Goal: Task Accomplishment & Management: Complete application form

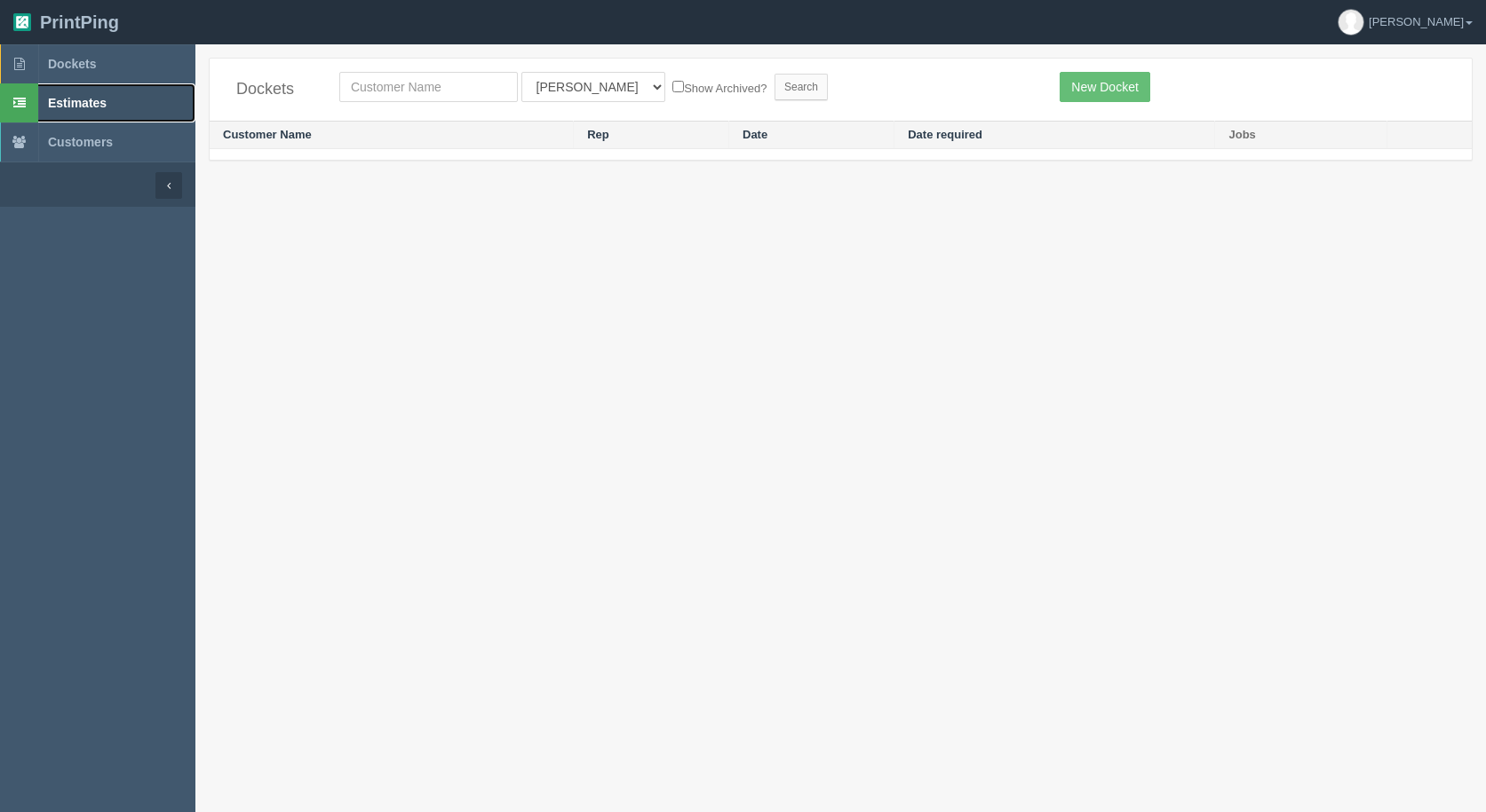
click at [78, 107] on span "Estimates" at bounding box center [76, 103] width 58 height 14
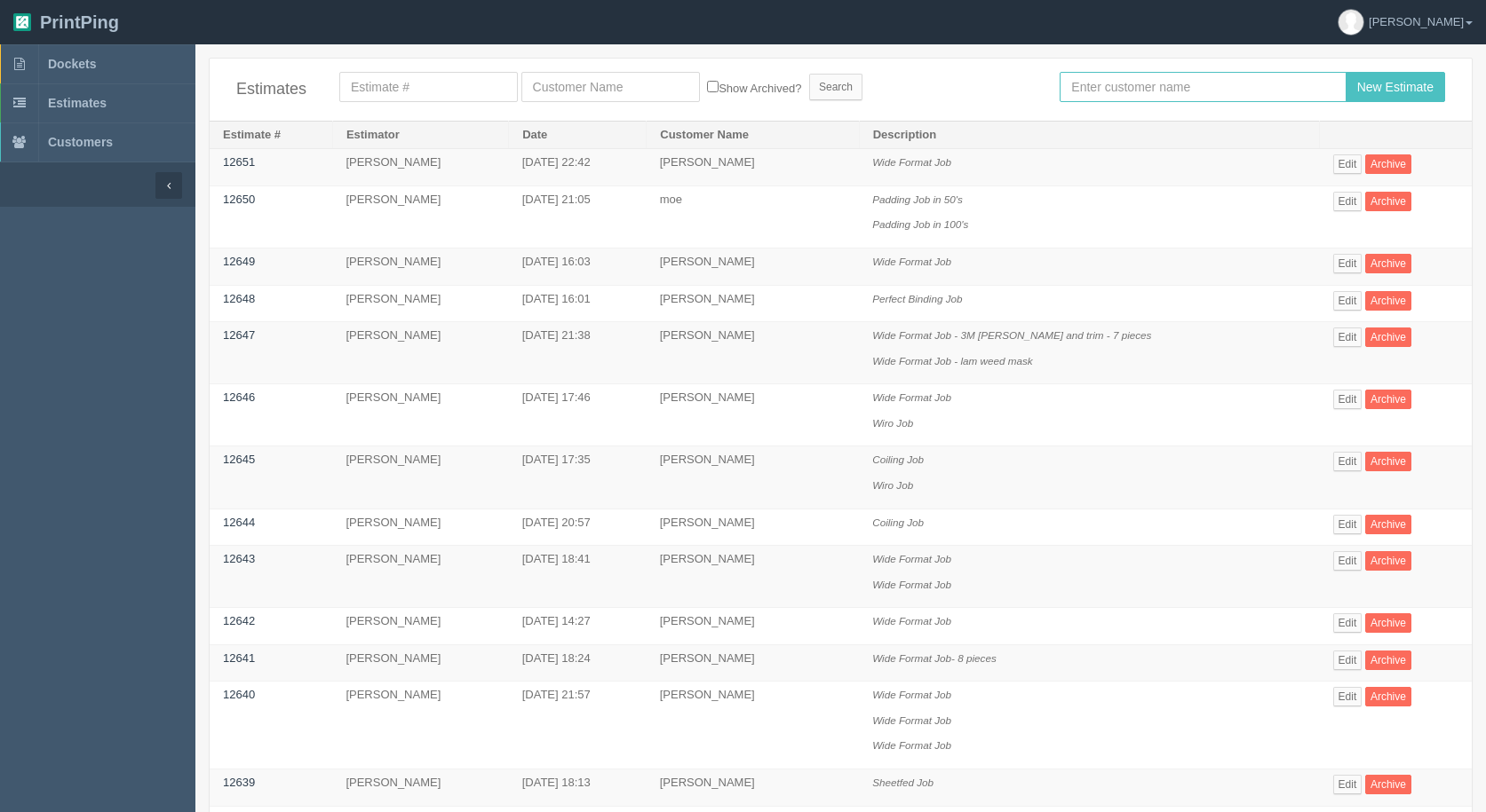
click at [1109, 77] on input "text" at bounding box center [1202, 87] width 286 height 31
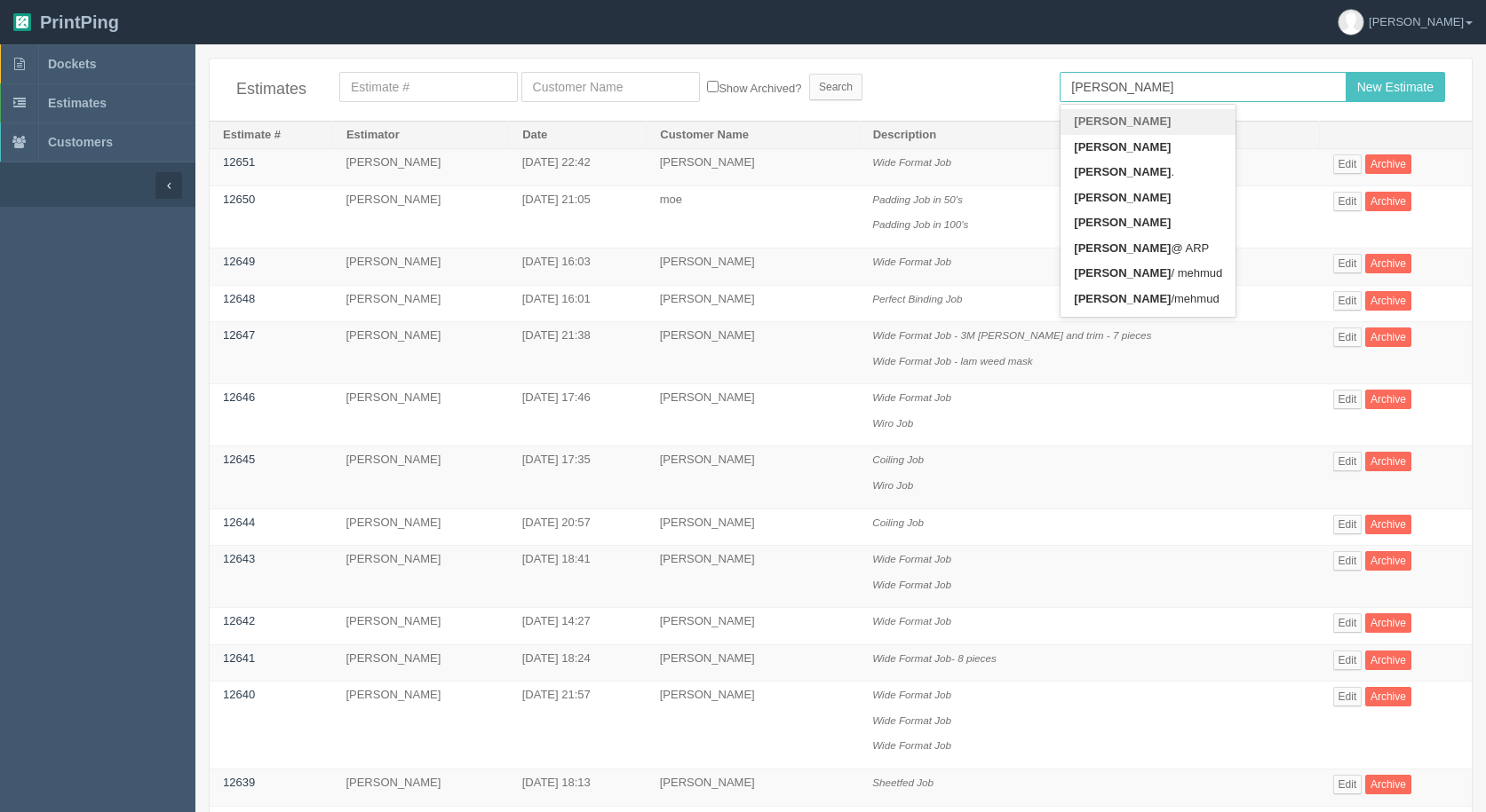
type input "amy"
click at [1346, 72] on input "New Estimate" at bounding box center [1395, 87] width 100 height 31
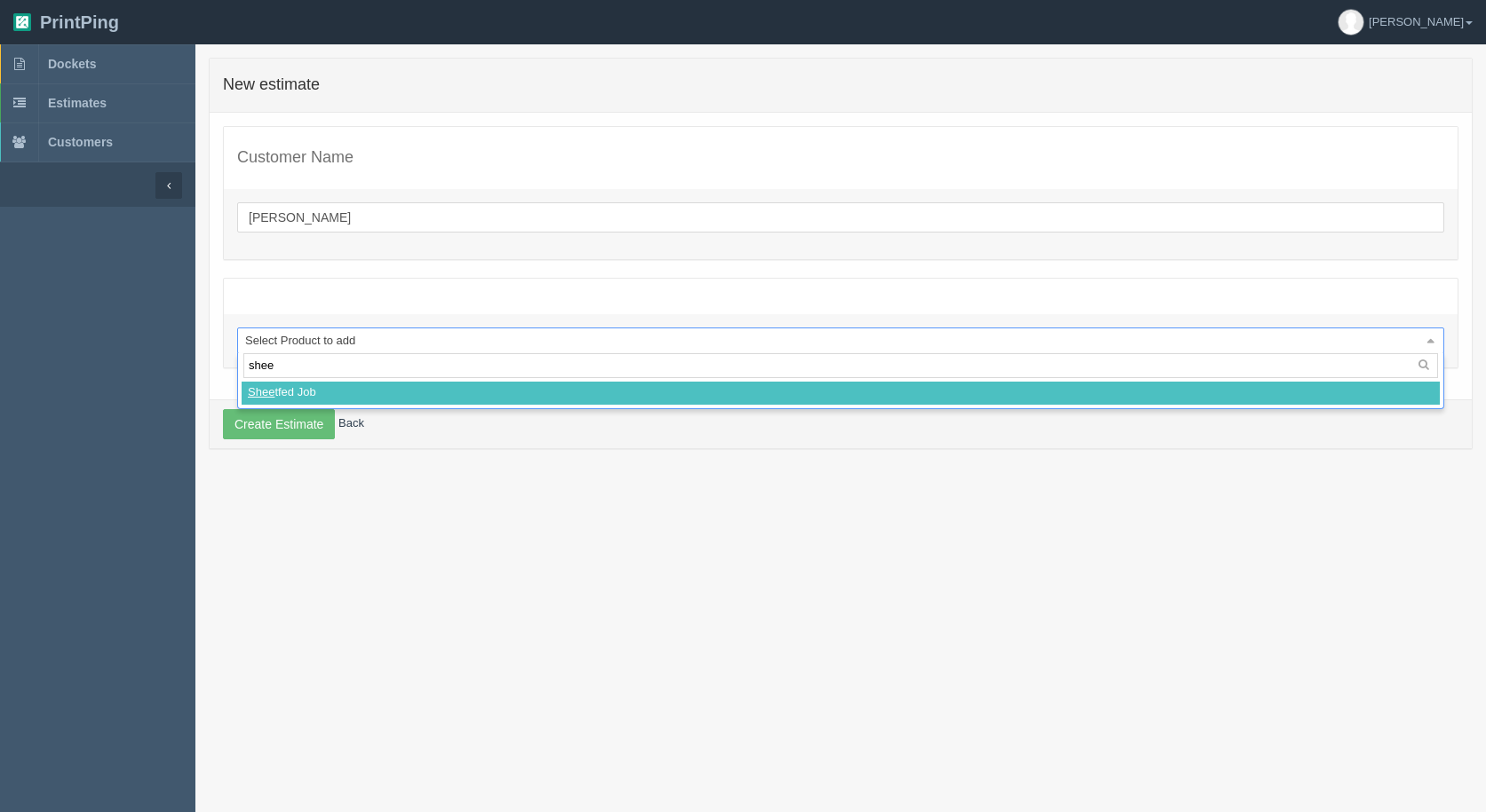
type input "sheet"
select select
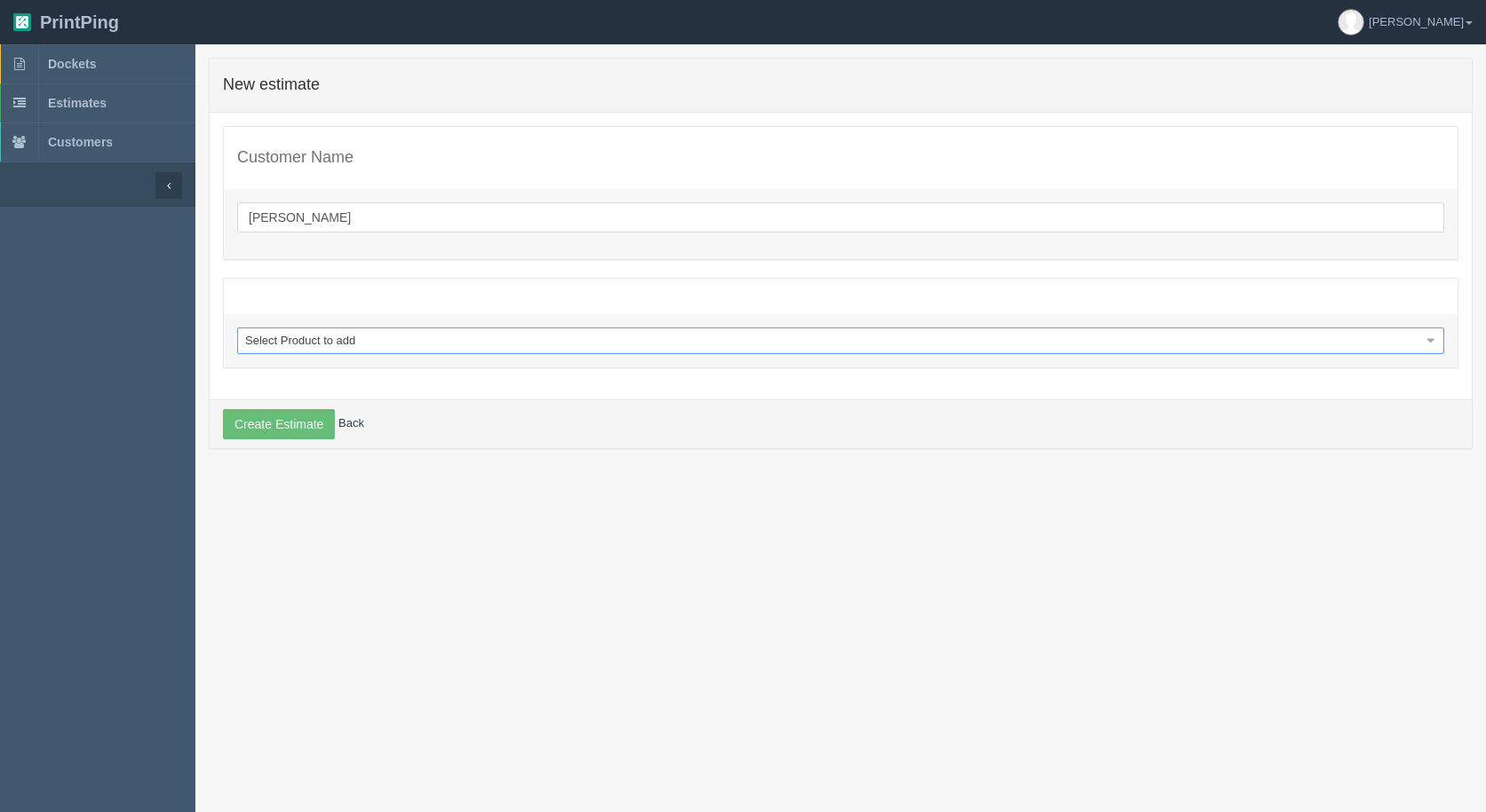
select select "0"
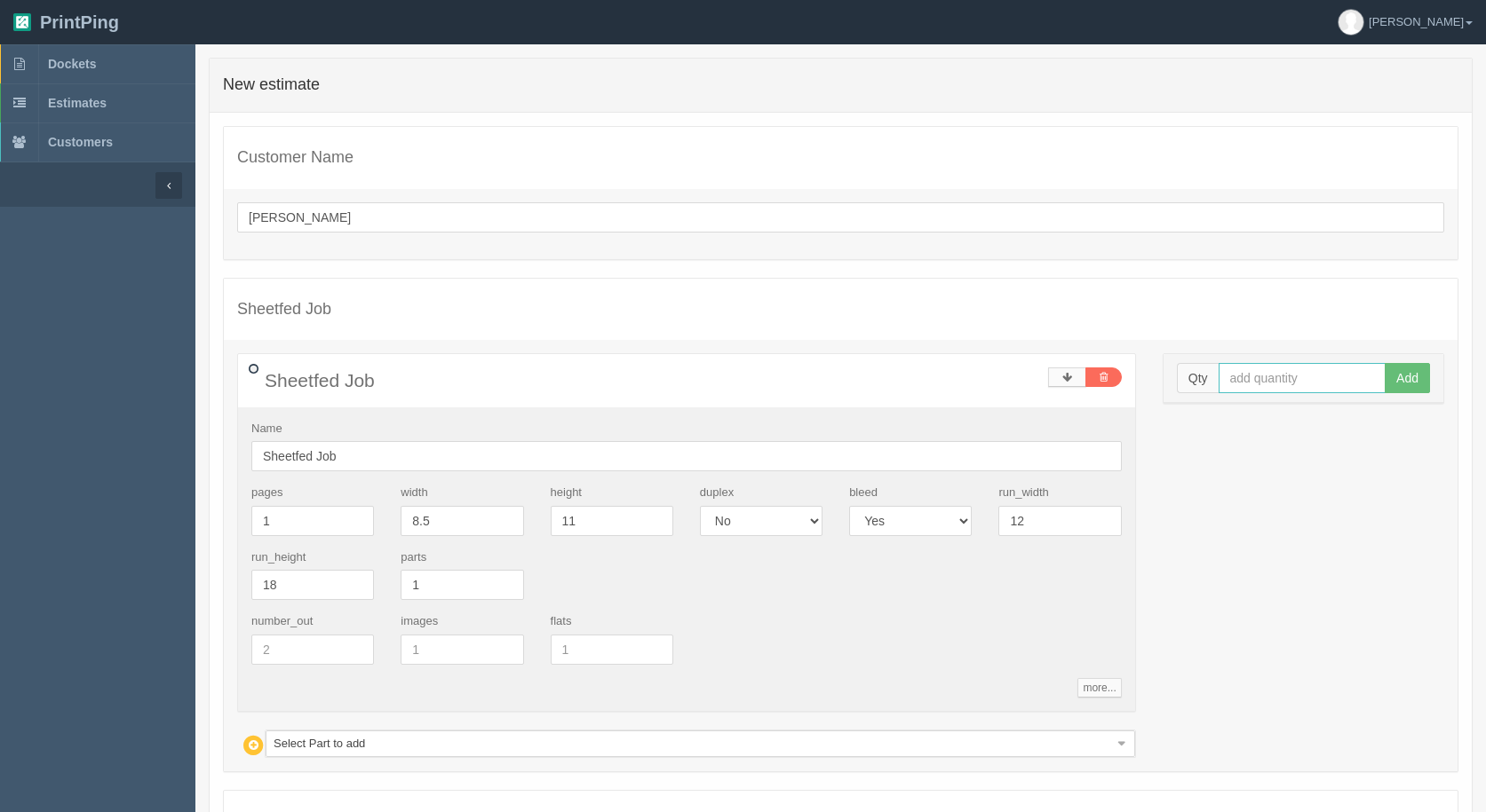
click at [1255, 382] on input "text" at bounding box center [1303, 378] width 168 height 31
type input "25000"
click at [1384, 363] on button "Add" at bounding box center [1407, 378] width 46 height 31
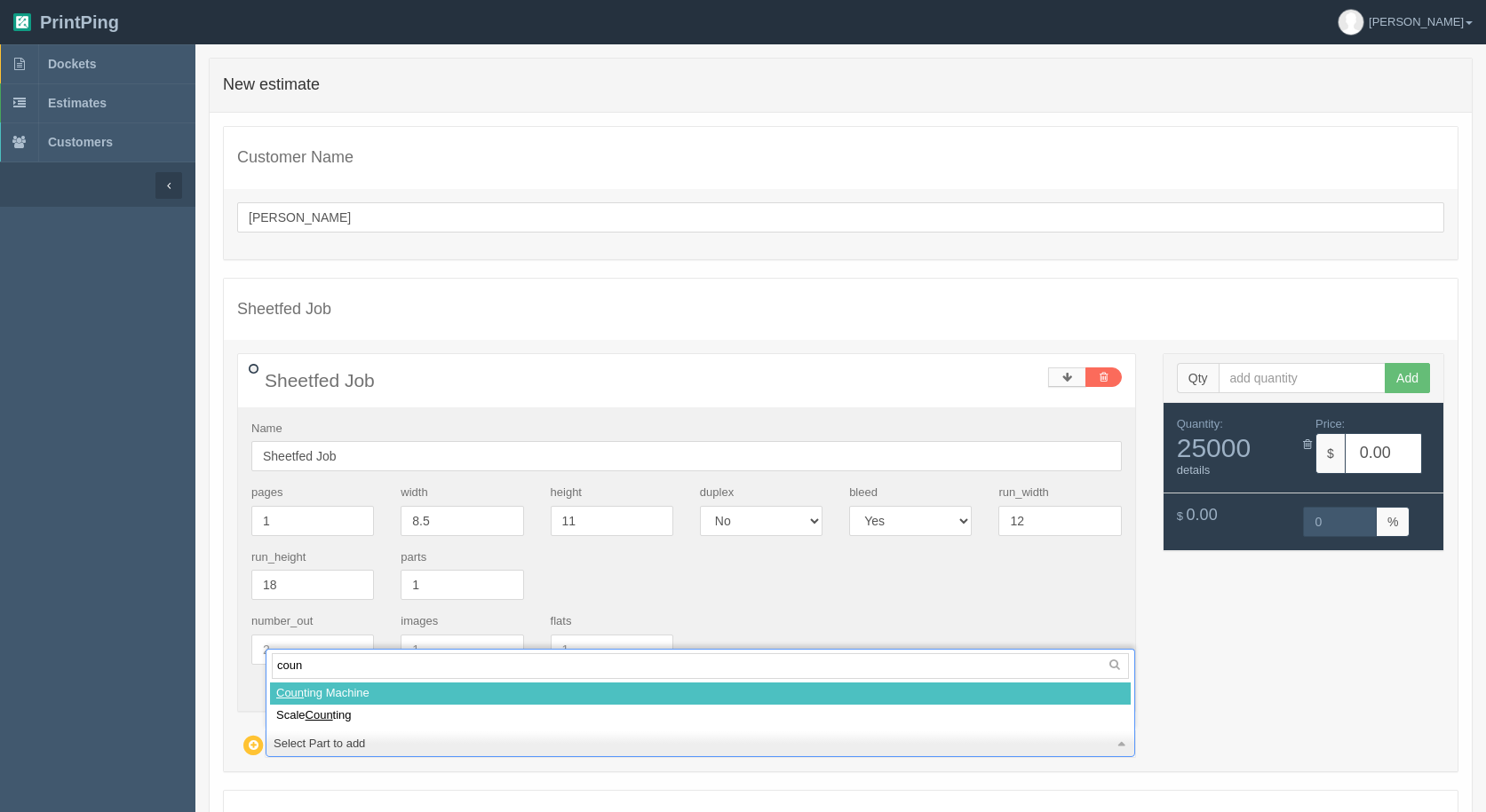
type input "count"
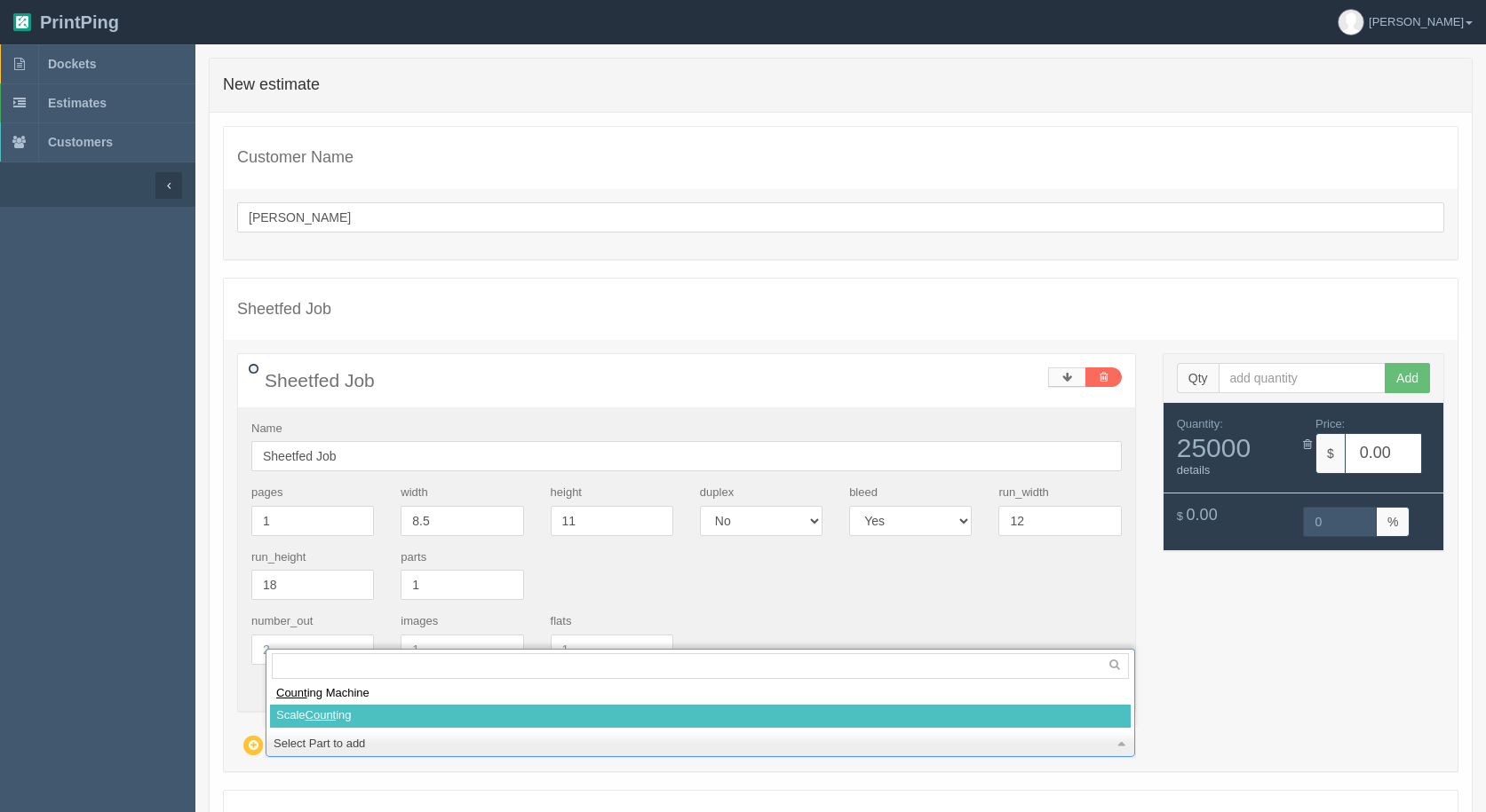
select select
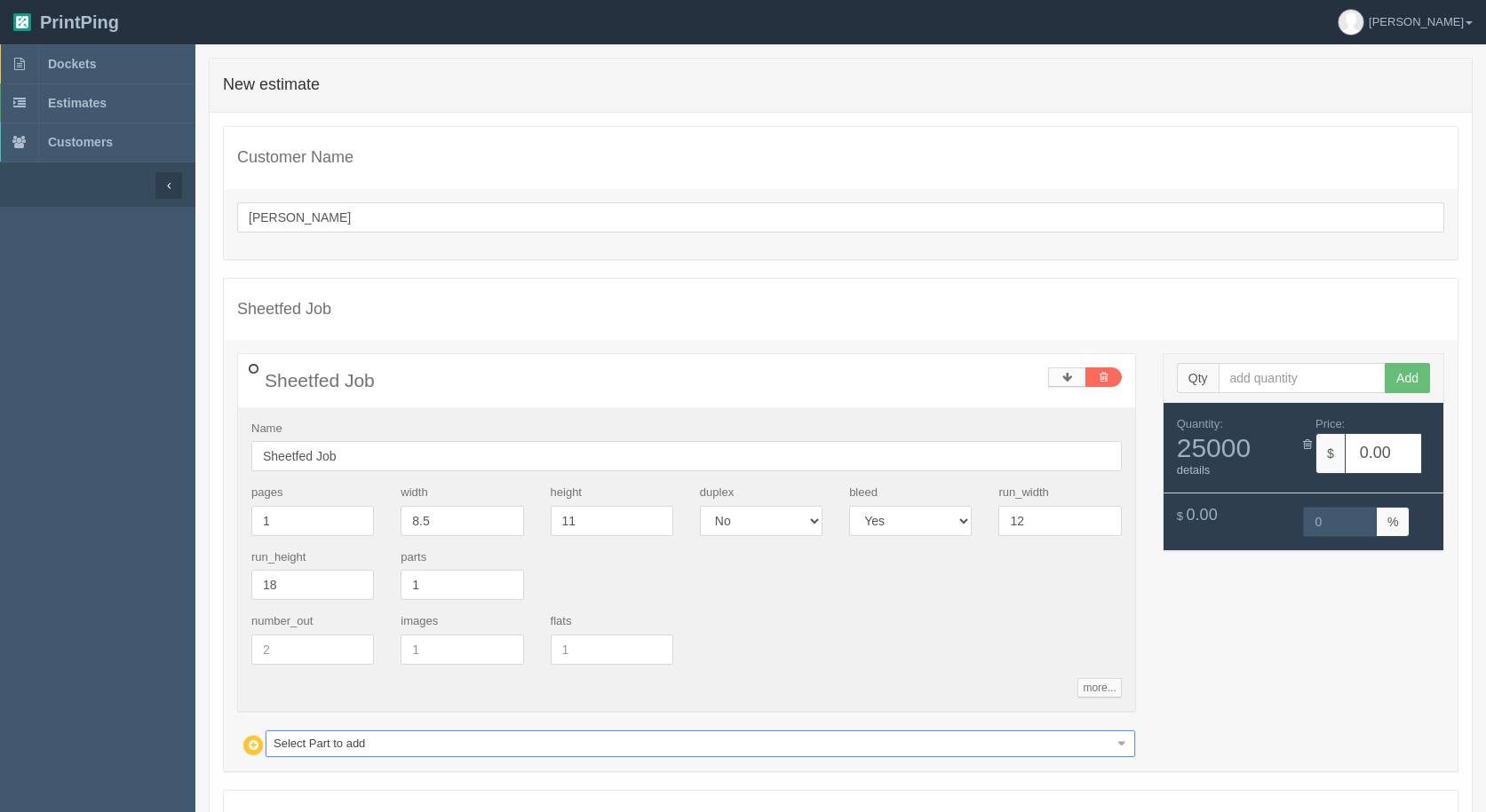
type input "25.75"
type input "15.01"
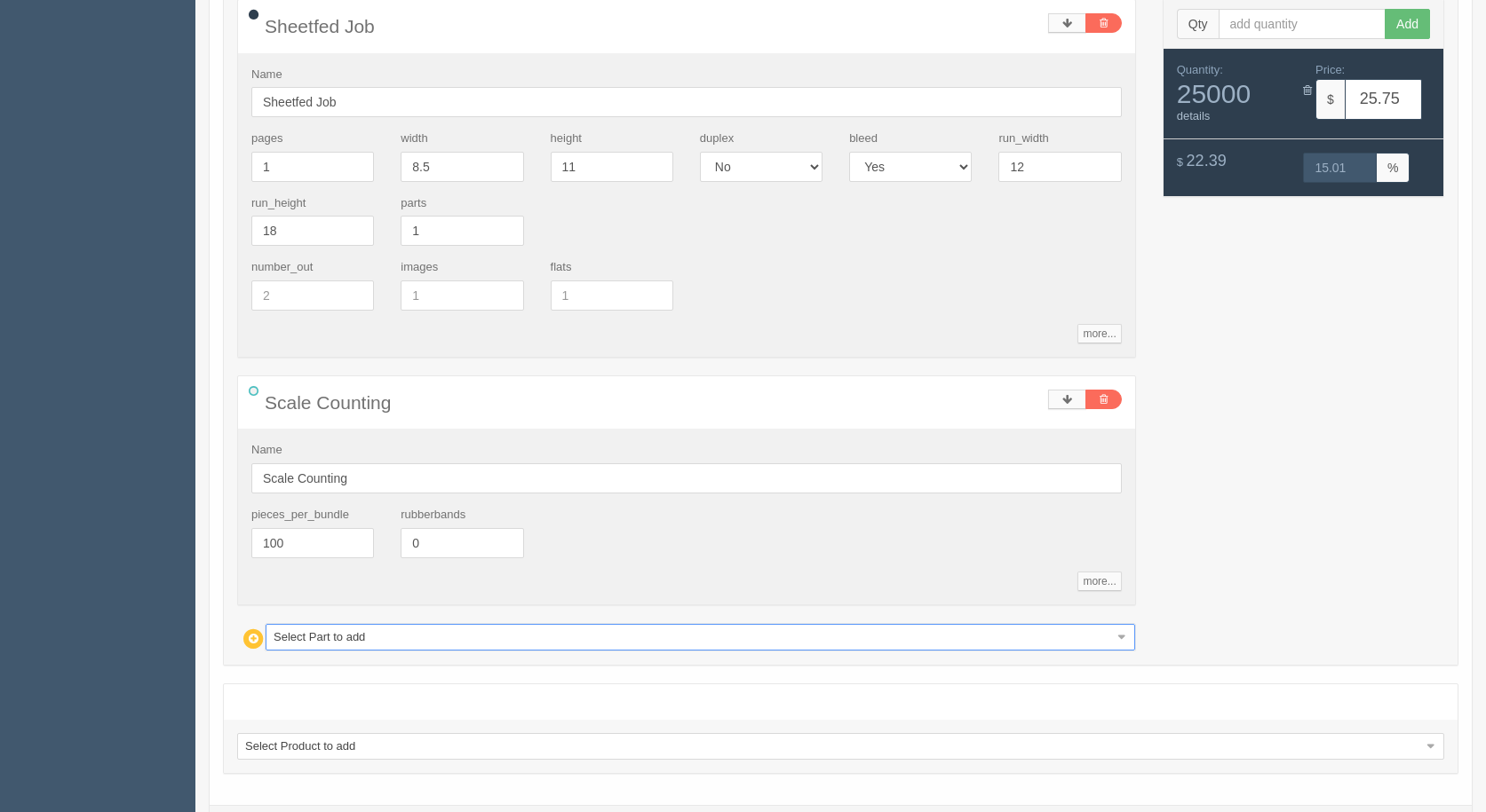
scroll to position [355, 0]
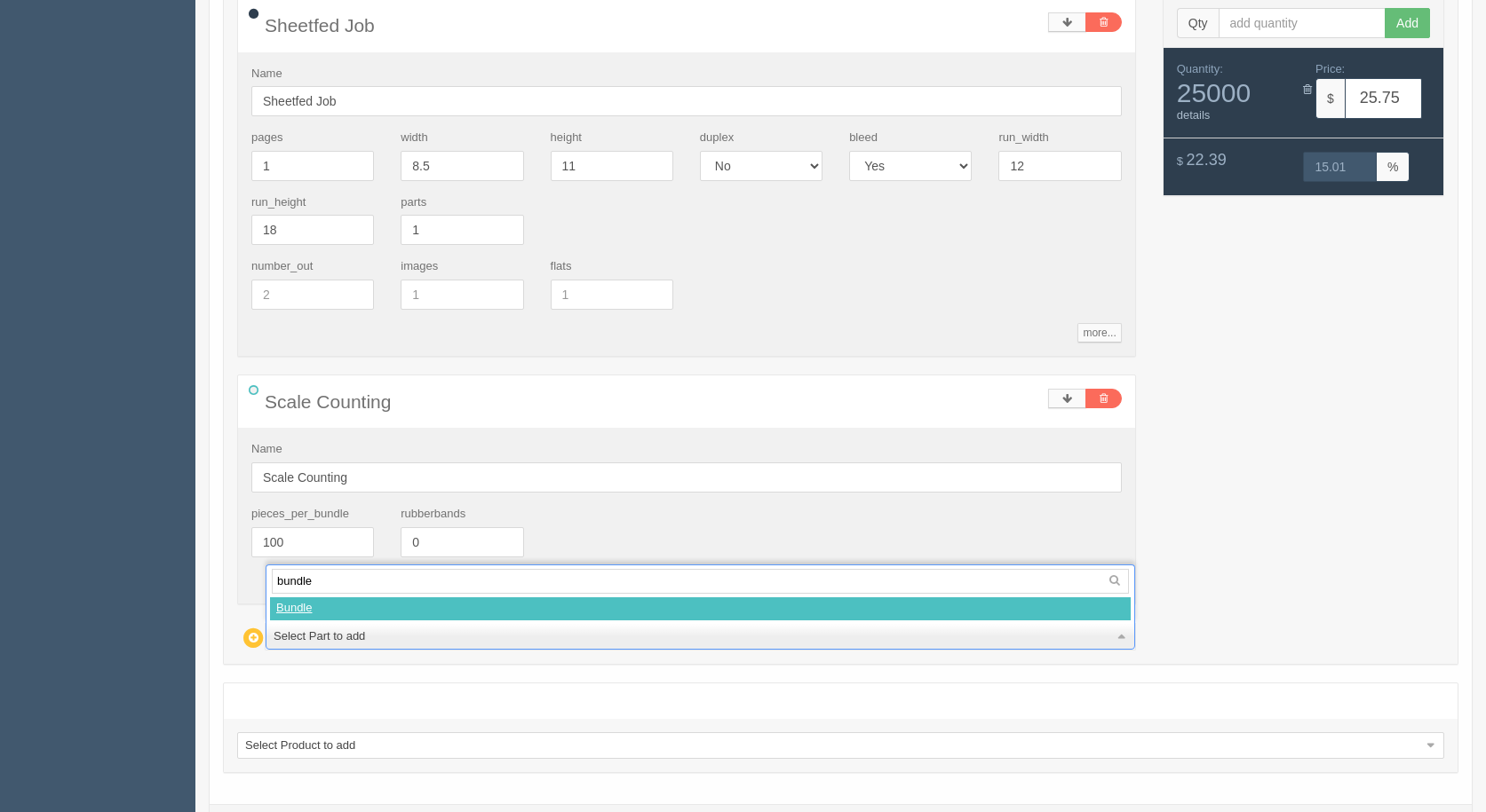
type input "bundle"
select select
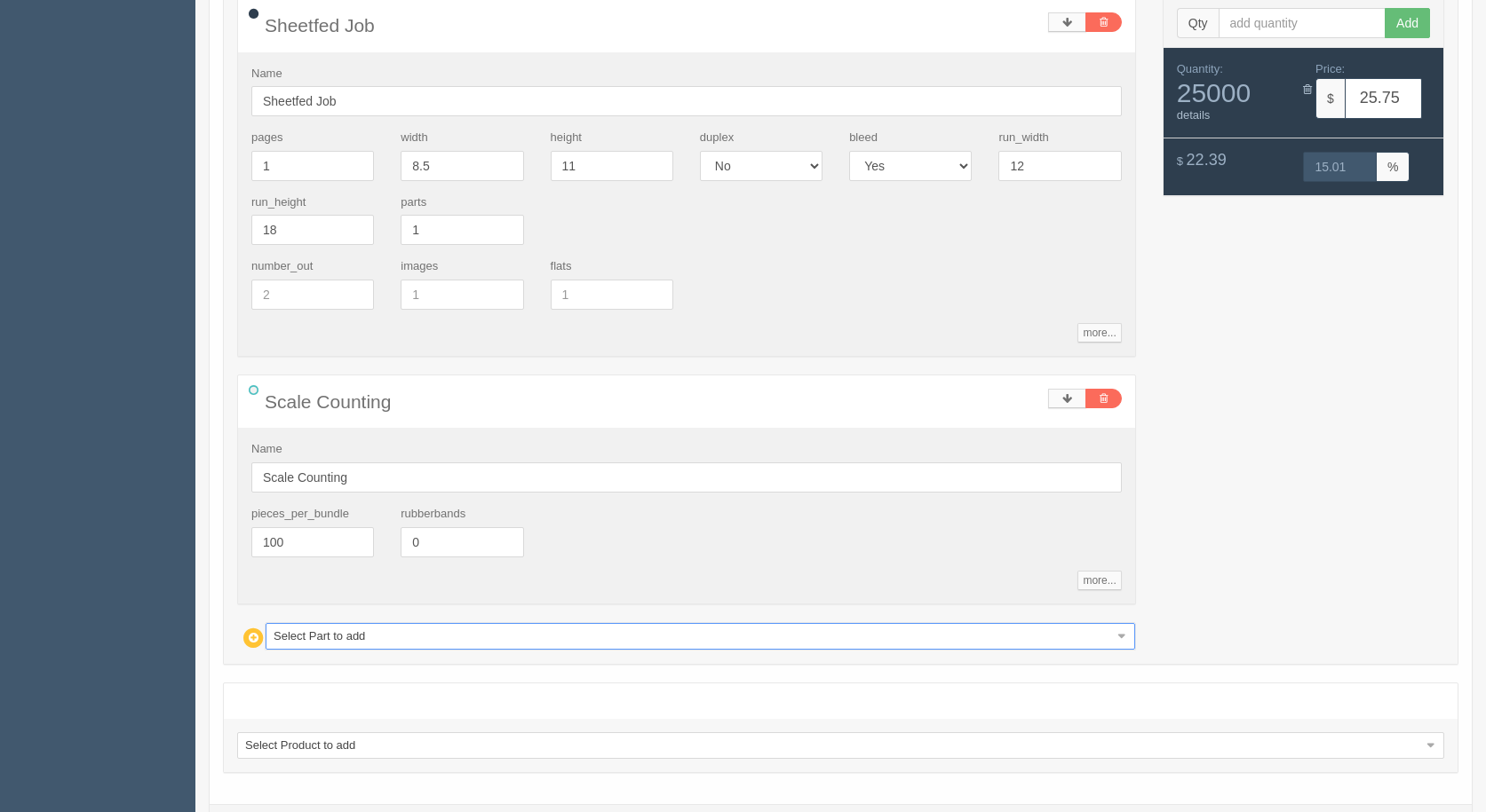
type input "51.49"
type input "14.98"
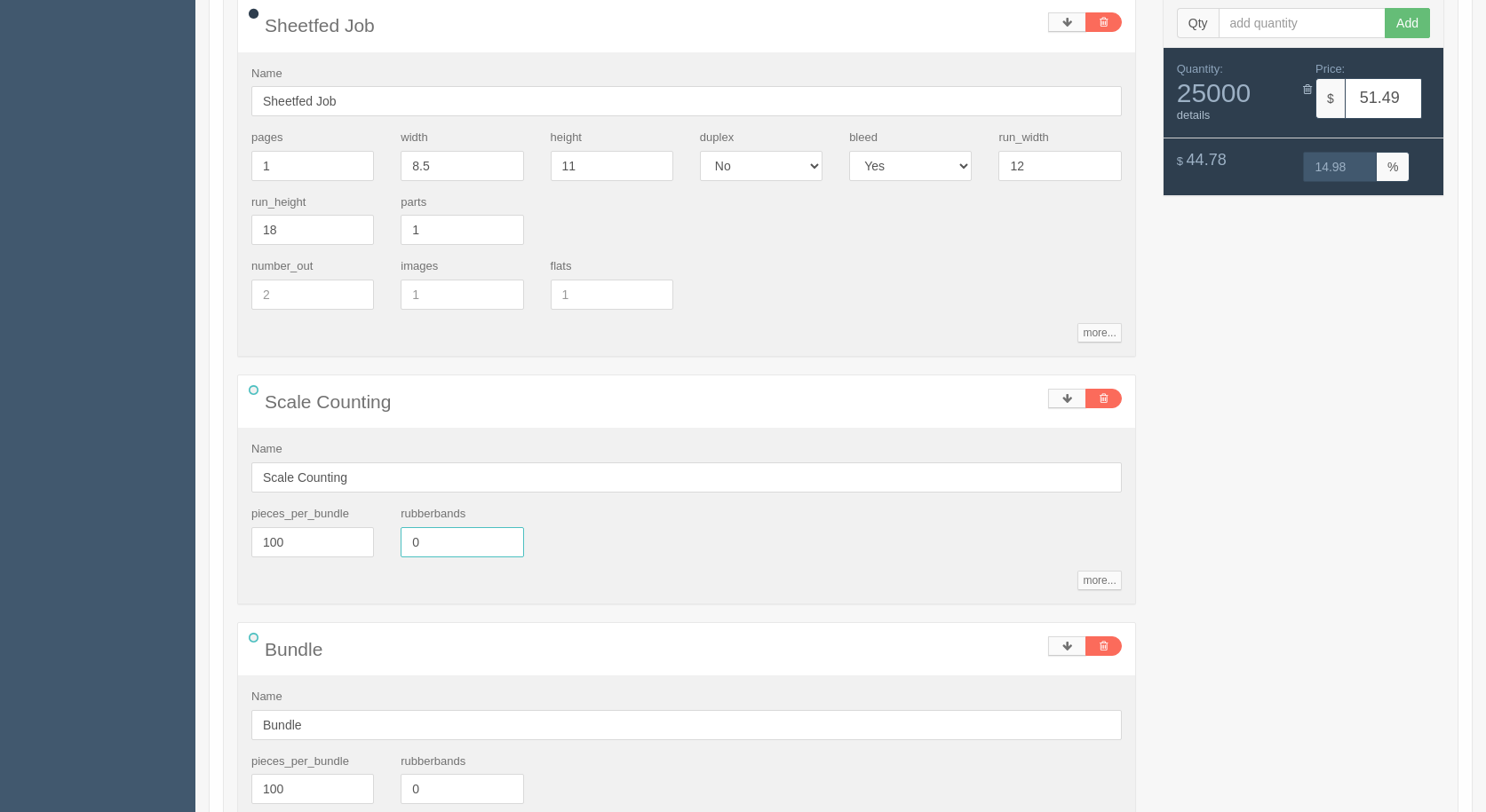
drag, startPoint x: 439, startPoint y: 541, endPoint x: 298, endPoint y: 537, distance: 141.1
click at [298, 537] on div "pieces_per_bundle 100 rubberbands 0" at bounding box center [687, 539] width 897 height 65
click at [315, 590] on div "Name Scale Counting pieces_per_bundle 100 rubberbands 0 more... standards unit_…" at bounding box center [687, 515] width 897 height 175
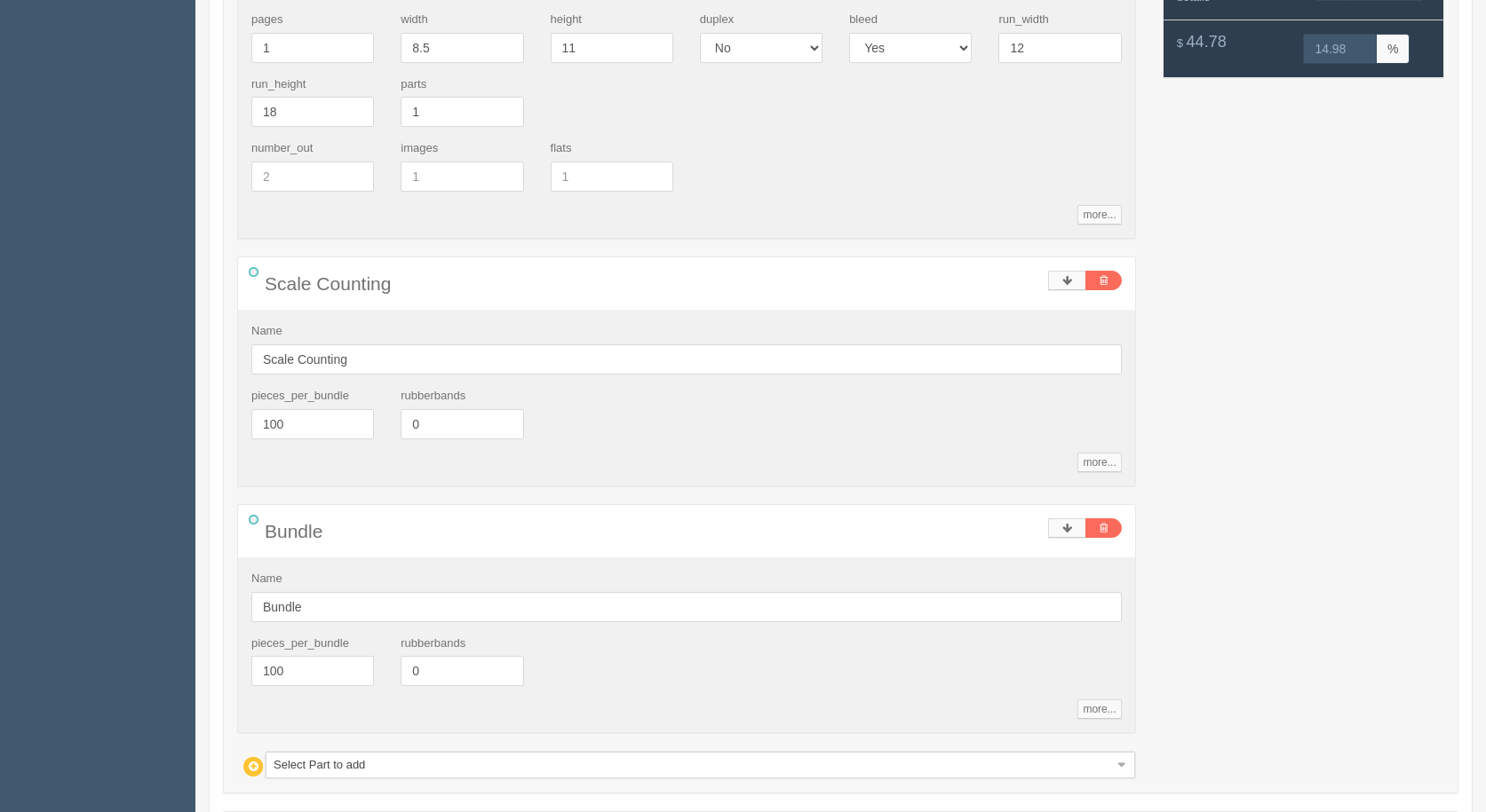
scroll to position [675, 0]
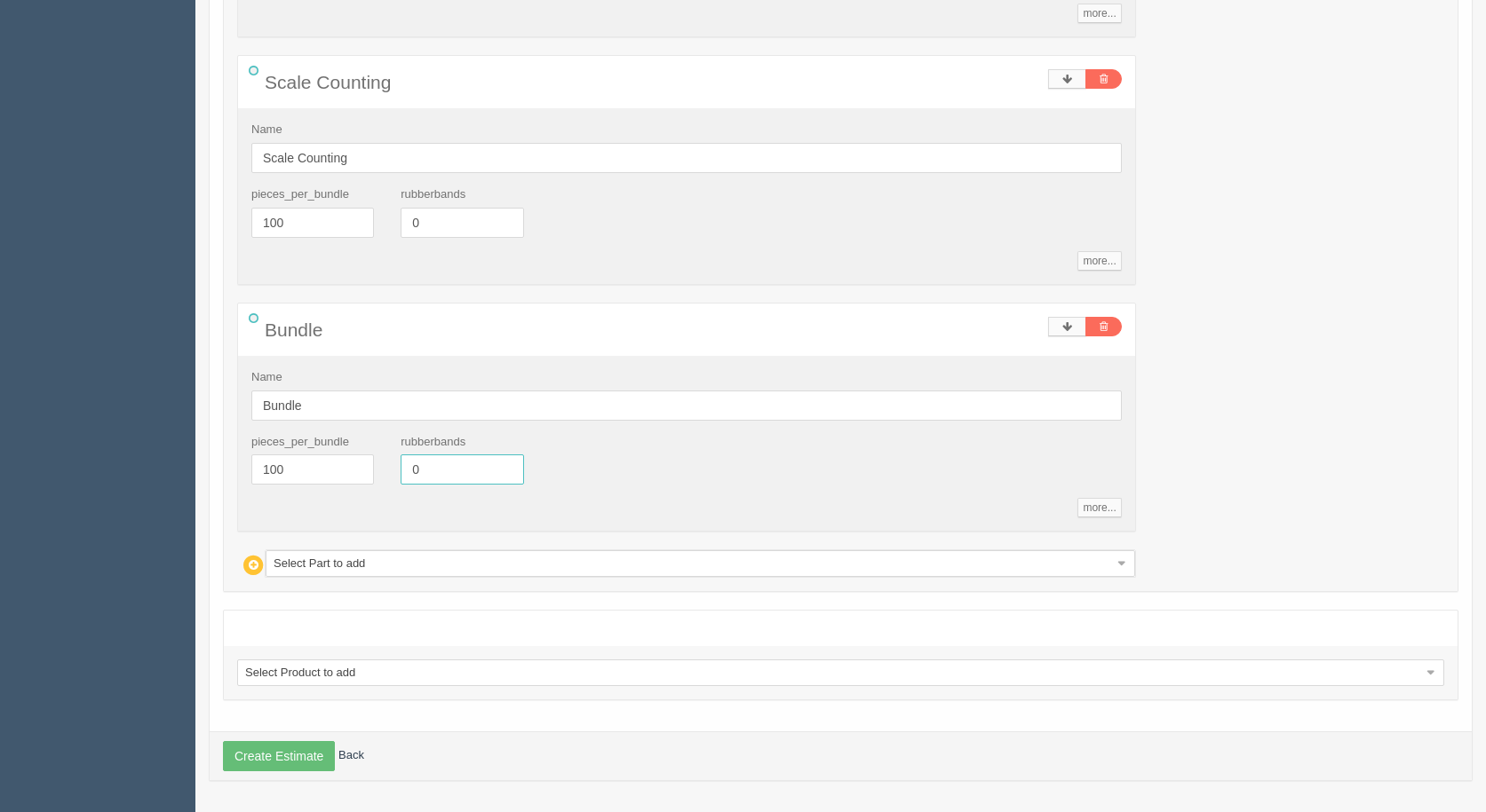
drag, startPoint x: 458, startPoint y: 461, endPoint x: 227, endPoint y: 439, distance: 232.0
click at [227, 439] on div "Sheetfed Job Name Sheetfed Job pages 1 width 8.5 height 11 duplex Yes No bleed …" at bounding box center [686, 128] width 925 height 899
type input "2"
type input "93.02"
type input "15.00"
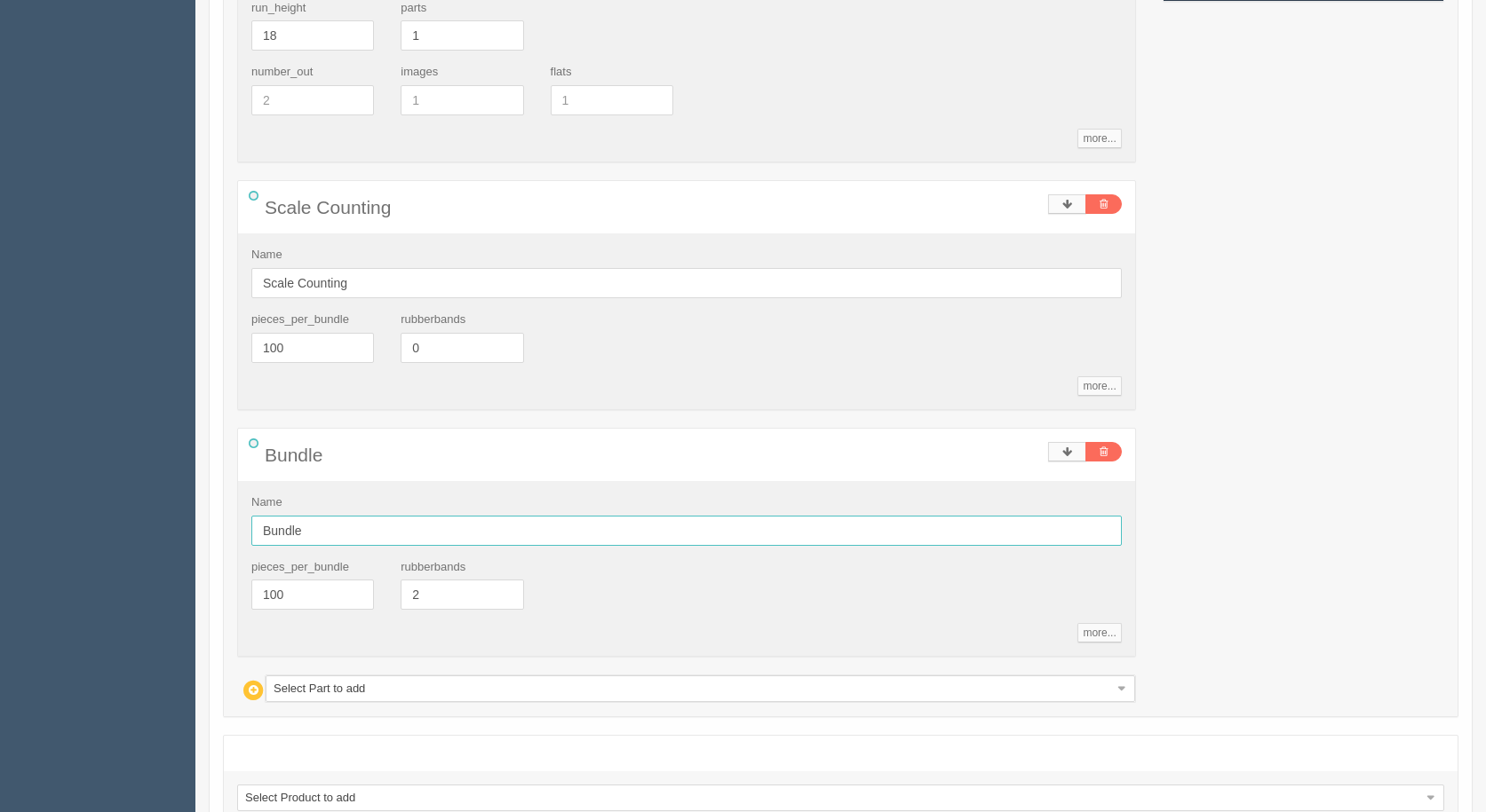
scroll to position [408, 0]
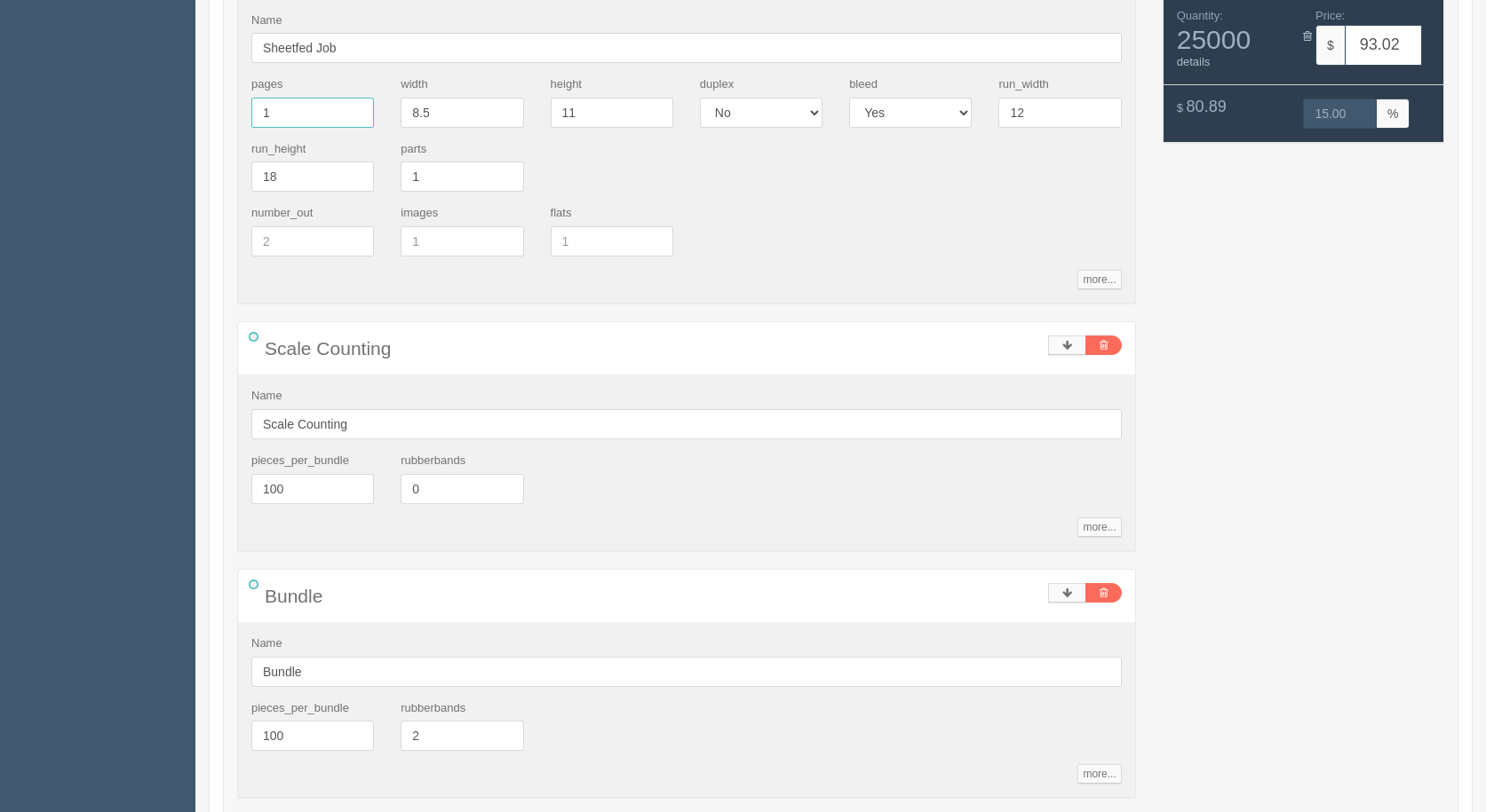
drag, startPoint x: 315, startPoint y: 118, endPoint x: 0, endPoint y: 54, distance: 321.4
click at [0, 54] on section "Dockets Estimates Customers" at bounding box center [743, 357] width 1486 height 1443
type input "48"
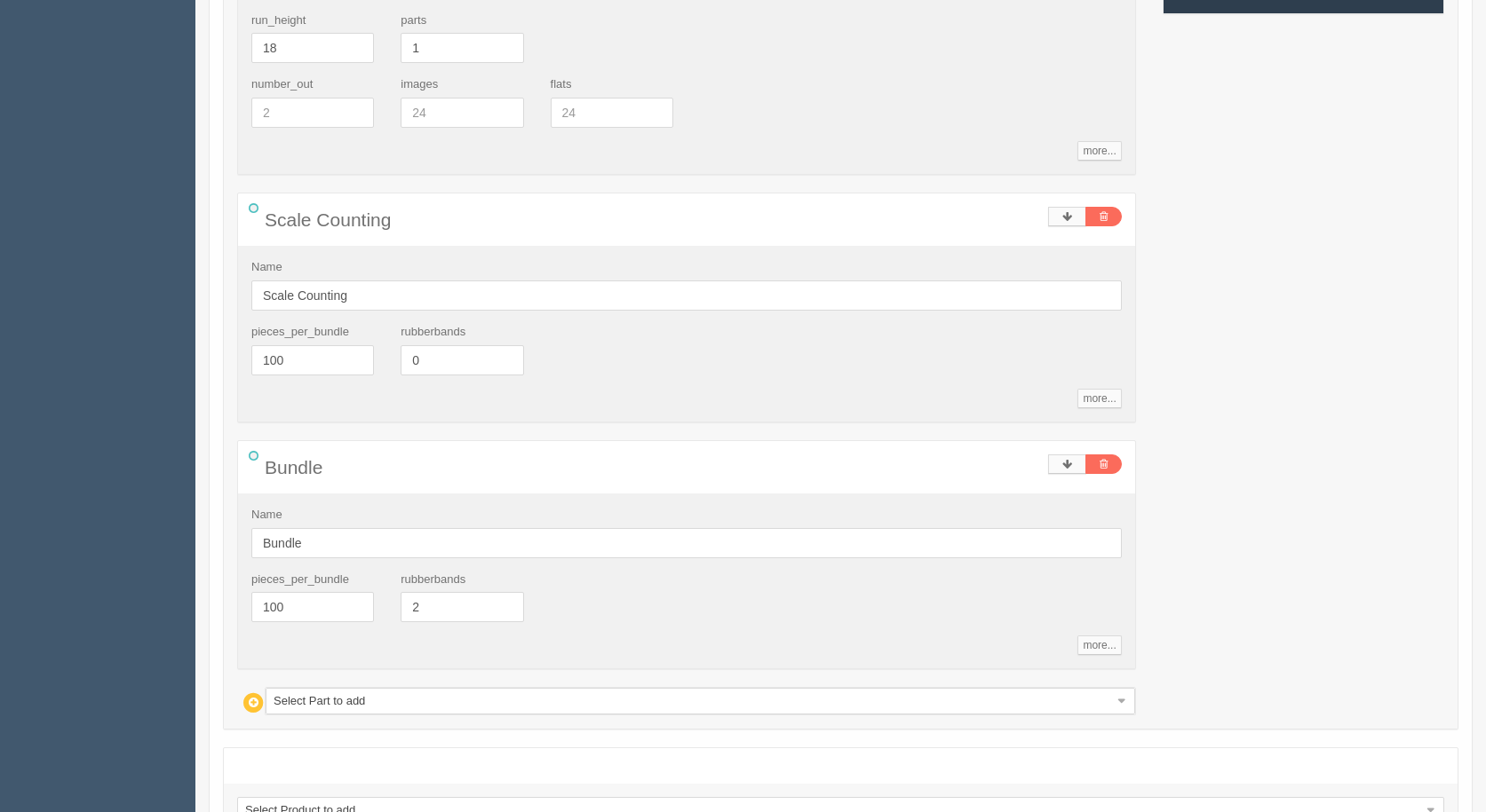
scroll to position [675, 0]
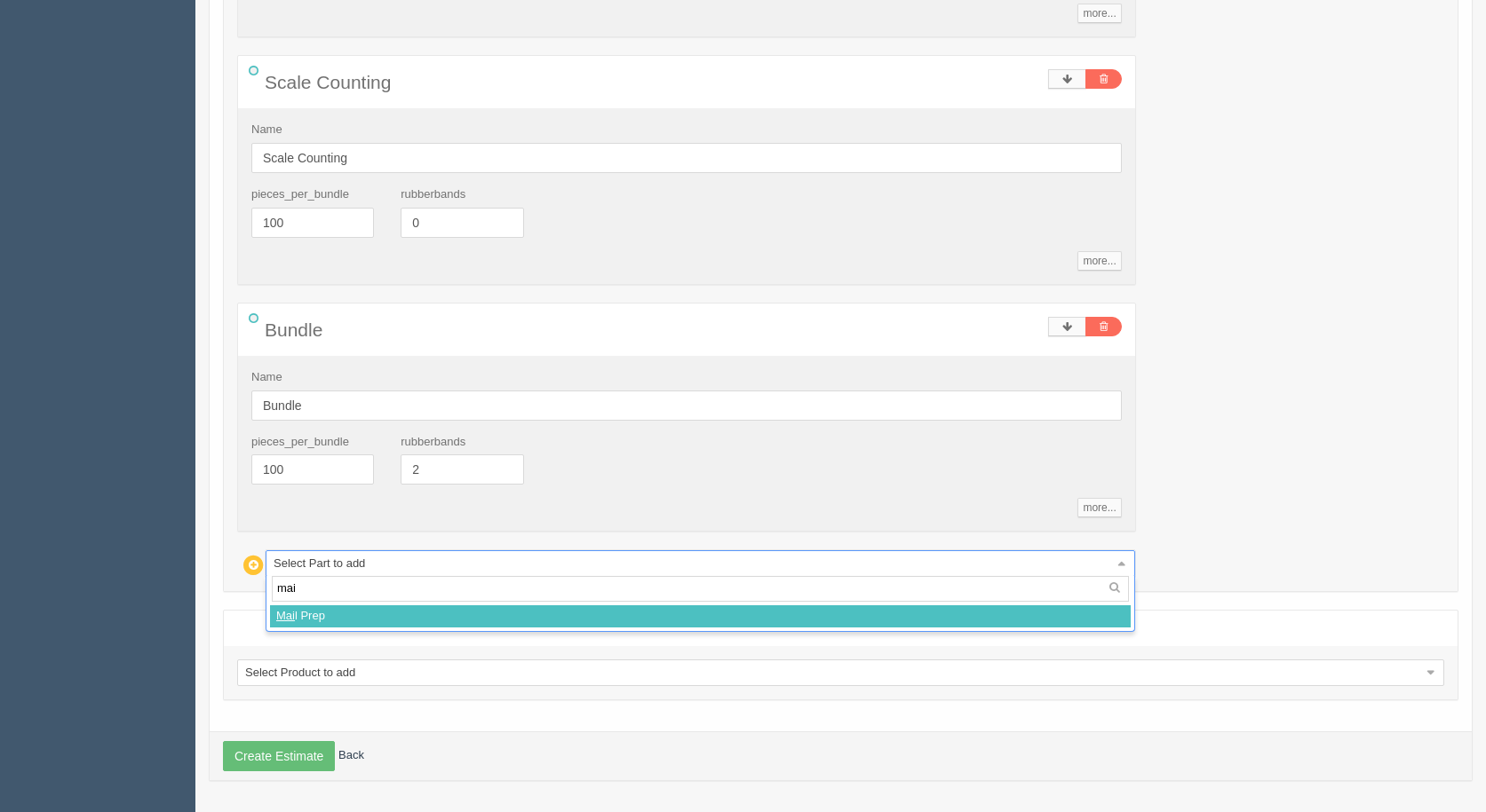
type input "mail"
select select
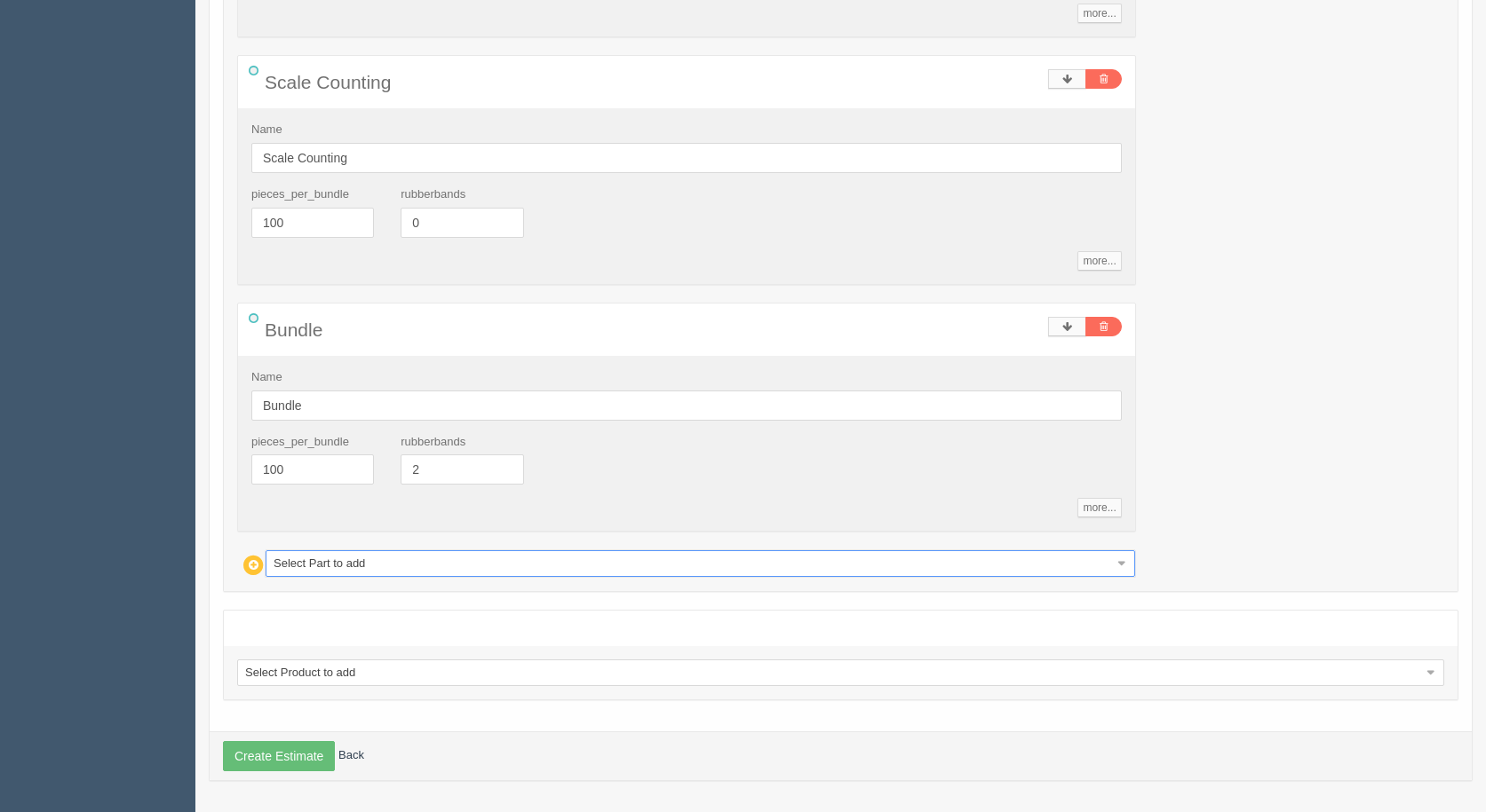
type input "118.02"
type input "16.98"
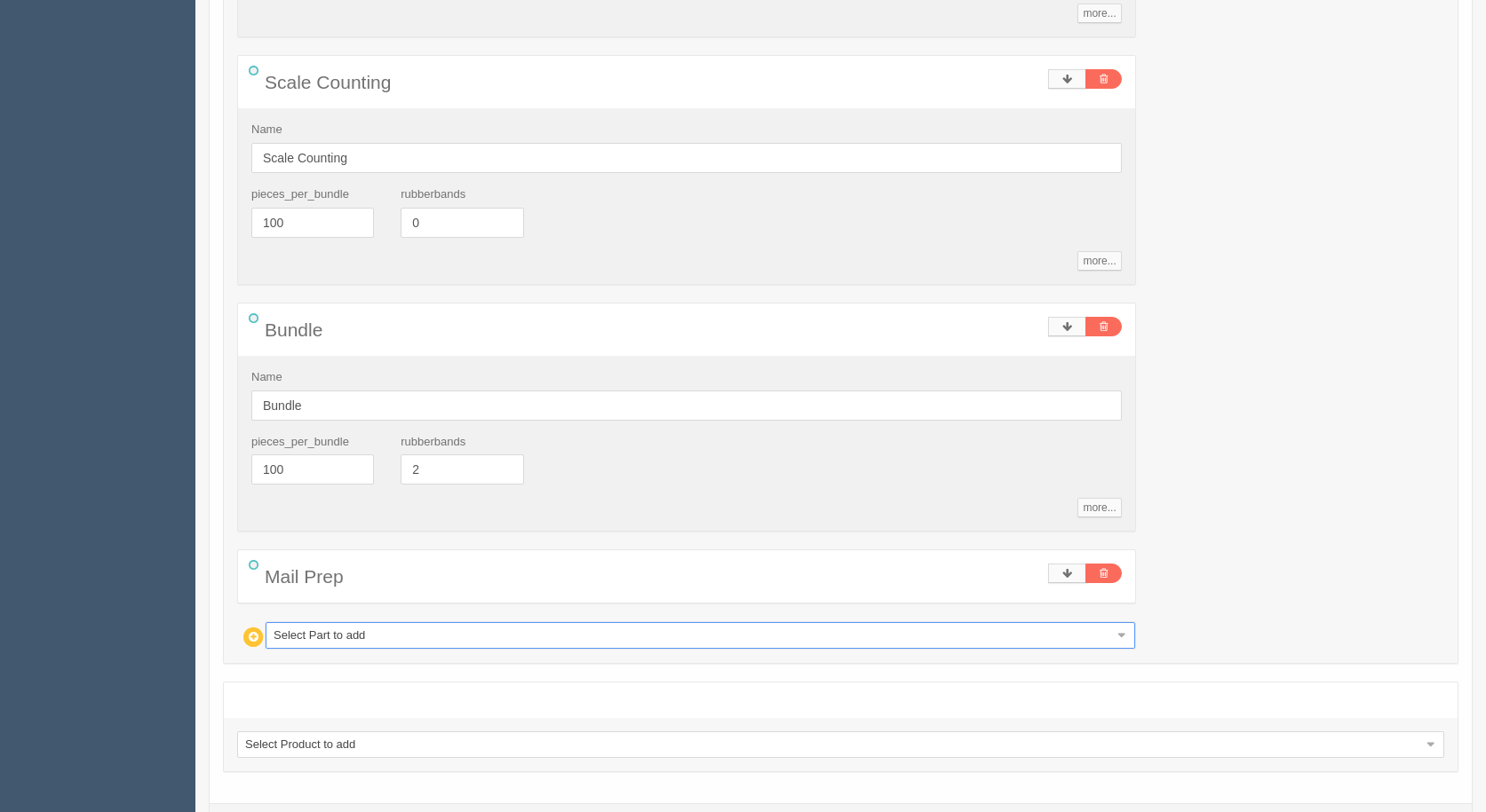
click at [438, 532] on div "Bundle Name Bundle pieces_per_bundle 100 rubberbands 2 more... standards unit_c…" at bounding box center [687, 417] width 898 height 229
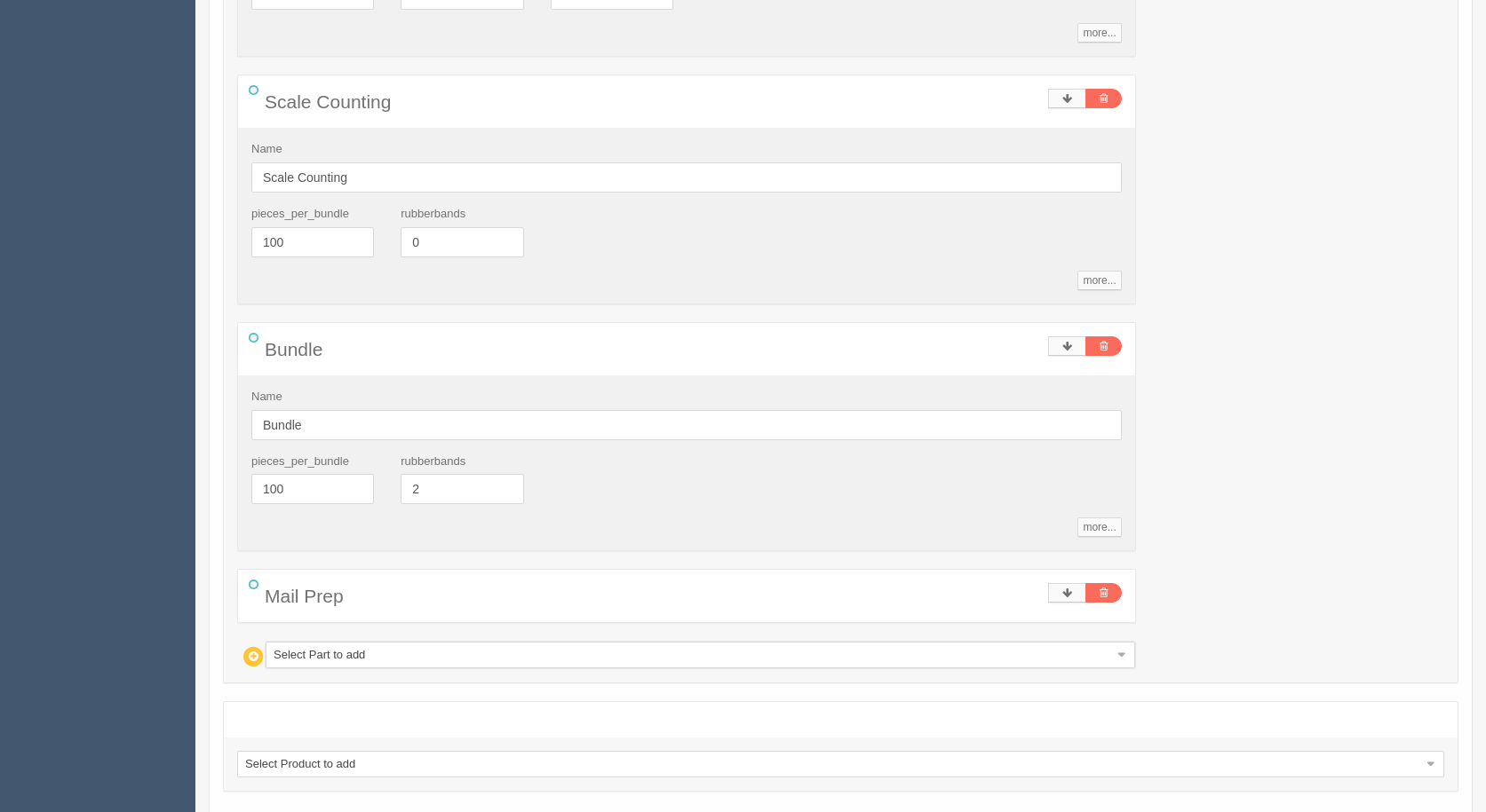
scroll to position [747, 0]
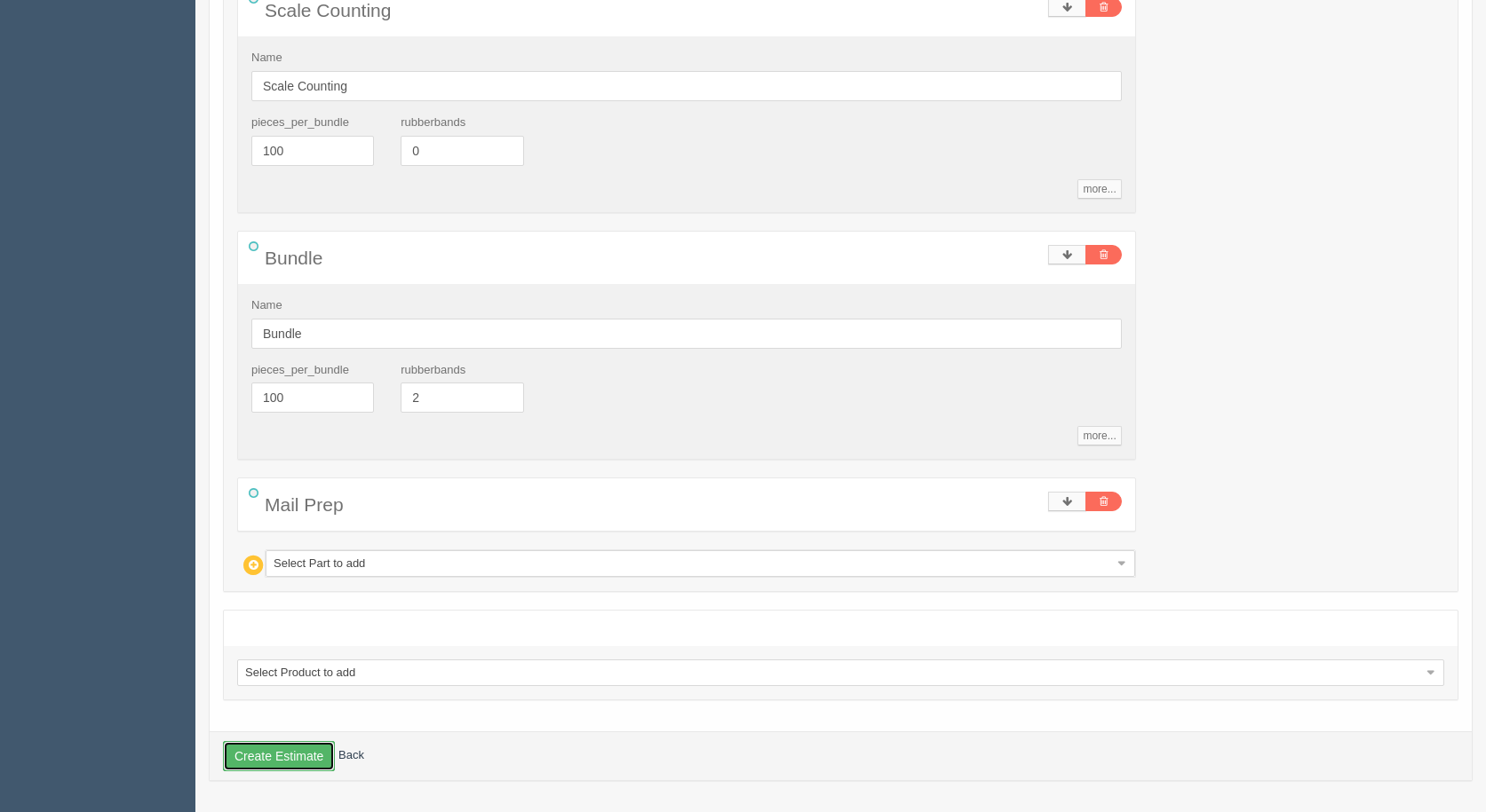
click at [292, 751] on button "Create Estimate" at bounding box center [278, 757] width 112 height 31
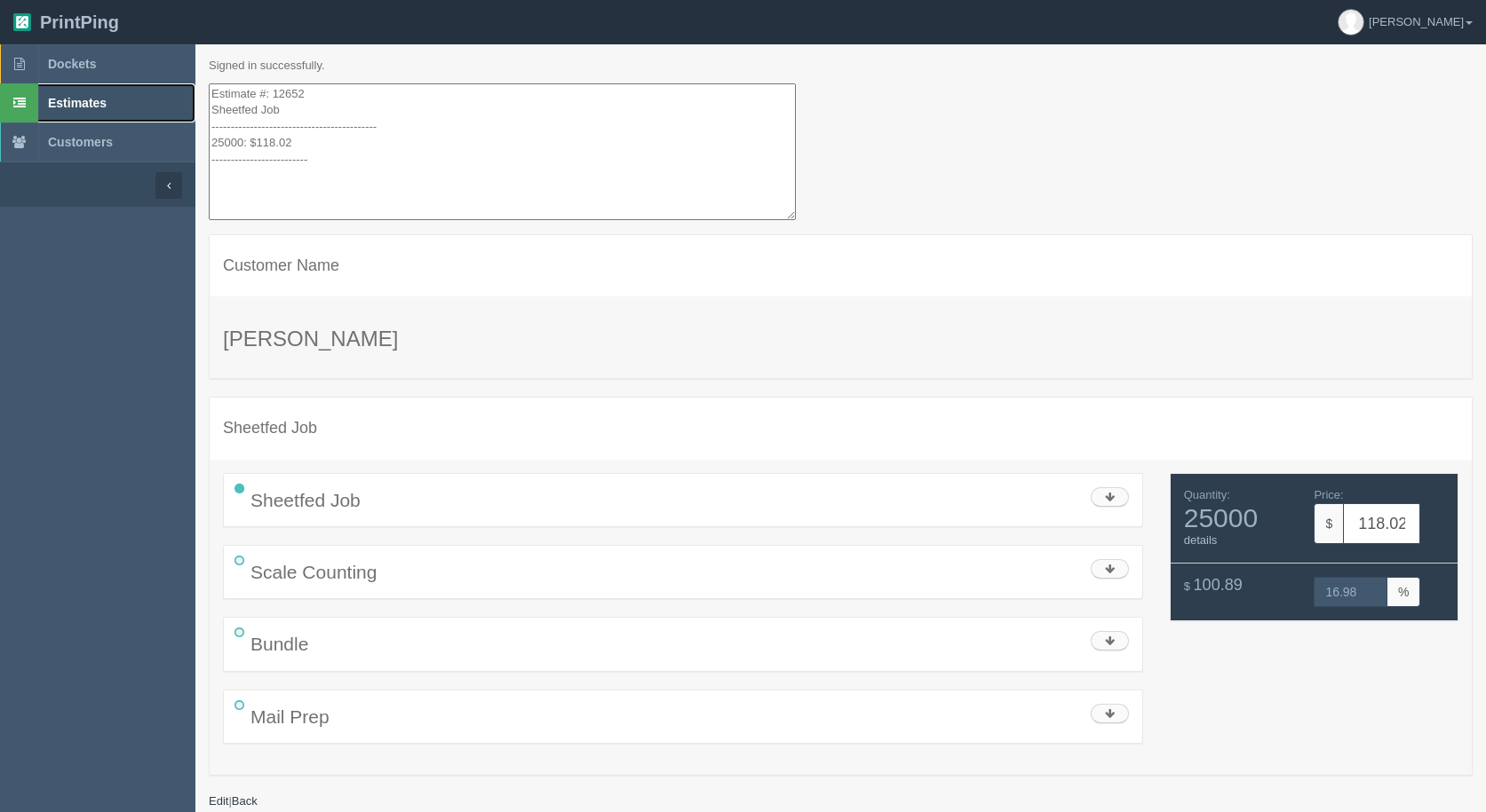
click at [93, 94] on link "Estimates" at bounding box center [97, 102] width 195 height 39
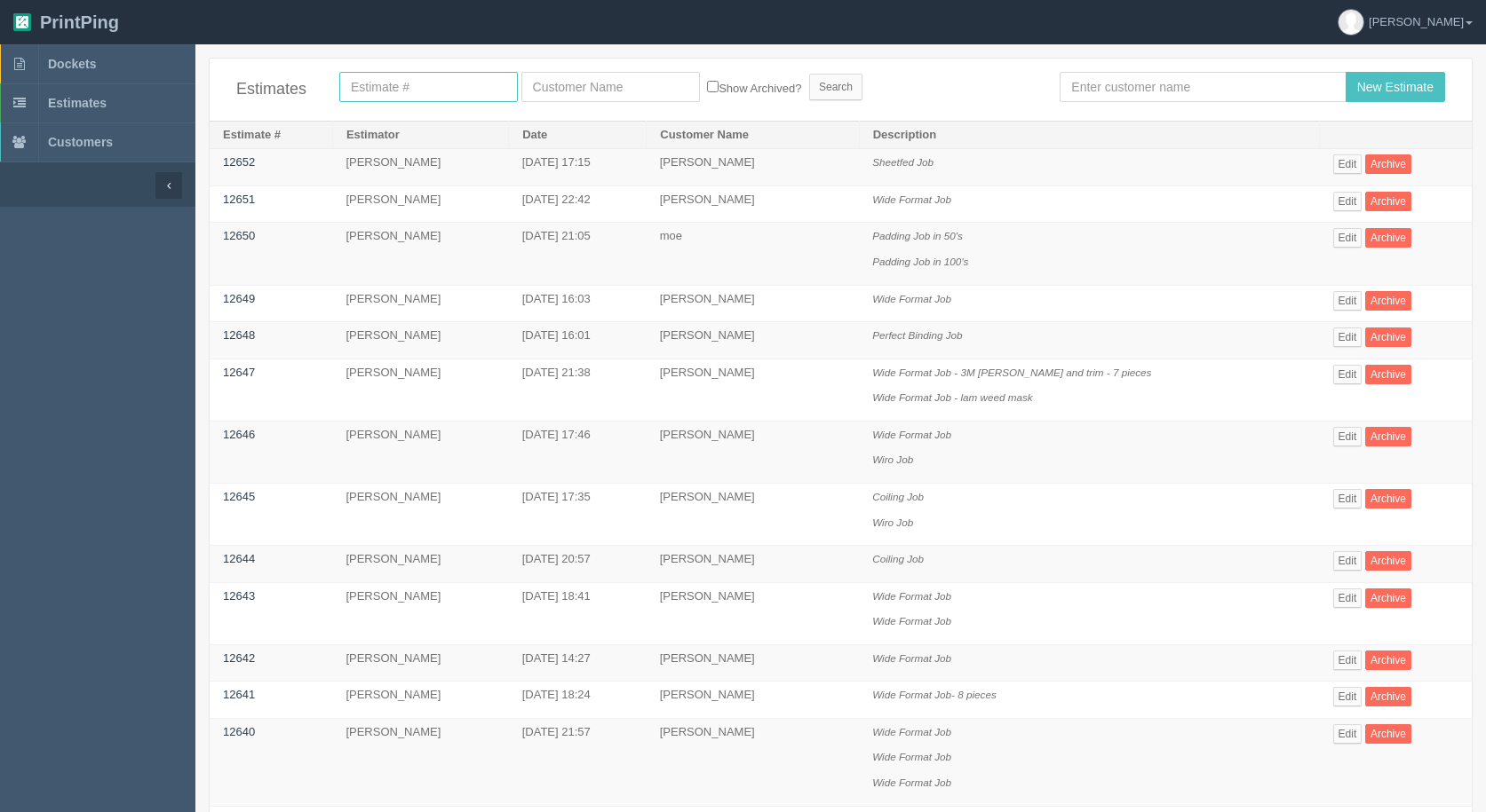
click at [419, 82] on input "text" at bounding box center [428, 87] width 178 height 31
type input "4807"
click at [809, 74] on input "Search" at bounding box center [836, 87] width 53 height 27
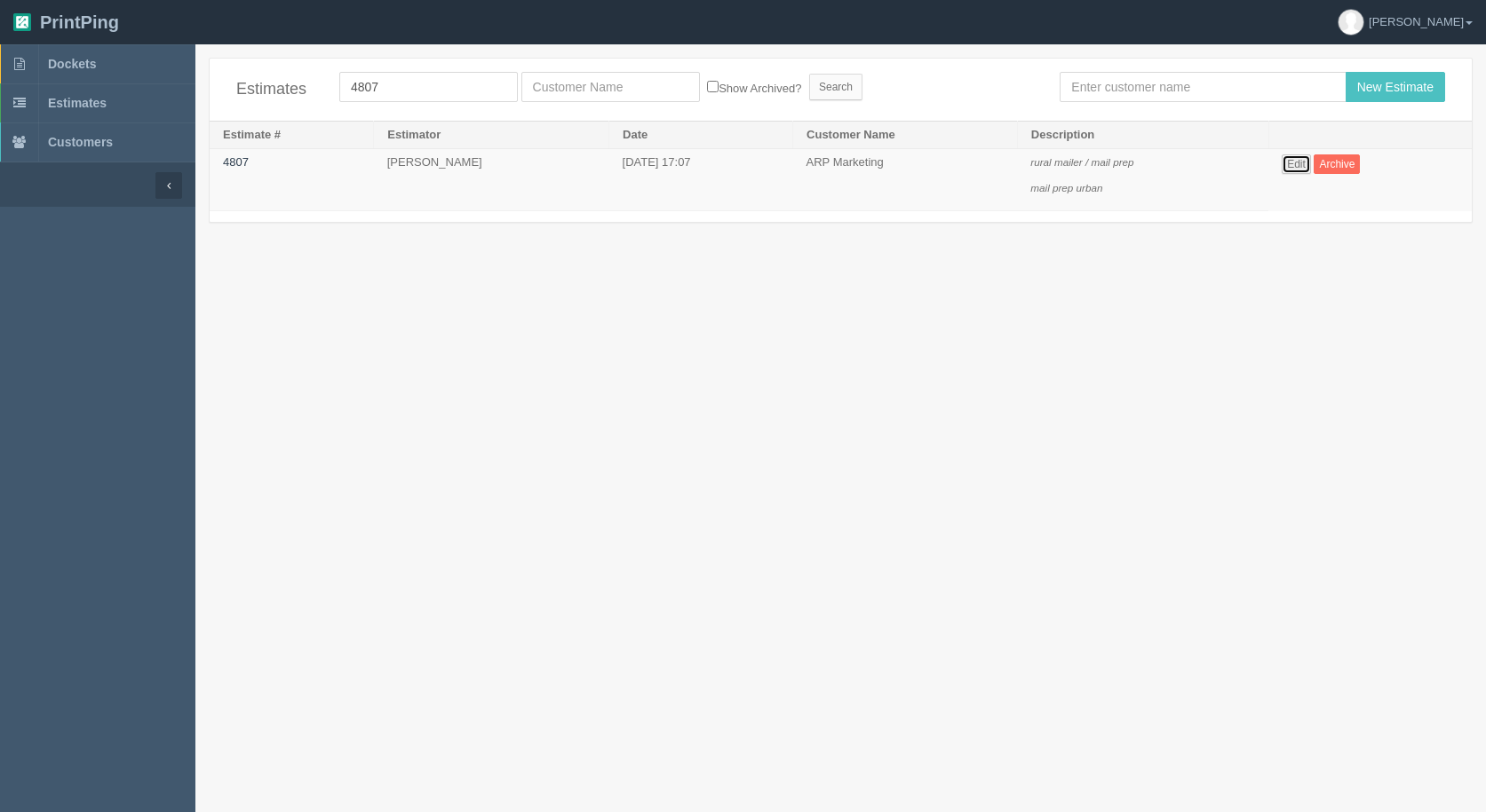
click at [1308, 161] on link "Edit" at bounding box center [1296, 164] width 30 height 20
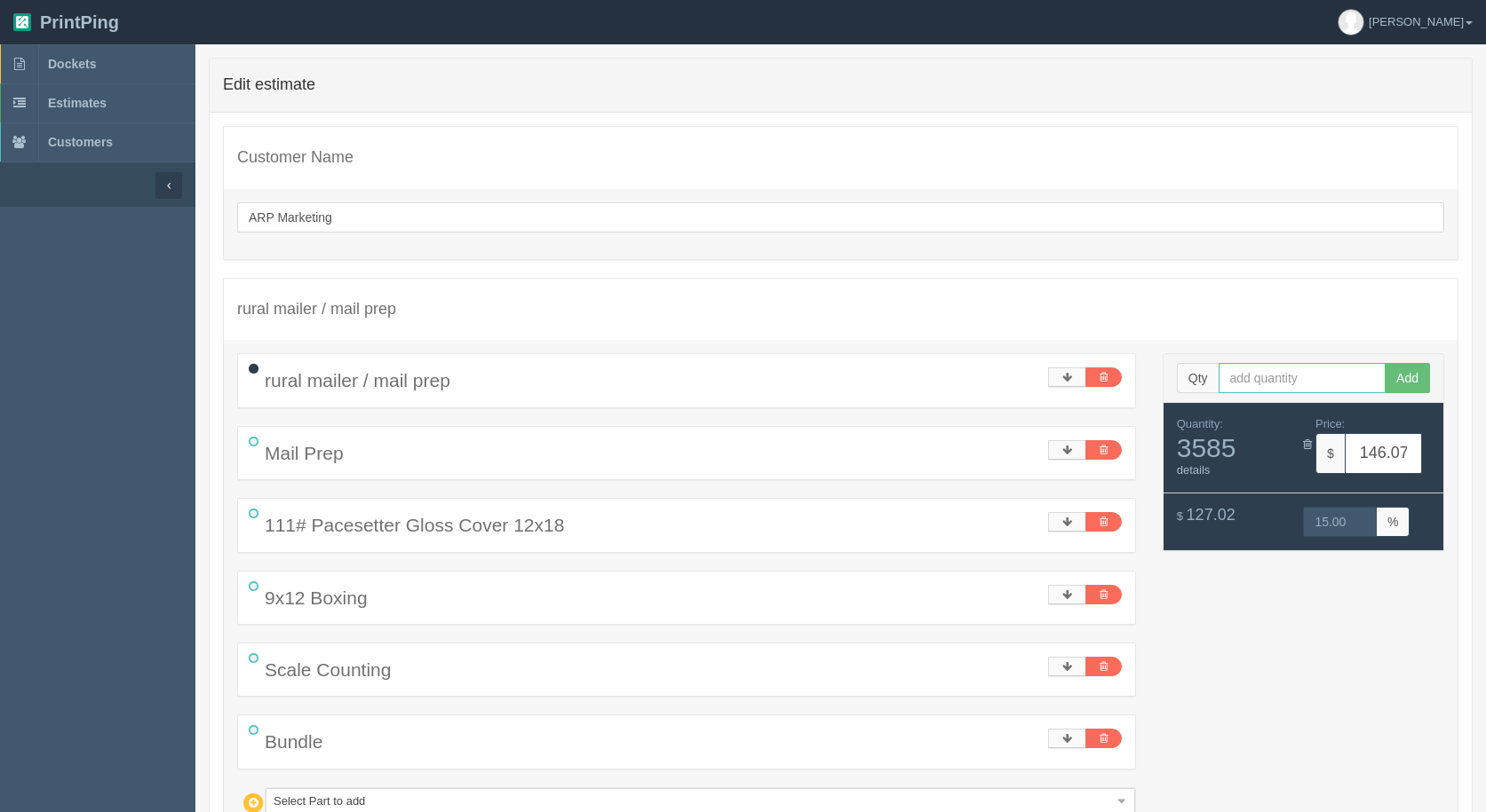
click at [1248, 378] on input "text" at bounding box center [1303, 378] width 168 height 31
type input "25000"
click at [1384, 363] on button "Add" at bounding box center [1407, 378] width 46 height 31
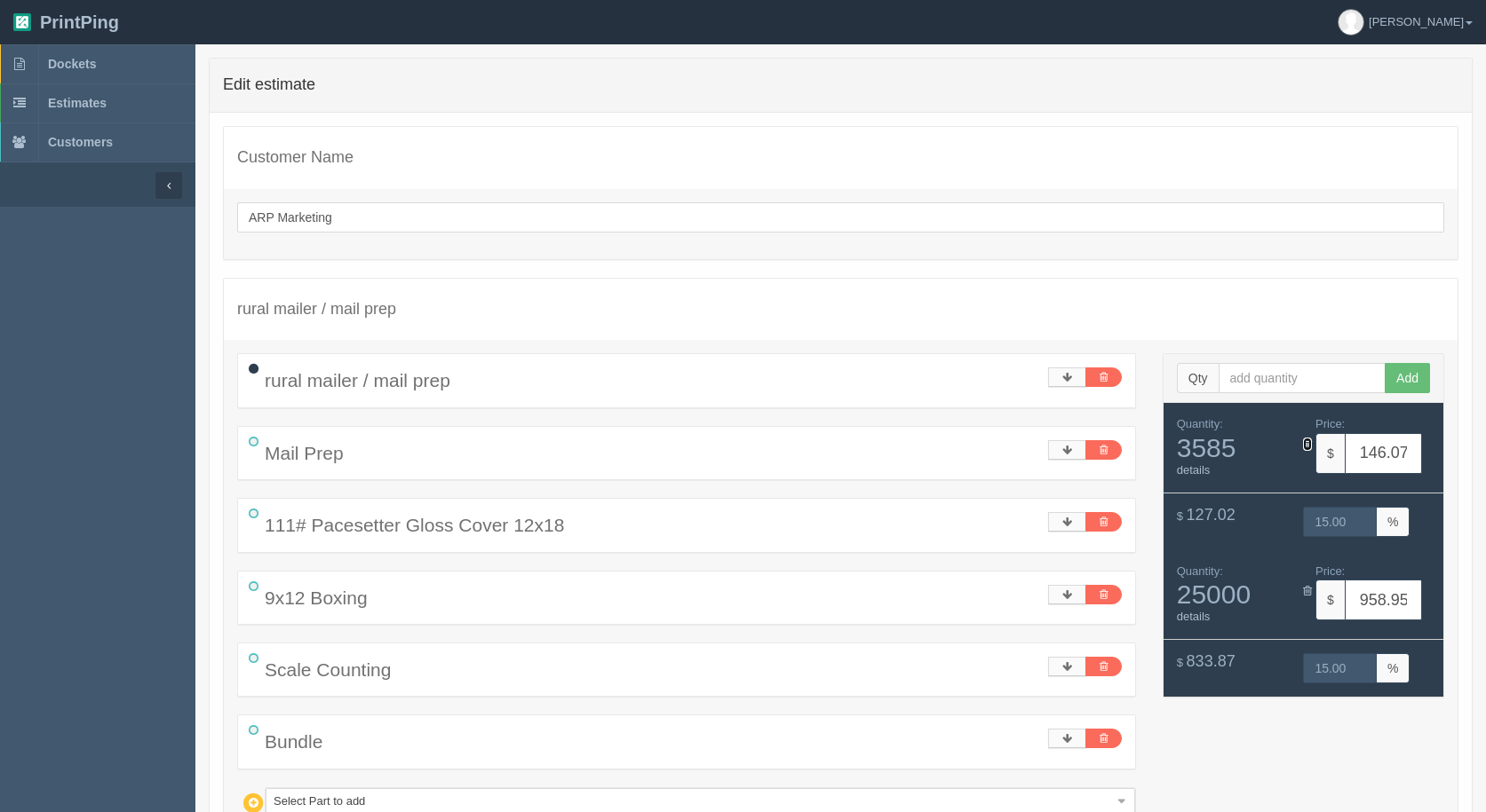
click at [1306, 443] on icon at bounding box center [1307, 444] width 9 height 12
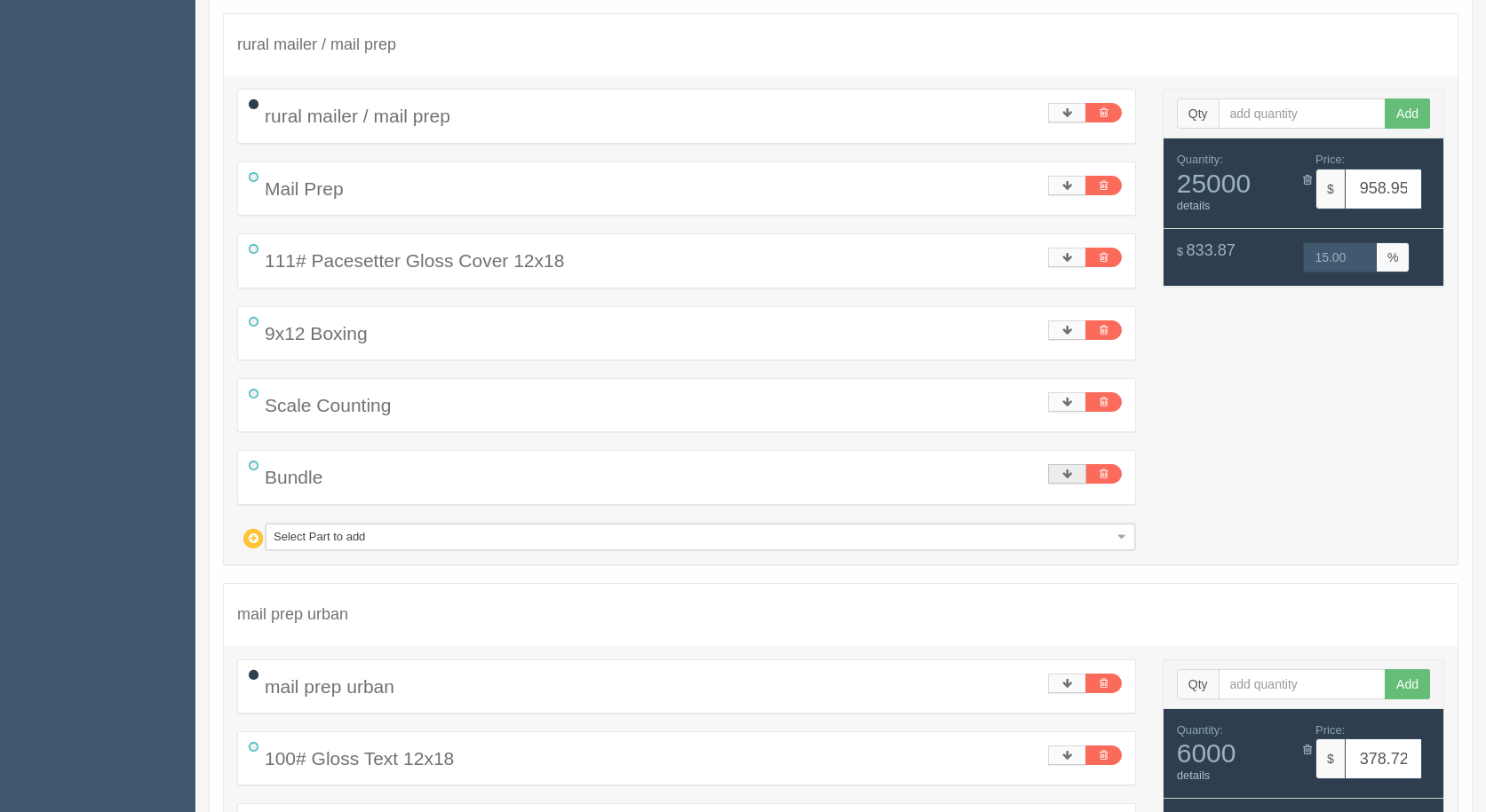
scroll to position [266, 0]
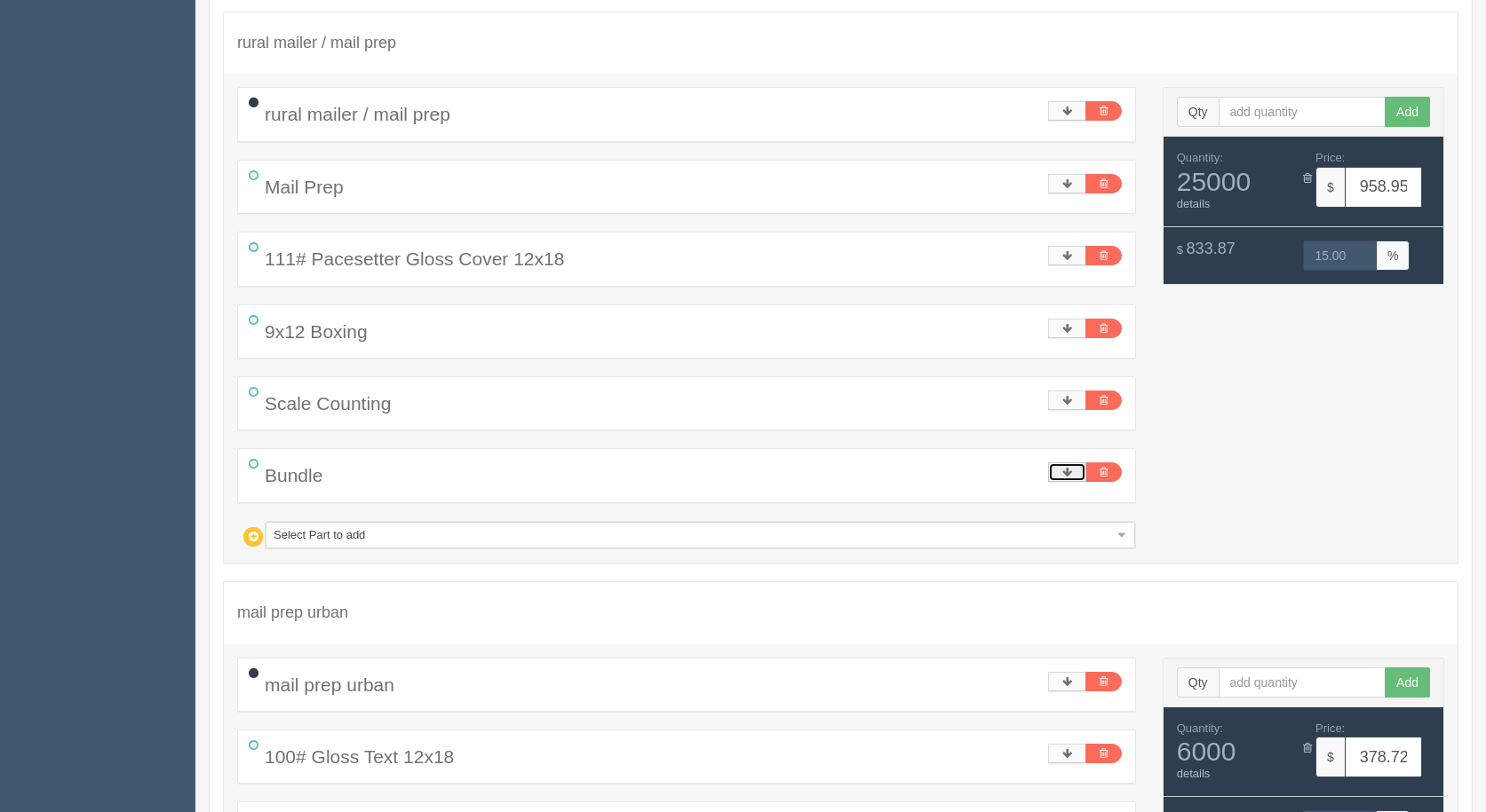
click at [1063, 471] on icon at bounding box center [1068, 472] width 10 height 11
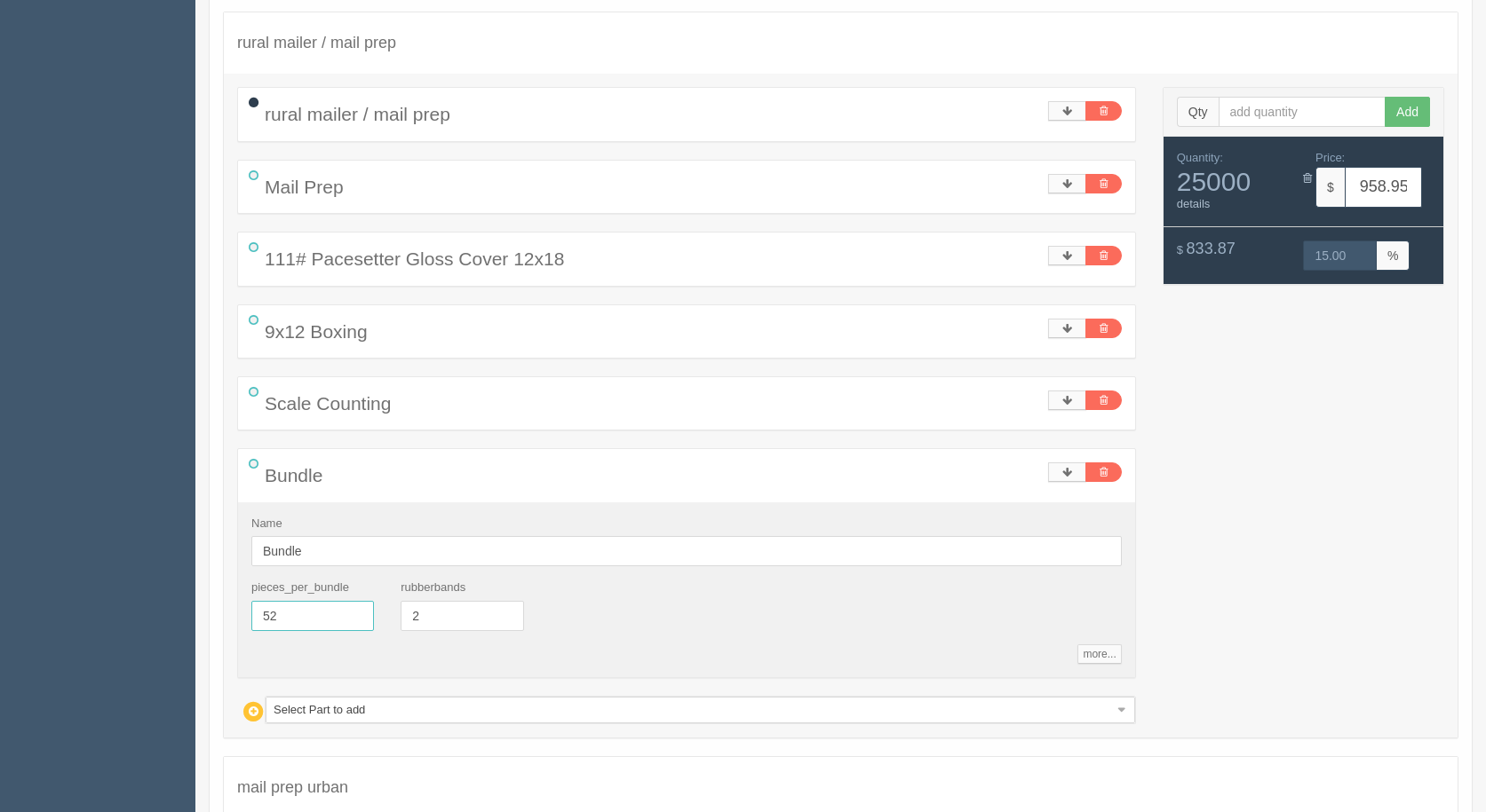
drag, startPoint x: 178, startPoint y: 620, endPoint x: 149, endPoint y: 611, distance: 30.4
click at [149, 611] on section "Dockets Estimates Customers" at bounding box center [743, 726] width 1486 height 1895
type input "25"
type input "1088.32"
type input "15.00"
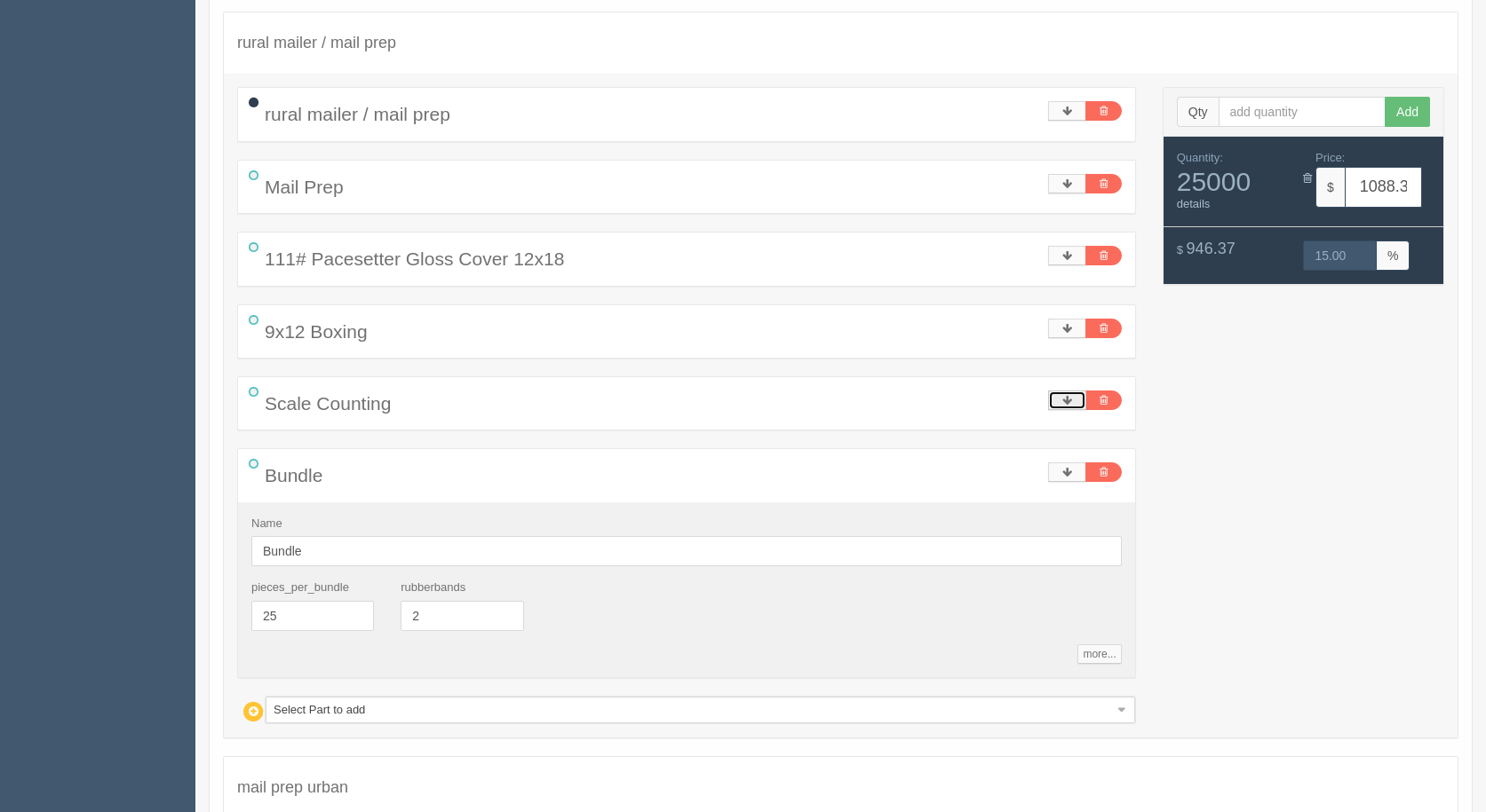
click at [1079, 401] on link at bounding box center [1067, 401] width 39 height 20
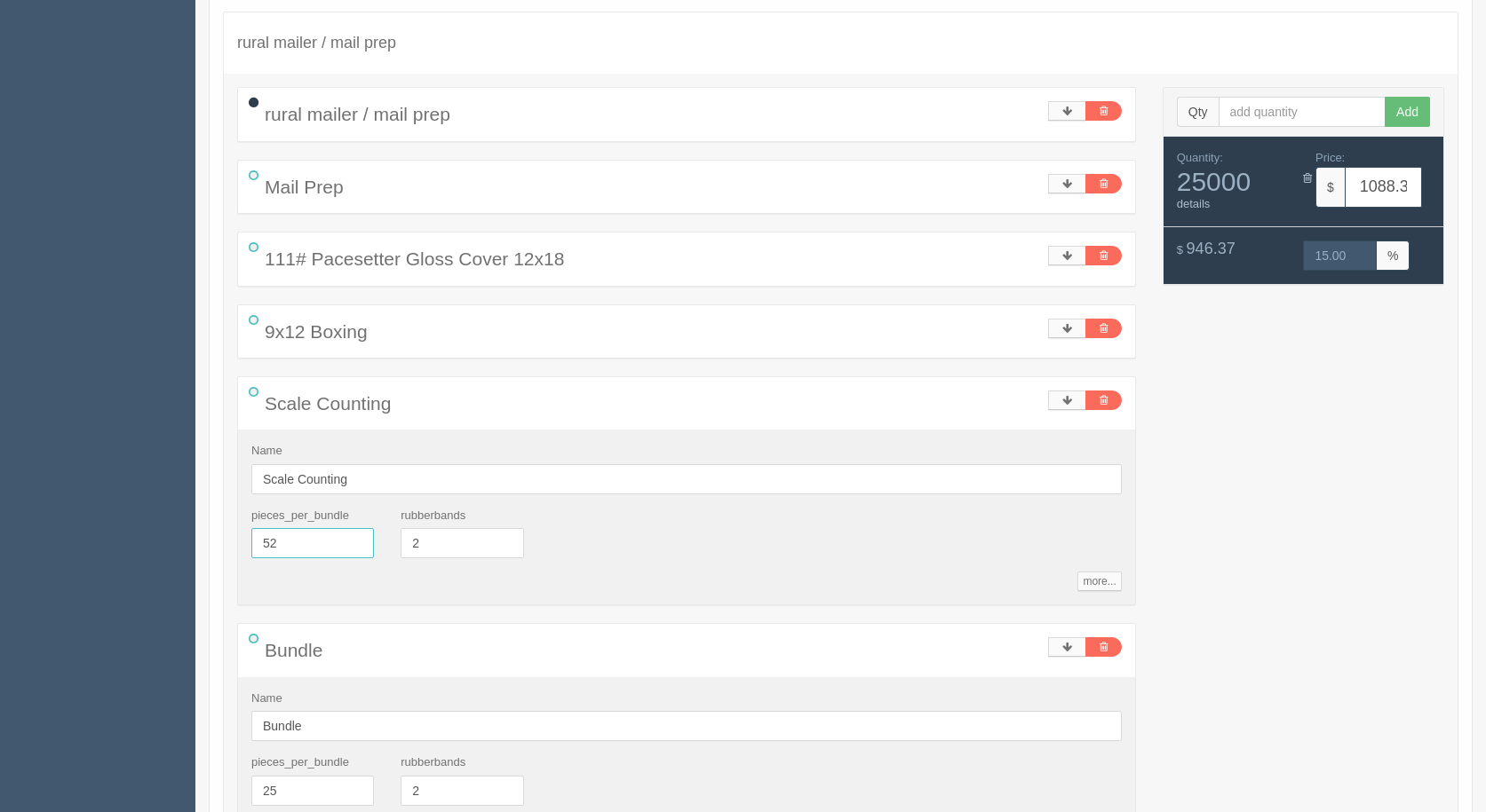
drag, startPoint x: 256, startPoint y: 550, endPoint x: 157, endPoint y: 530, distance: 101.0
click at [157, 530] on section "Dockets Estimates Customers" at bounding box center [743, 813] width 1486 height 2070
type input "25"
type input "1217.70"
type input "15.00"
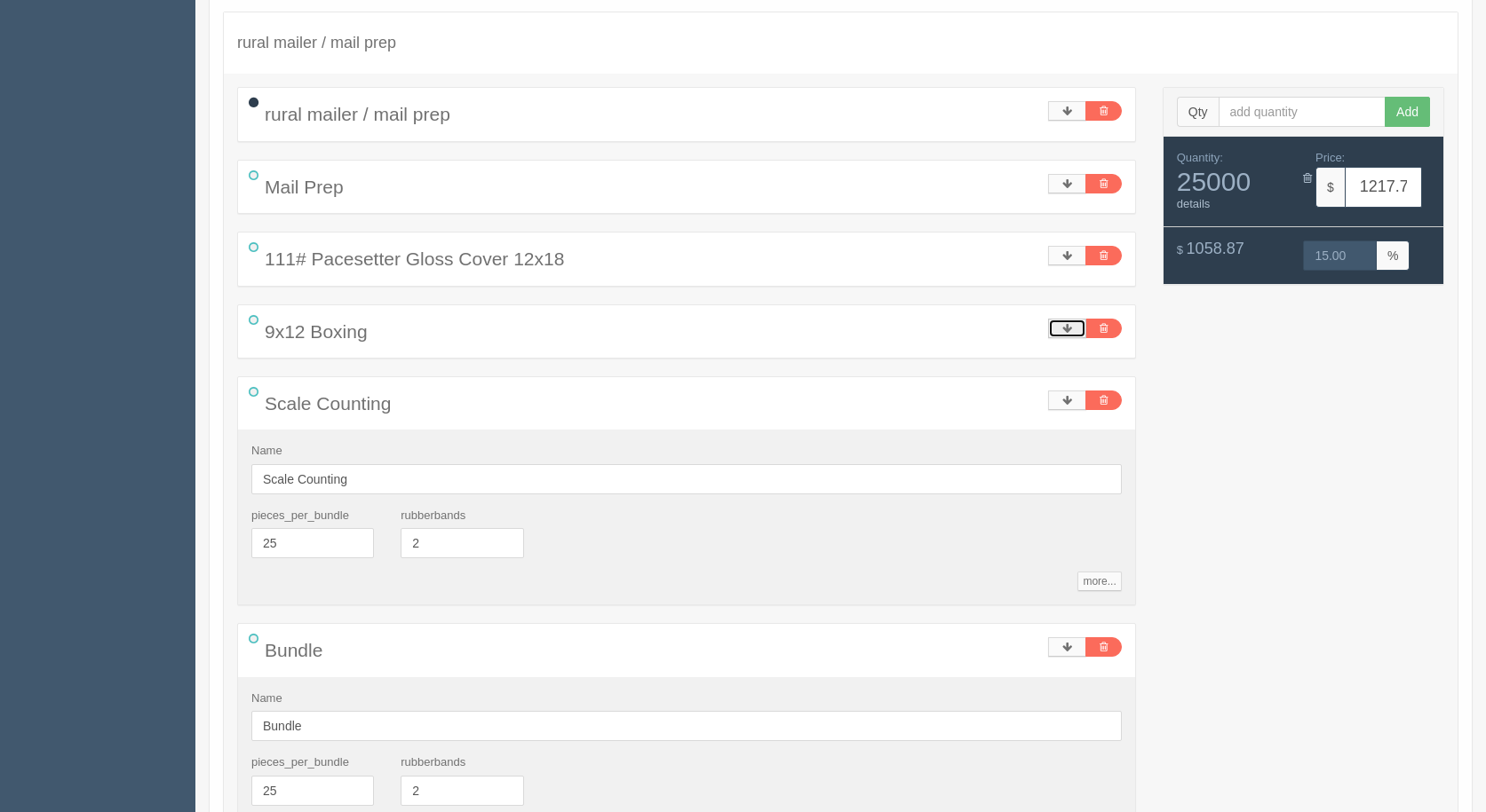
click at [1071, 330] on icon at bounding box center [1068, 328] width 10 height 11
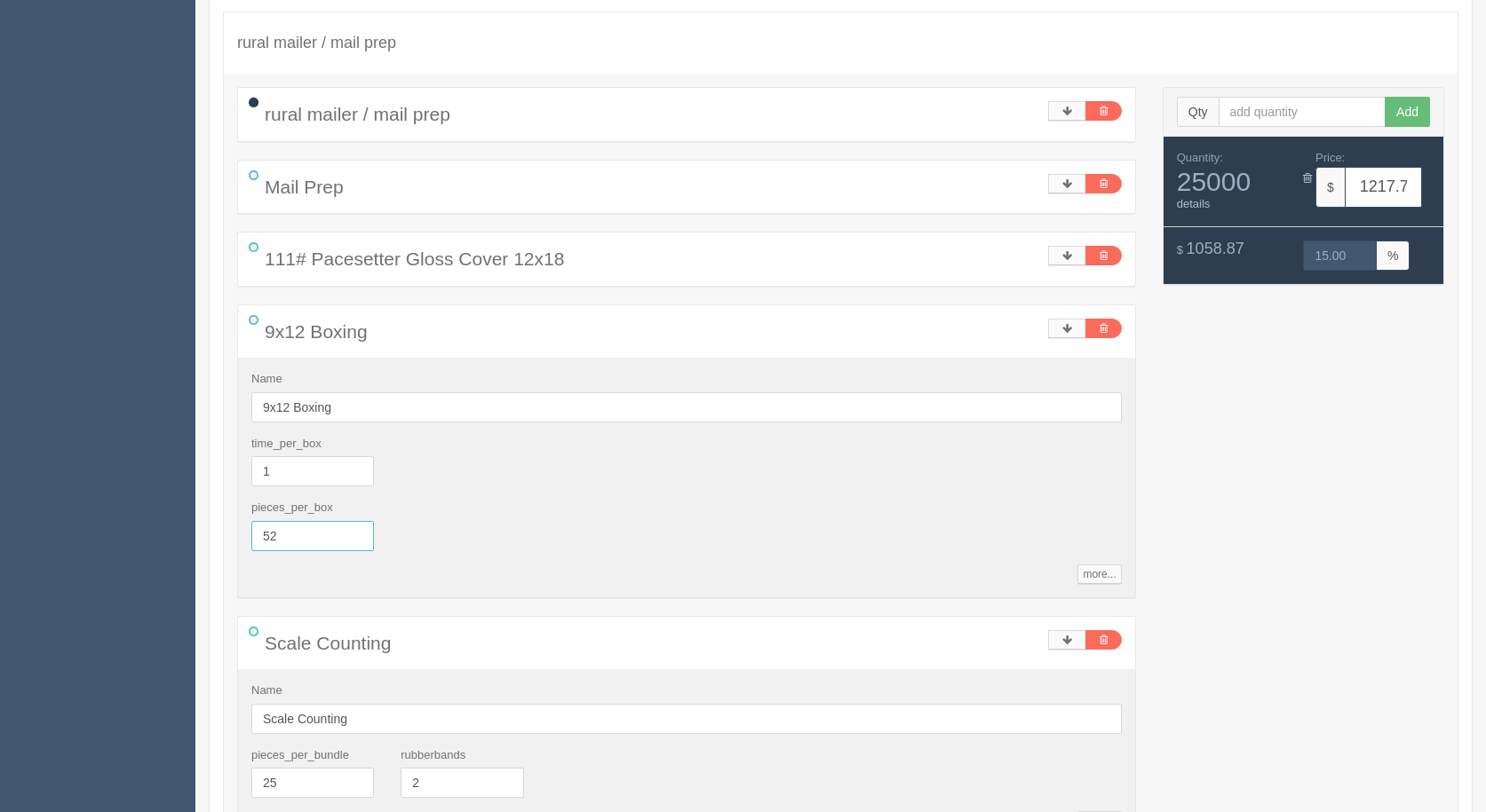
drag, startPoint x: 277, startPoint y: 536, endPoint x: 97, endPoint y: 498, distance: 184.0
type input "250"
type input "837.97"
type input "15.00"
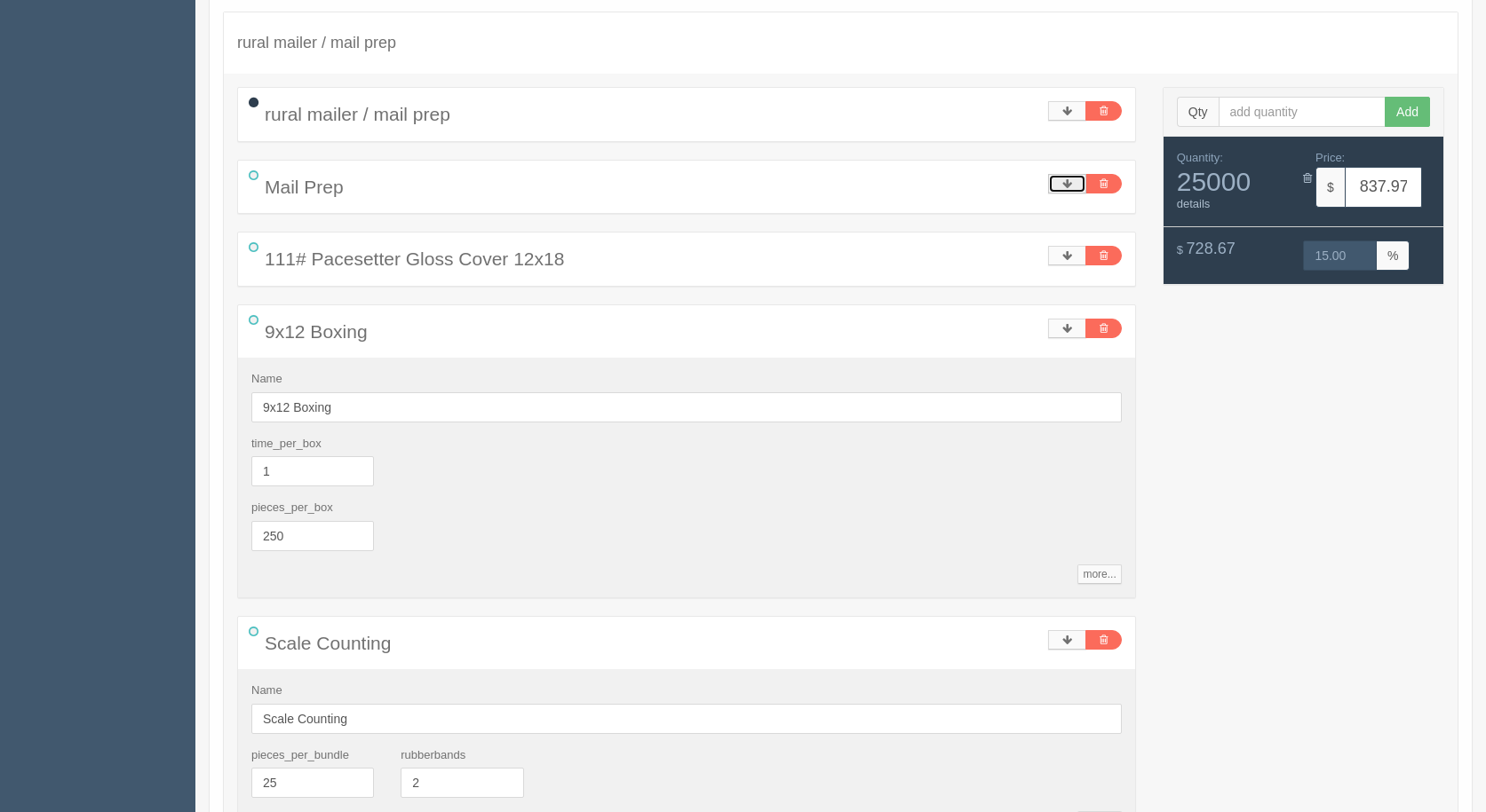
click at [1067, 176] on link at bounding box center [1067, 184] width 39 height 20
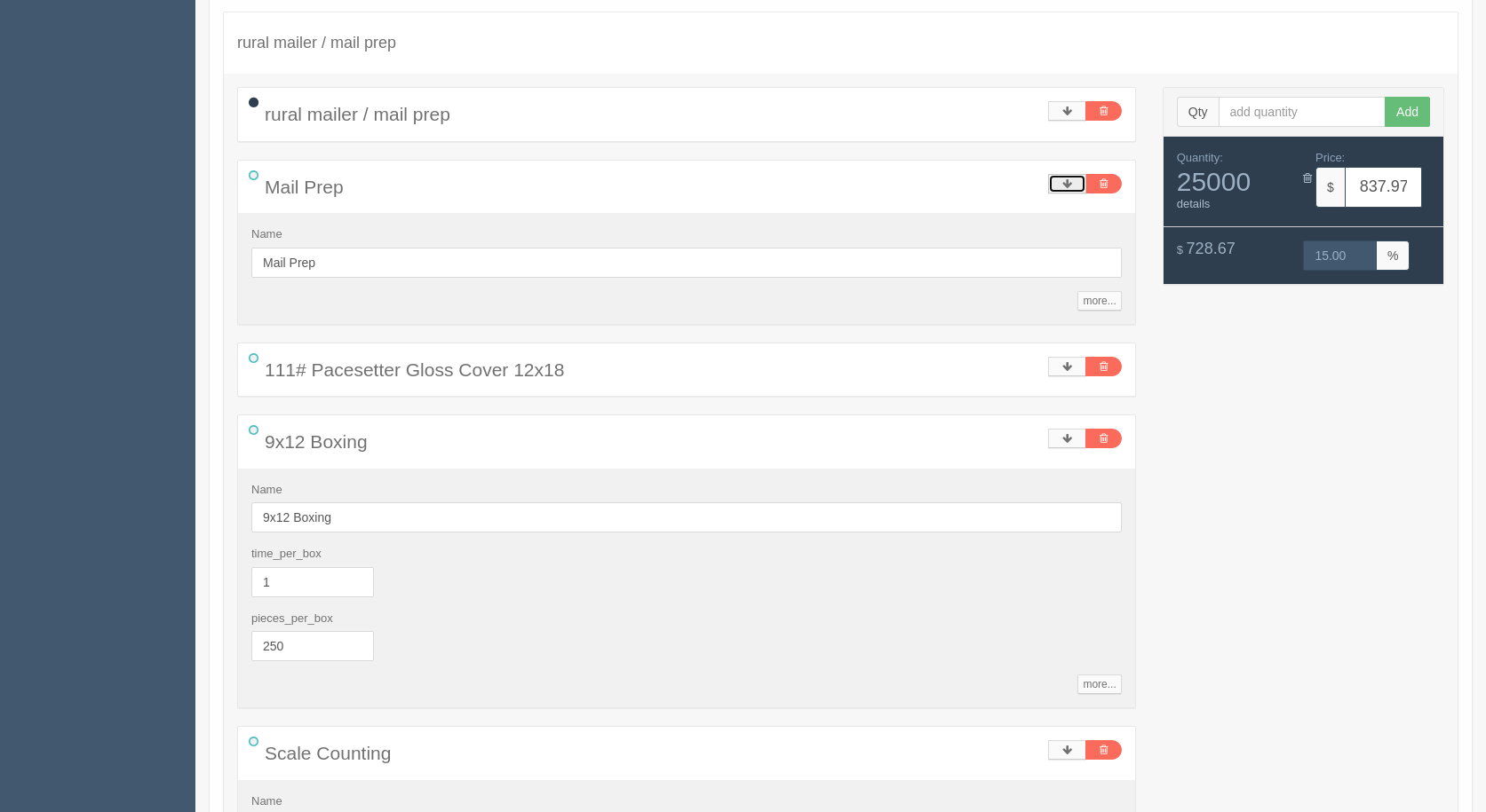
click at [1067, 176] on link at bounding box center [1067, 184] width 39 height 20
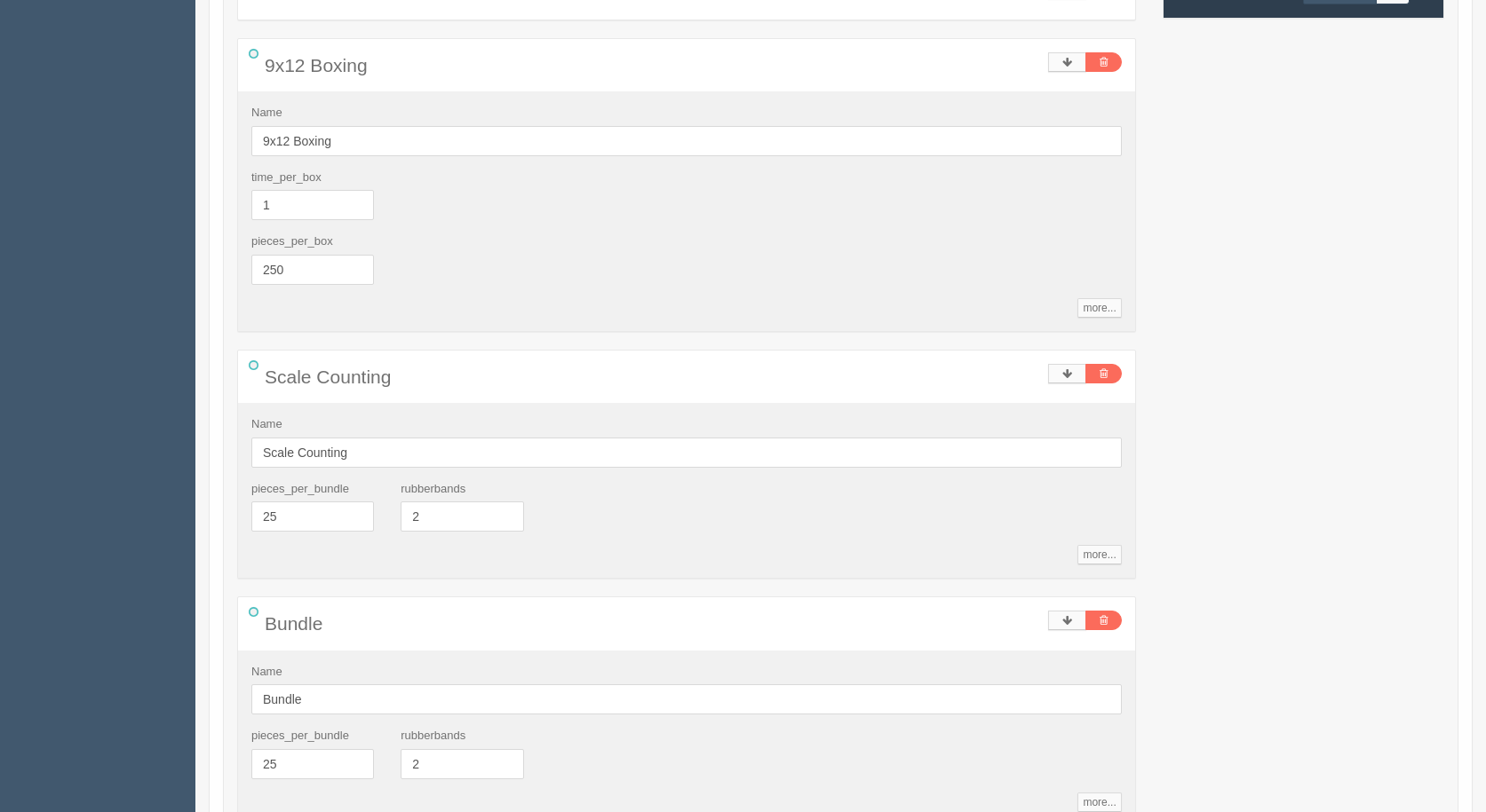
scroll to position [621, 0]
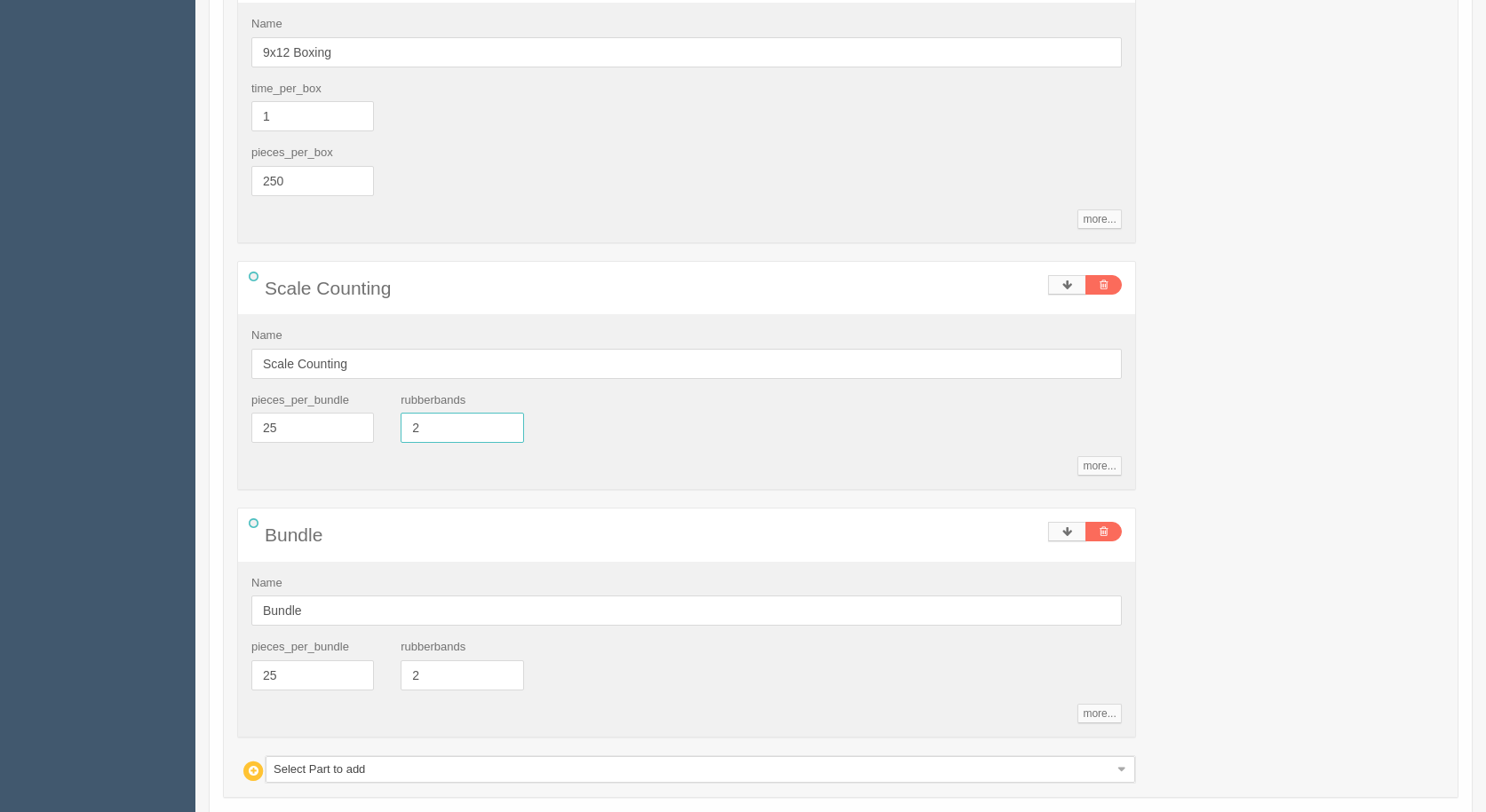
drag, startPoint x: 457, startPoint y: 424, endPoint x: 316, endPoint y: 434, distance: 141.4
click at [316, 434] on div "pieces_per_bundle 25 rubberbands 2" at bounding box center [687, 425] width 897 height 65
type input "0"
type input "671.86"
type input "15.00"
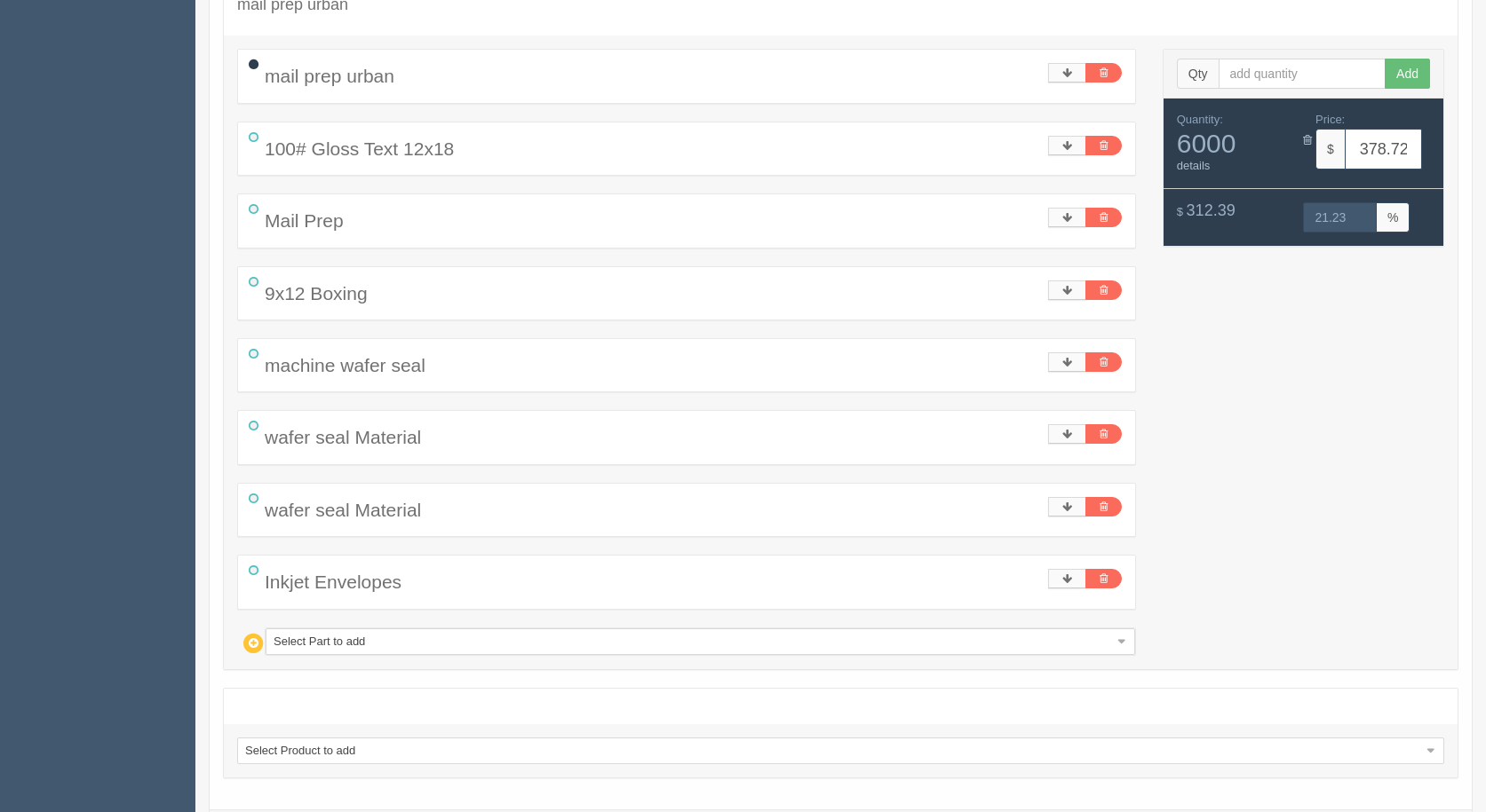
scroll to position [1542, 0]
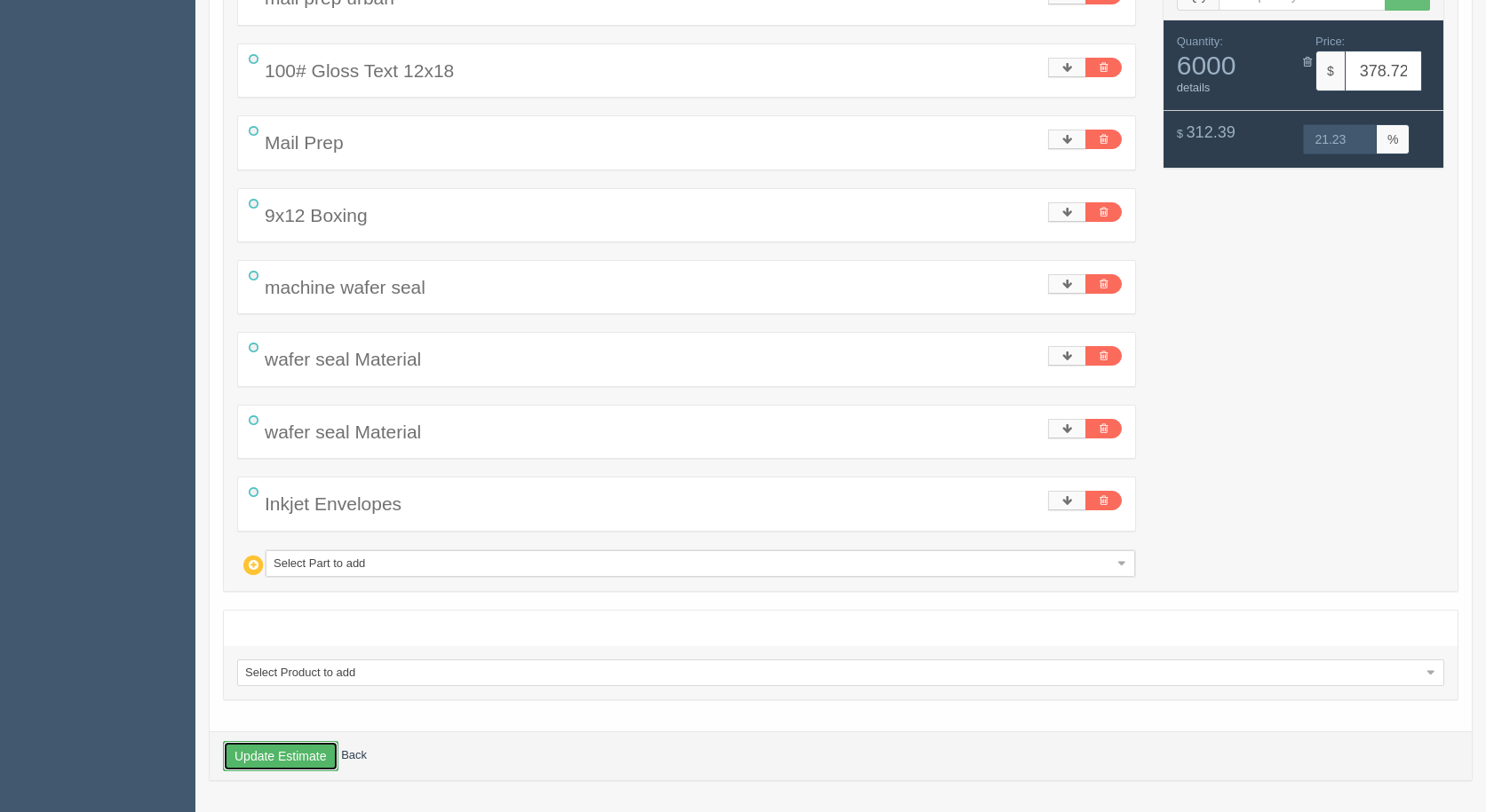
click at [250, 763] on button "Update Estimate" at bounding box center [280, 757] width 116 height 31
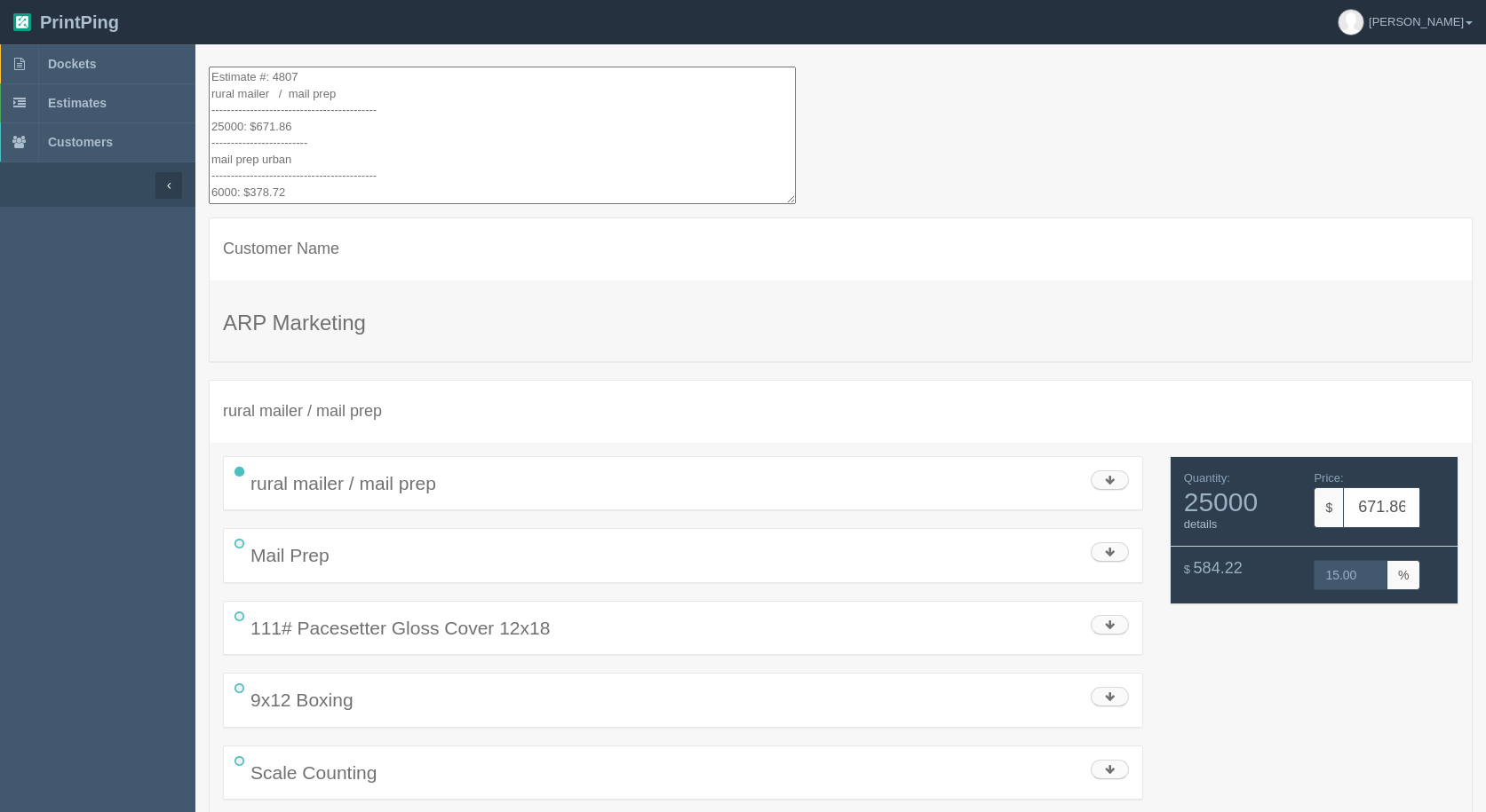
drag, startPoint x: 322, startPoint y: 143, endPoint x: 24, endPoint y: -77, distance: 370.4
click at [24, 0] on html "PrintPing Gerry Administration Edit account ( info@allrushbindery.com ) Logout …" at bounding box center [743, 819] width 1486 height 1638
click at [81, 98] on span "Estimates" at bounding box center [76, 103] width 58 height 14
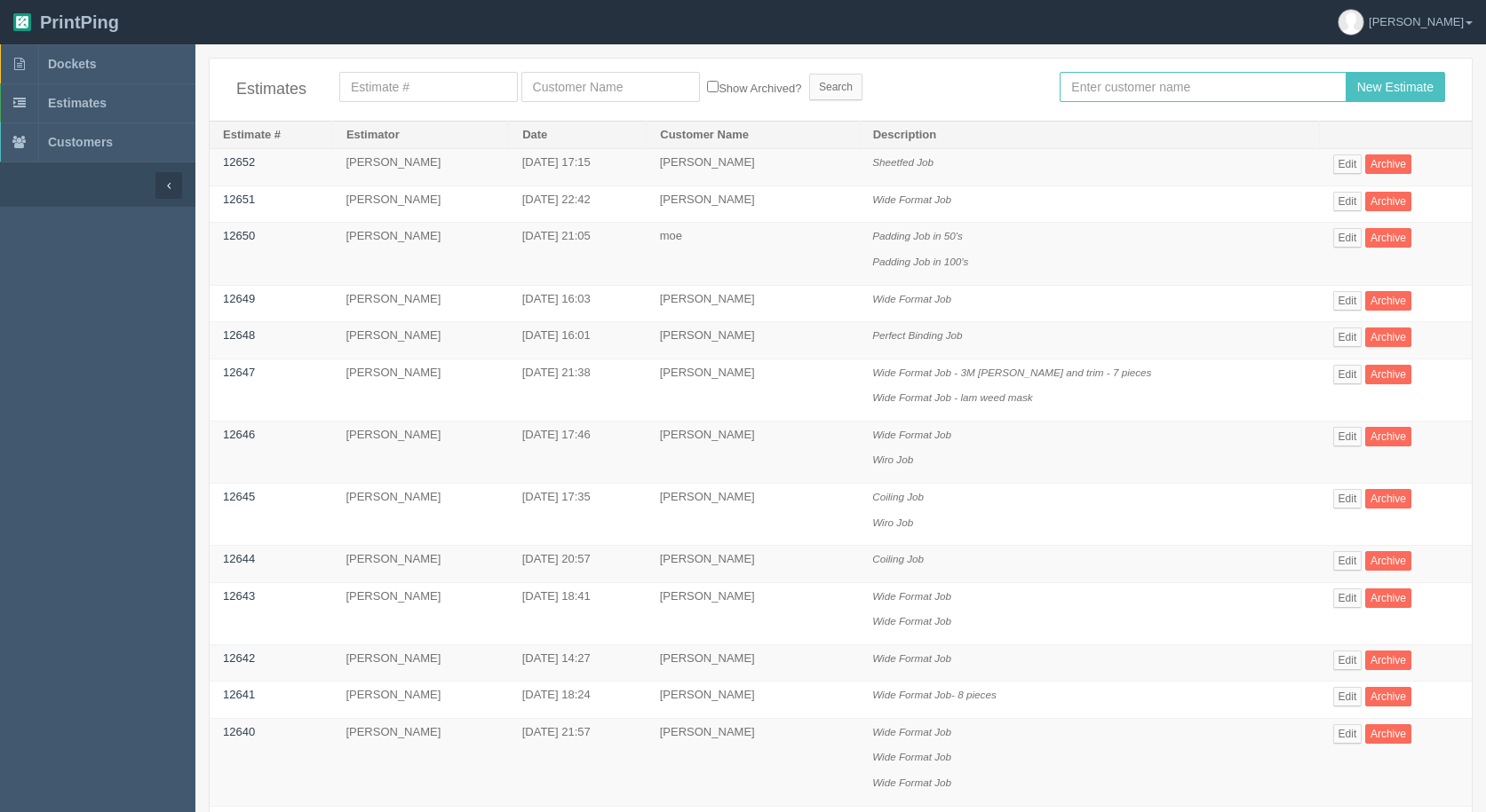
click at [1169, 95] on input "text" at bounding box center [1202, 87] width 286 height 31
click at [1115, 82] on input "text" at bounding box center [1202, 87] width 286 height 31
type input "arif\"
click at [1346, 72] on input "New Estimate" at bounding box center [1395, 87] width 100 height 31
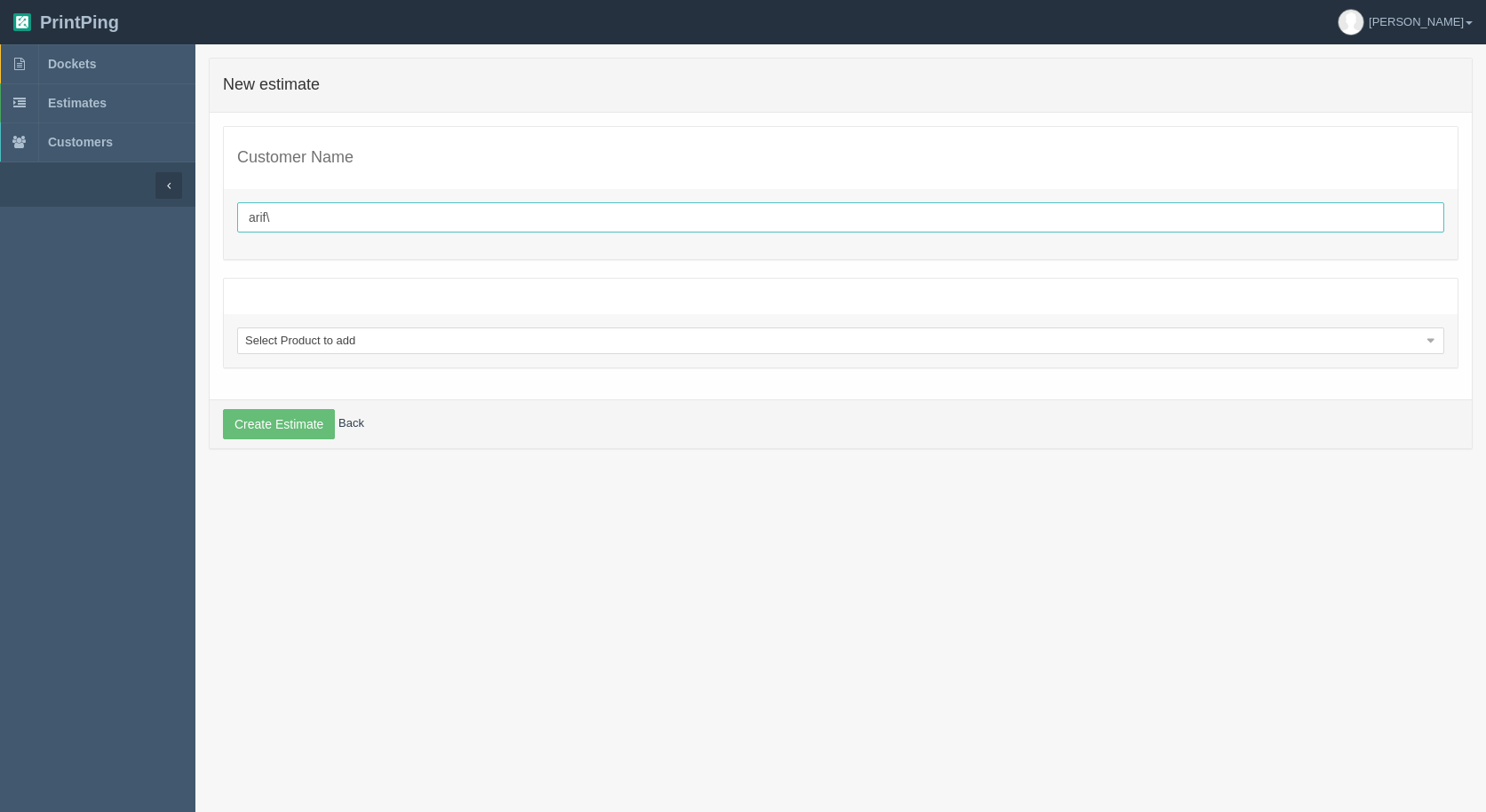
drag, startPoint x: 446, startPoint y: 202, endPoint x: 440, endPoint y: 212, distance: 11.7
click at [441, 210] on input "arif\" at bounding box center [841, 218] width 1207 height 31
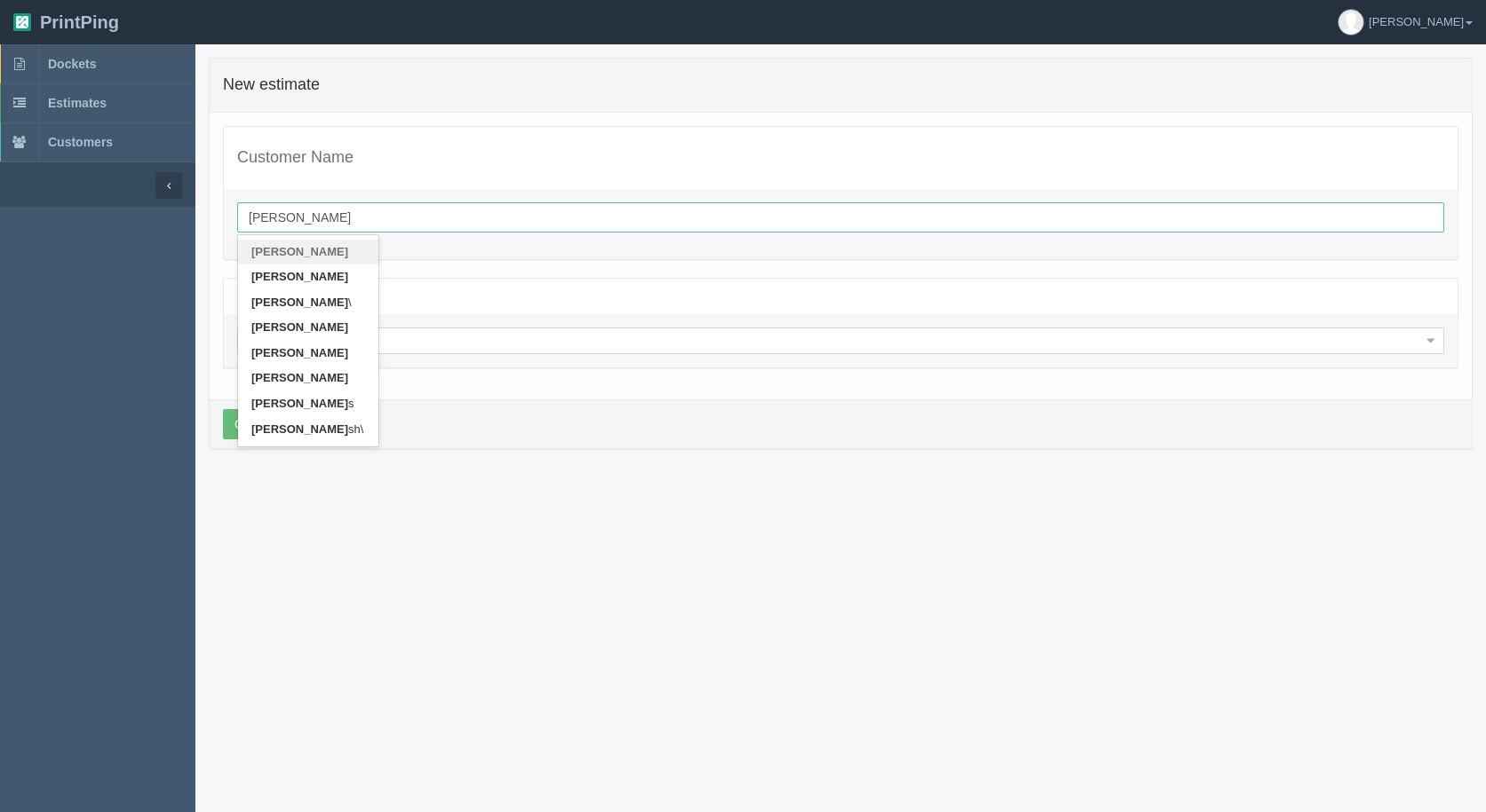
type input "[PERSON_NAME]"
click at [434, 376] on div "Customer Name [PERSON_NAME] [PERSON_NAME] \ [PERSON_NAME] [PERSON_NAME] s [PERS…" at bounding box center [841, 256] width 1262 height 287
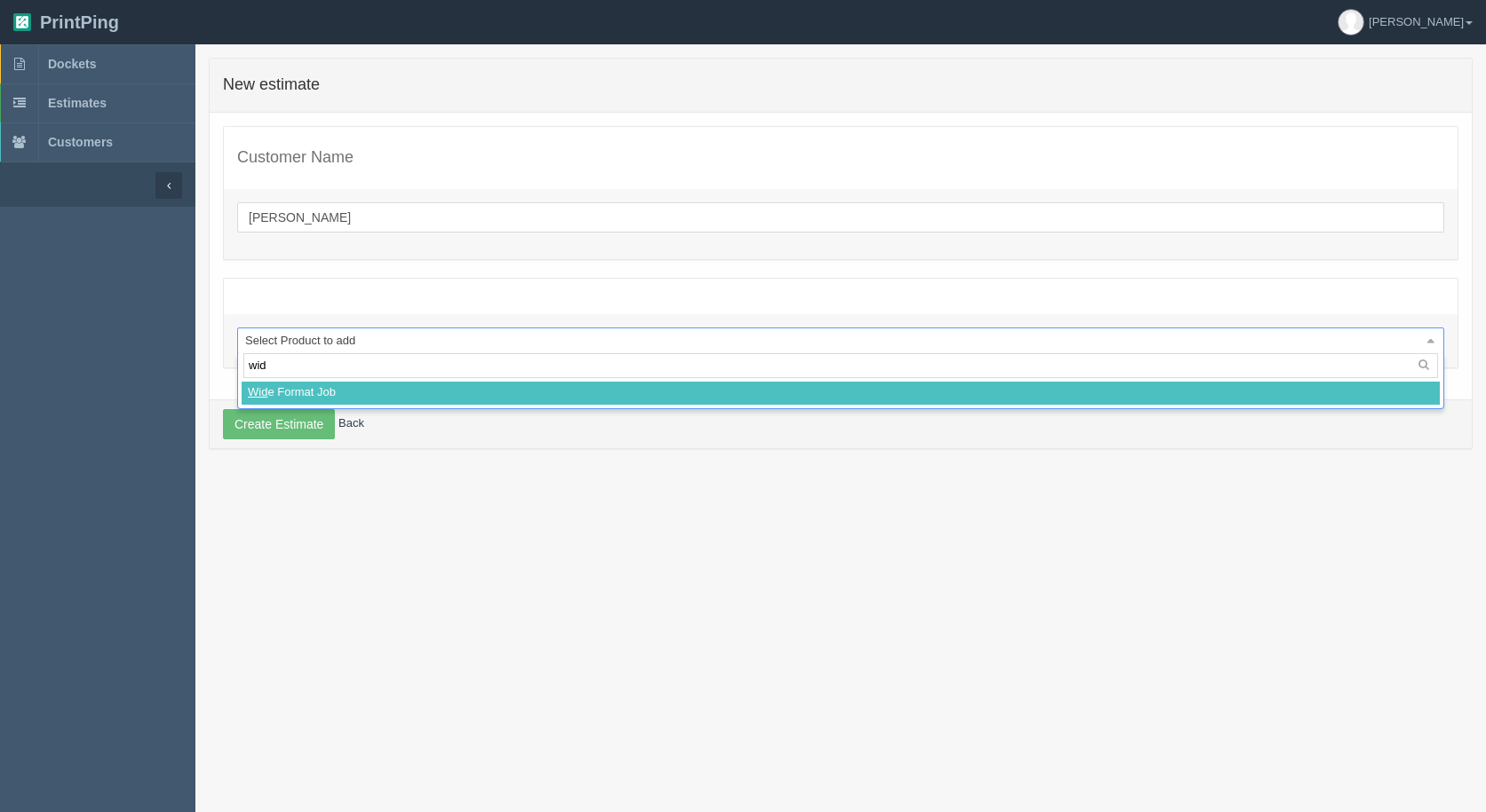
type input "wide"
select select
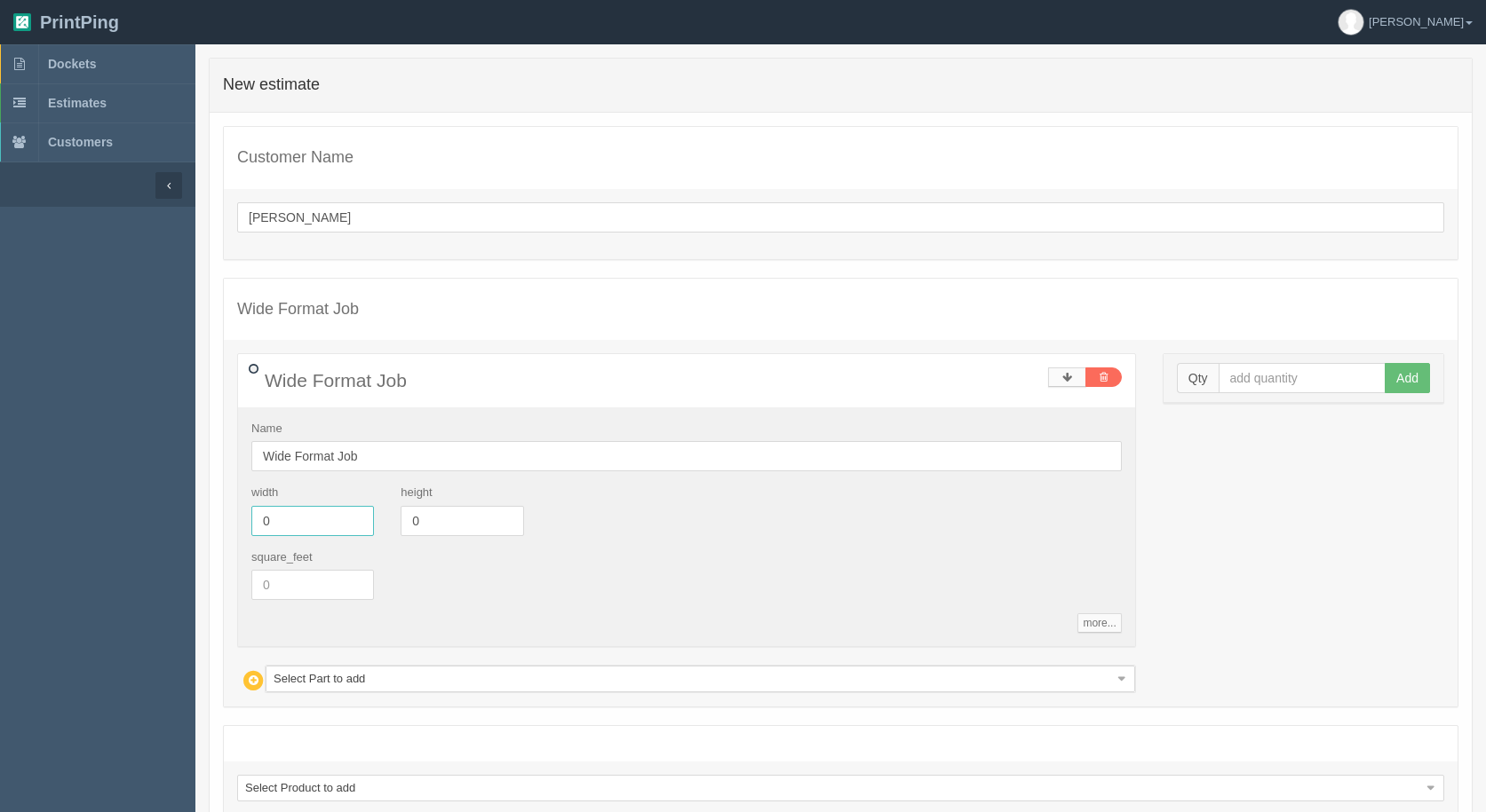
drag, startPoint x: 338, startPoint y: 530, endPoint x: 40, endPoint y: 502, distance: 299.3
click at [40, 502] on section "Dockets Estimates Customers" at bounding box center [743, 486] width 1486 height 883
type input "12"
type input "18"
click at [1247, 375] on input "text" at bounding box center [1303, 378] width 168 height 31
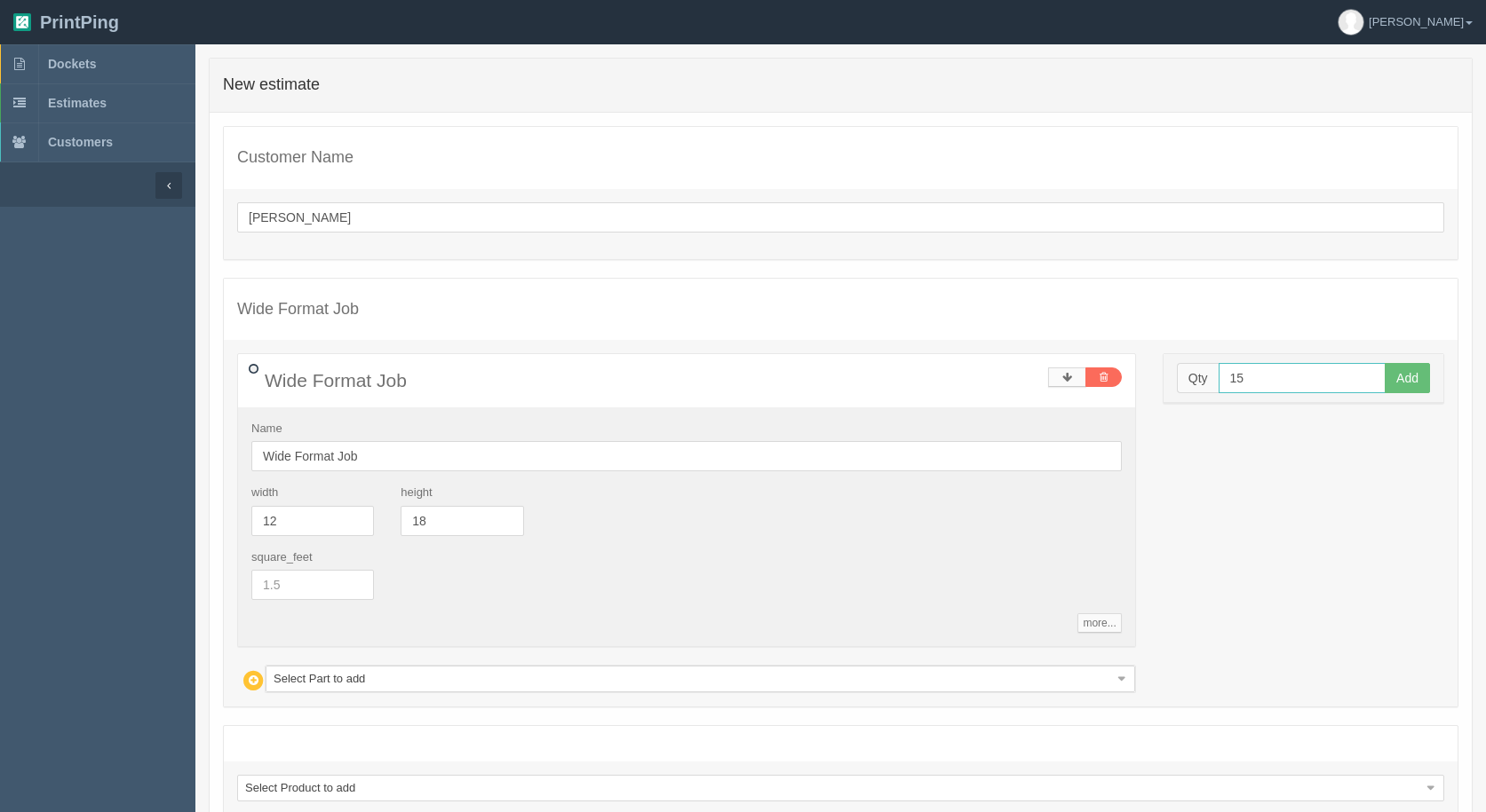
type input "15"
click at [1384, 363] on button "Add" at bounding box center [1407, 378] width 46 height 31
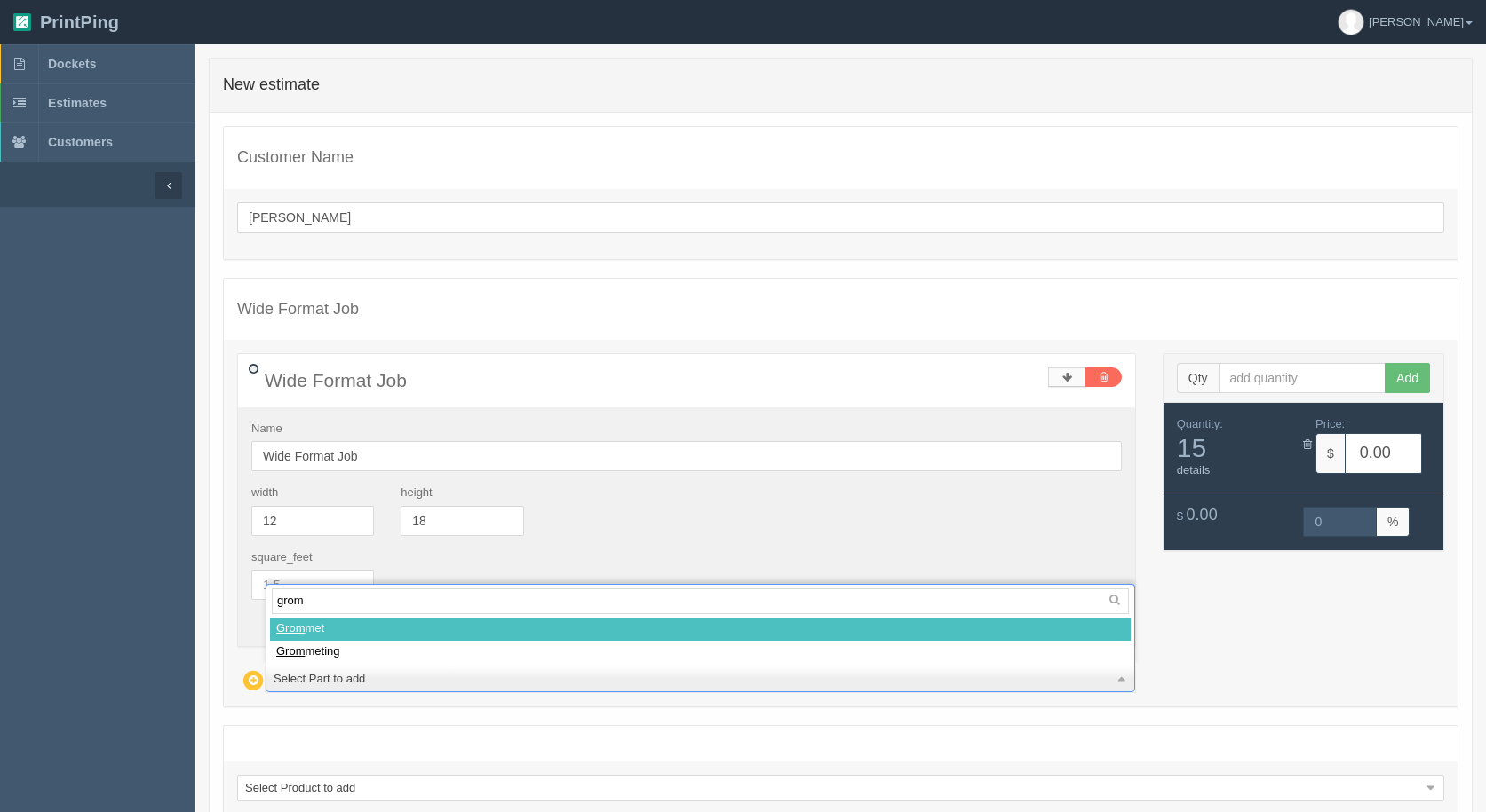
type input "gromm"
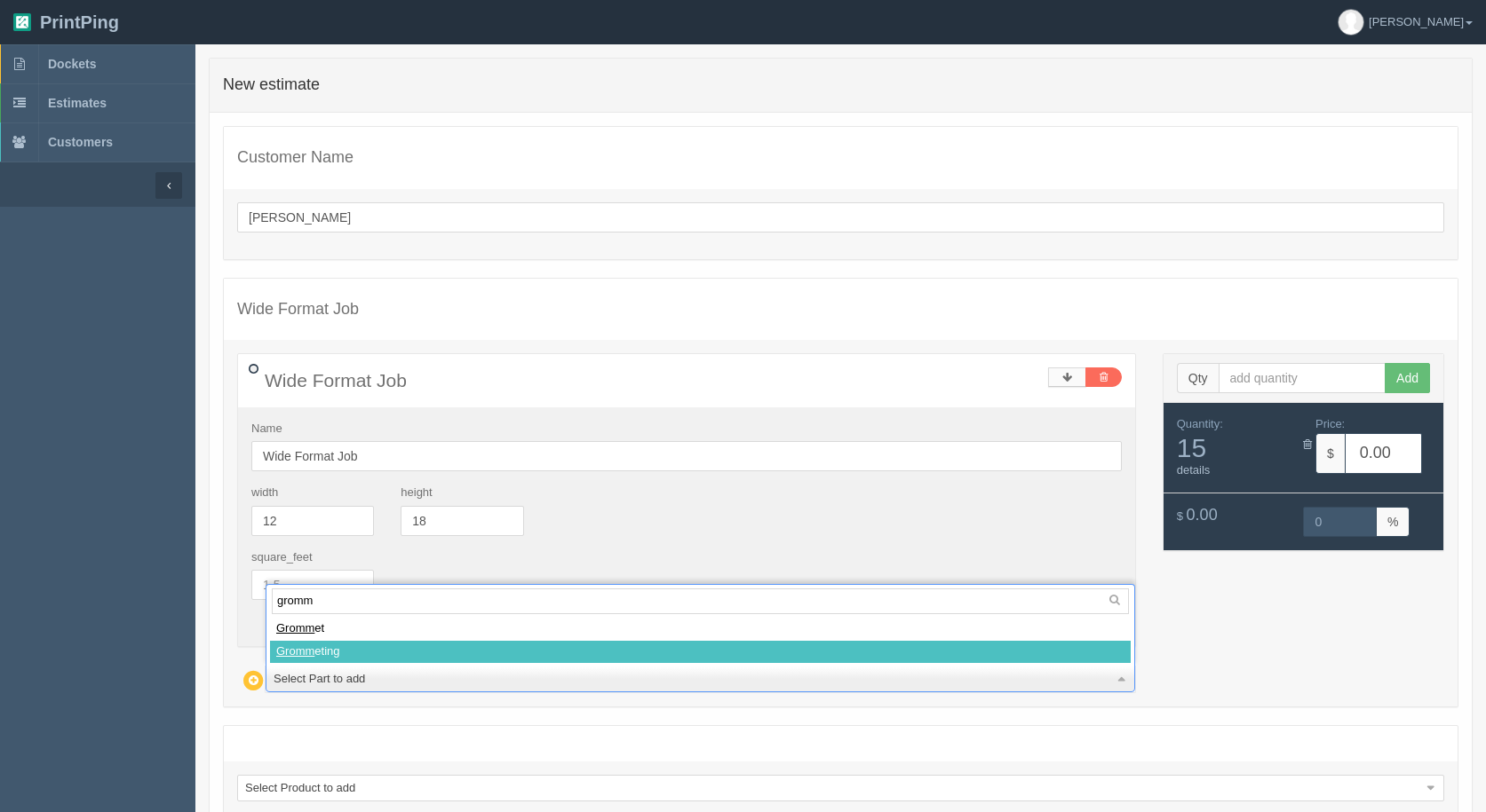
select select
type input "45.11"
type input "14.99"
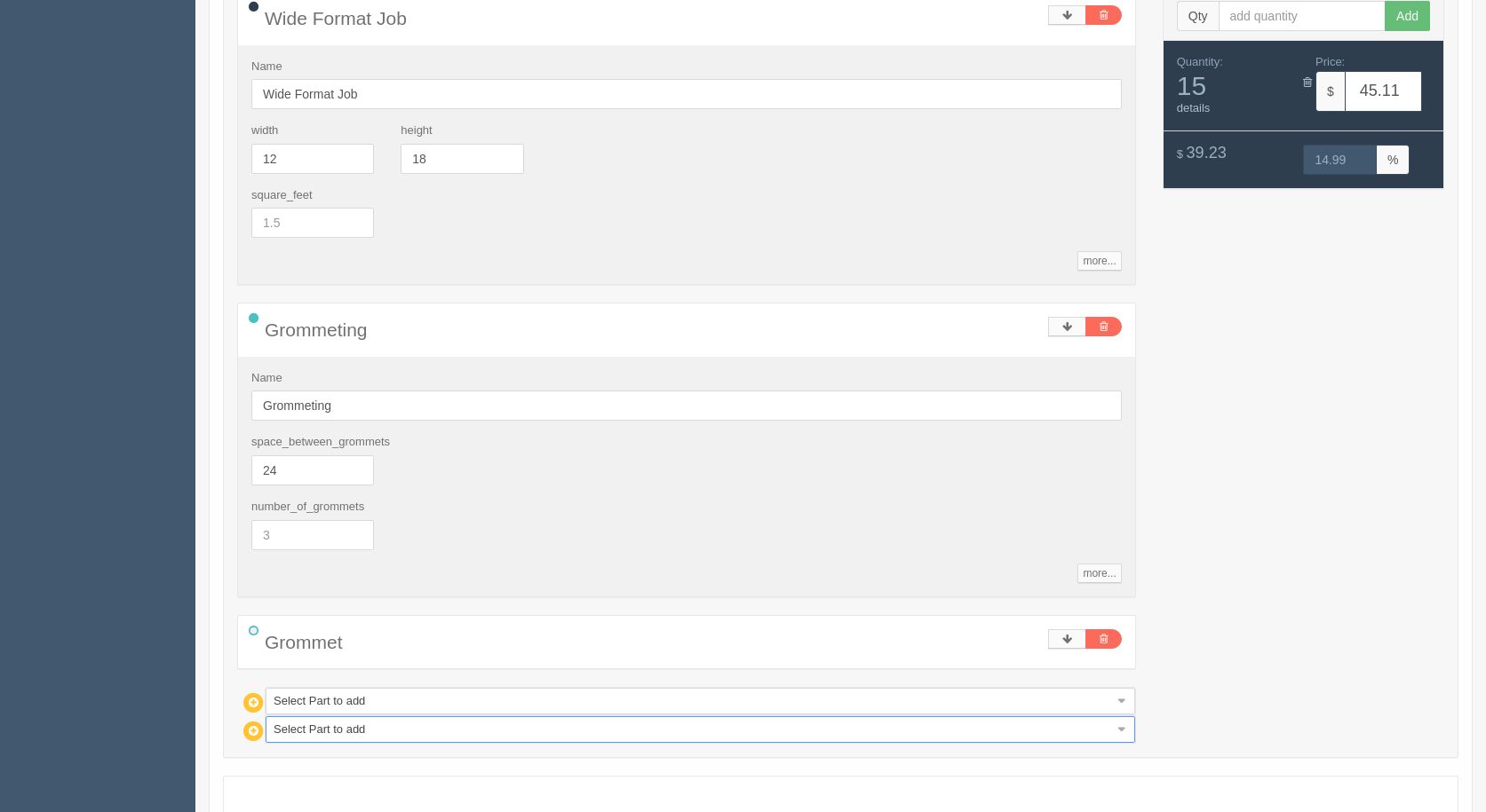
scroll to position [444, 0]
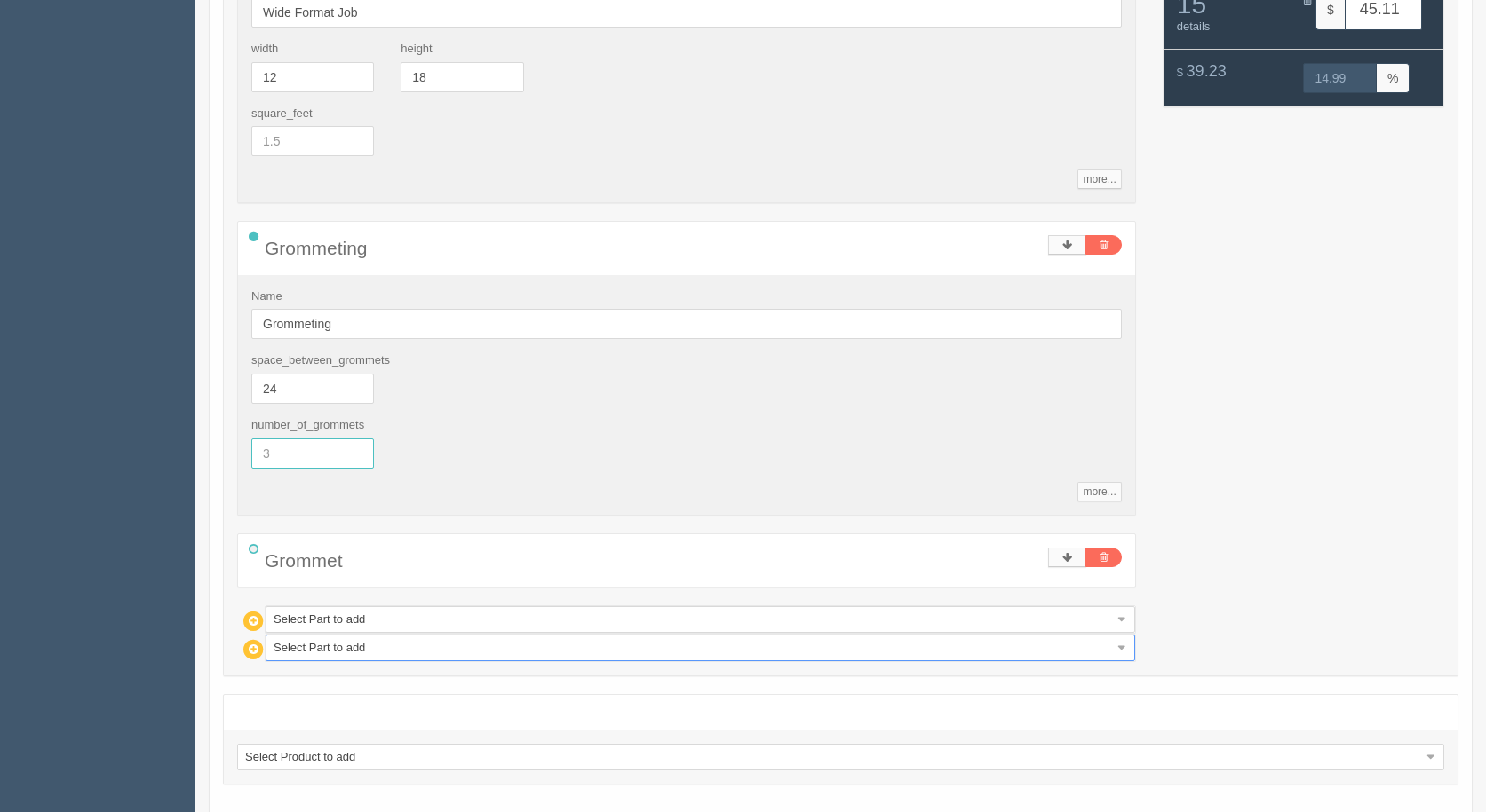
drag, startPoint x: 299, startPoint y: 450, endPoint x: 40, endPoint y: 395, distance: 264.8
click at [46, 397] on section "Dockets Estimates Customers" at bounding box center [743, 248] width 1486 height 1297
type input "4"
type input "60.15"
type input "14.99"
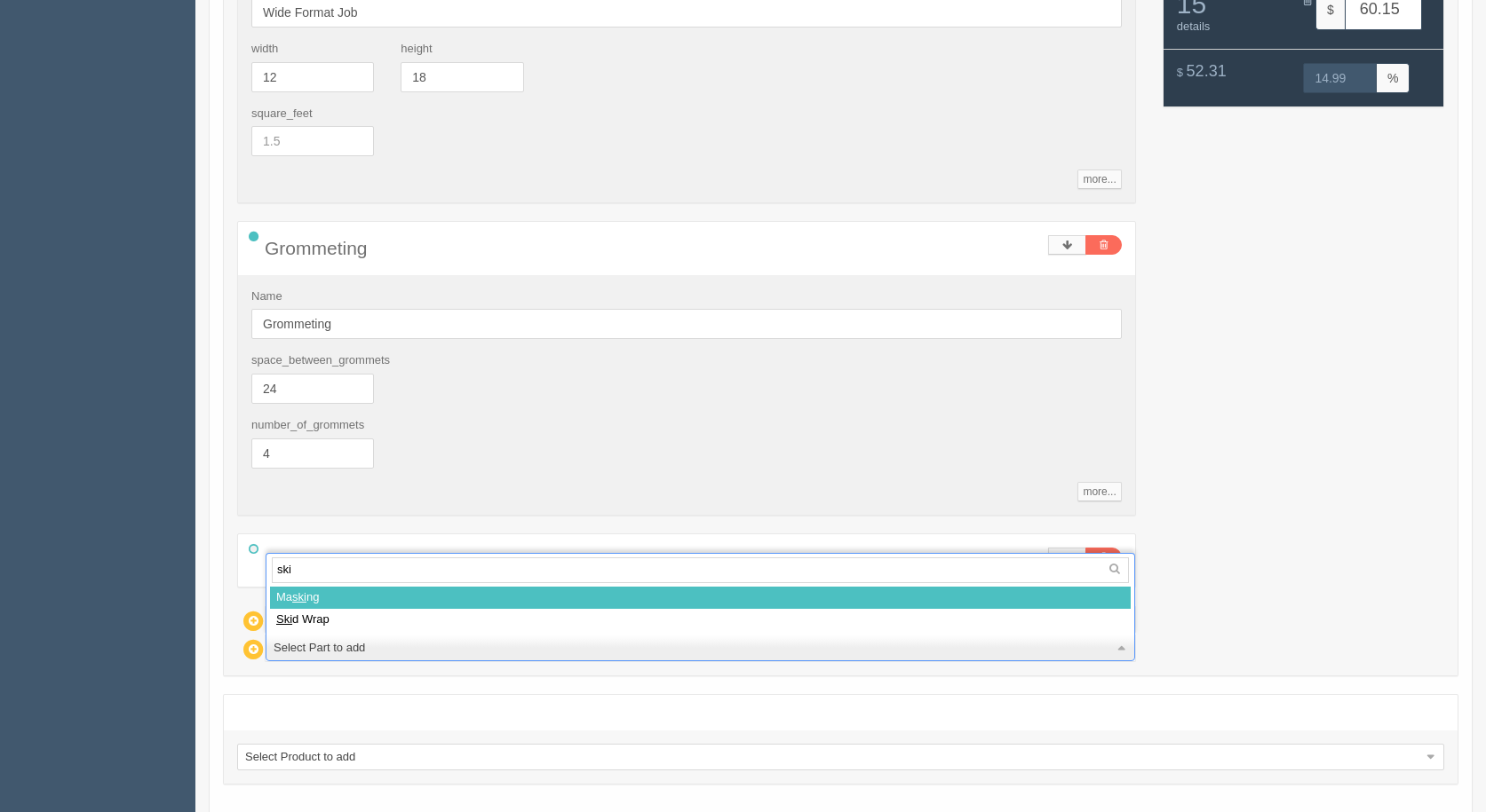
type input "skid"
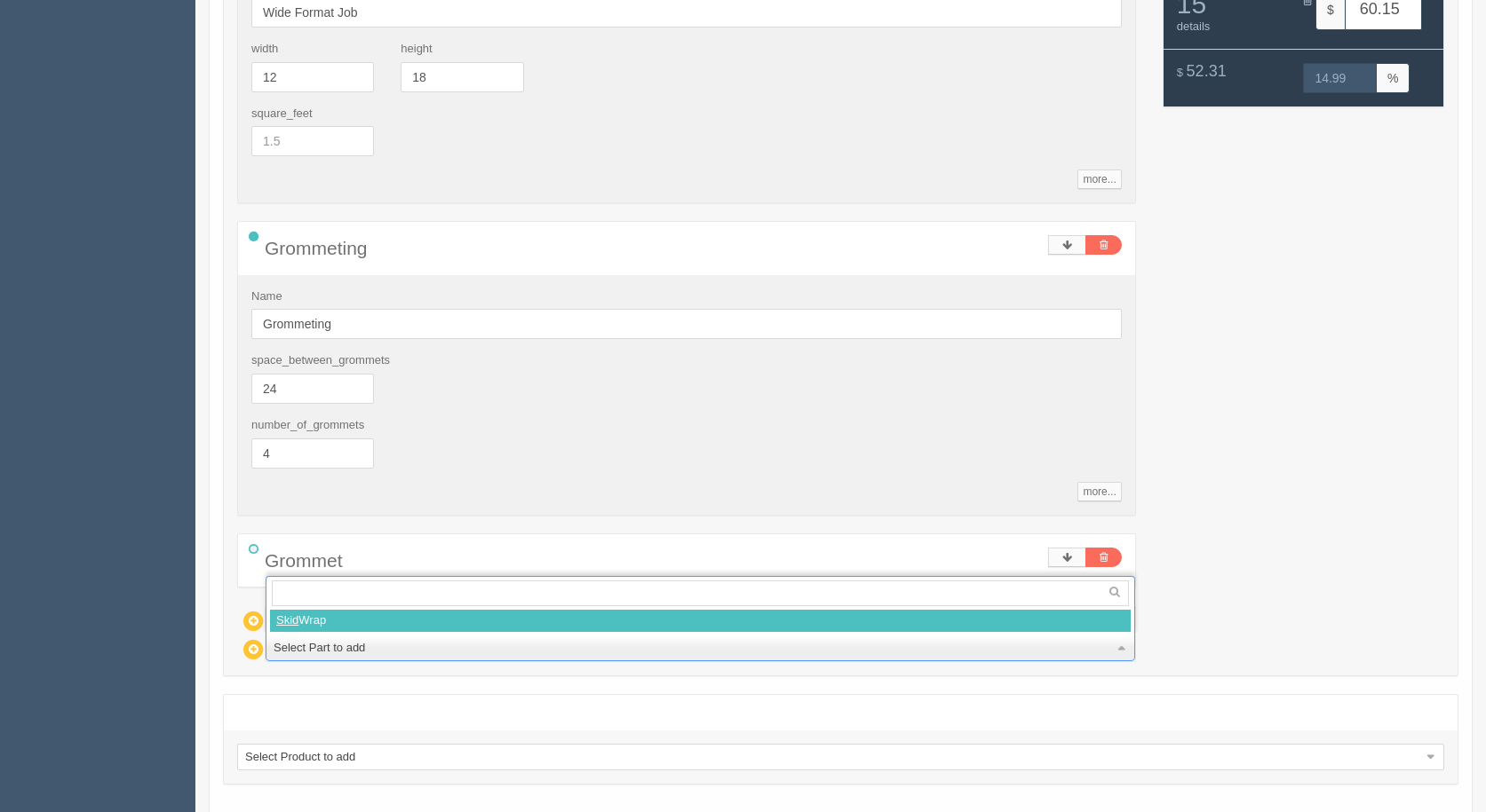
select select
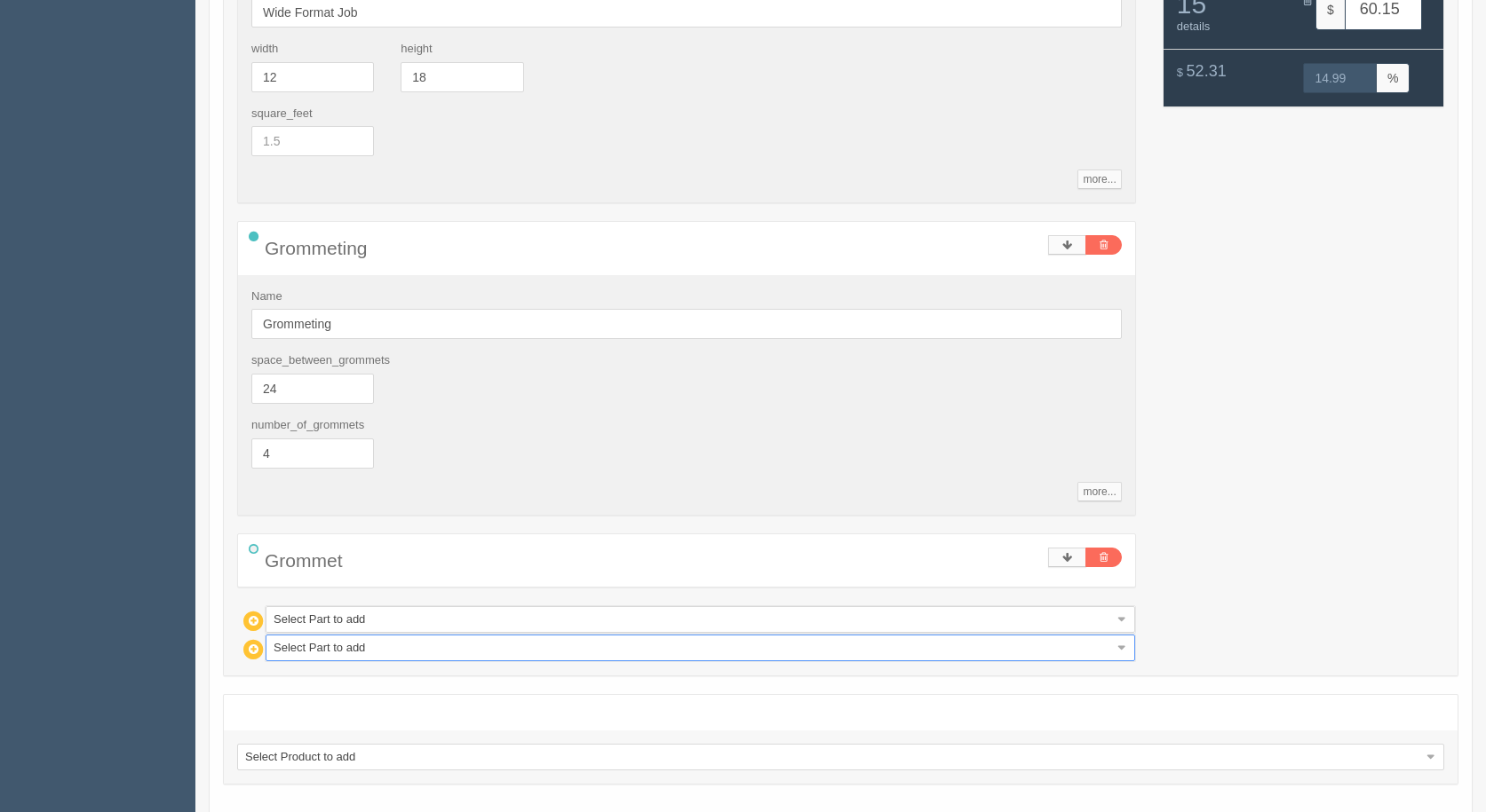
type input "75.10"
type input "14.99"
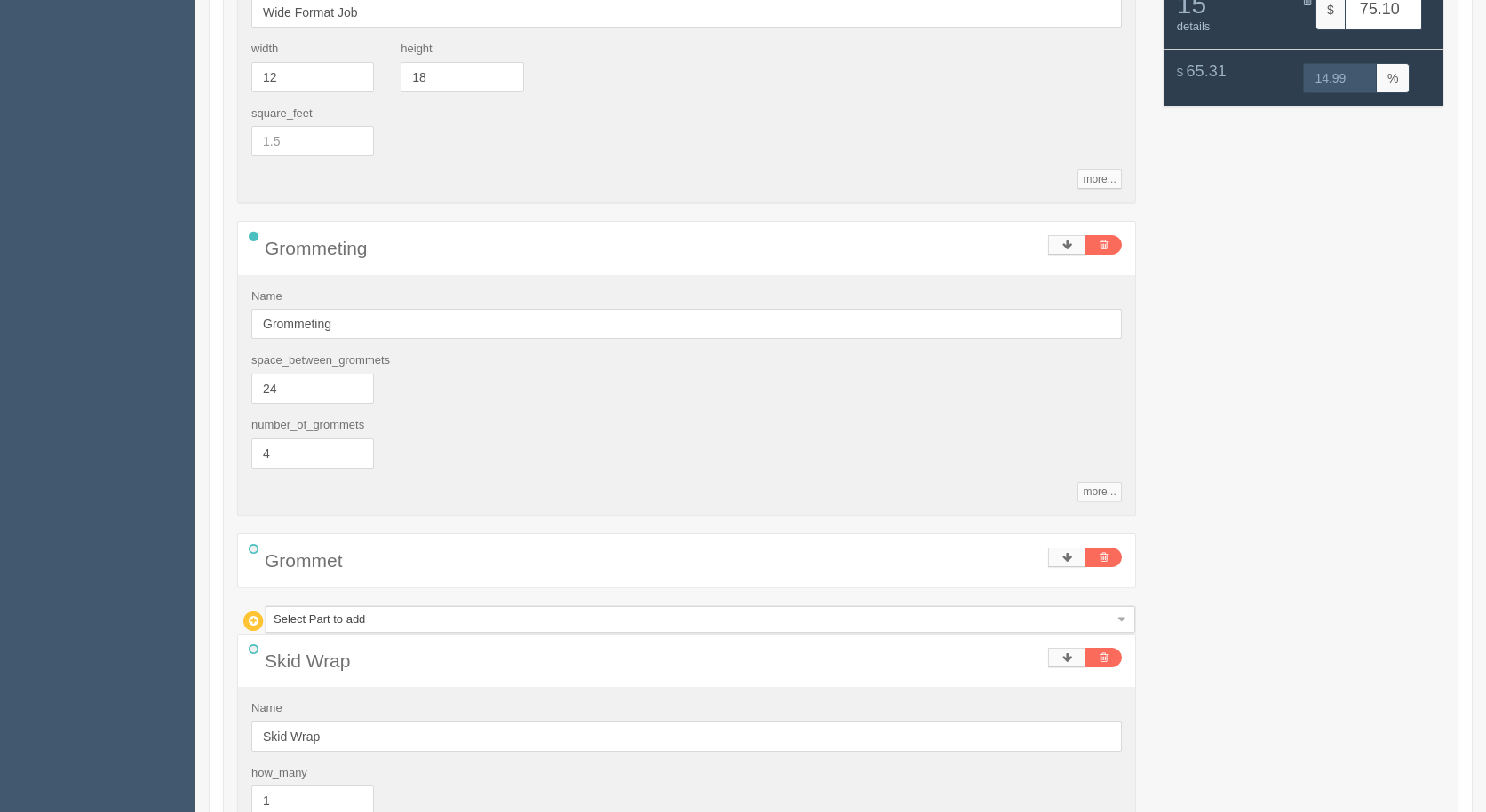
scroll to position [775, 0]
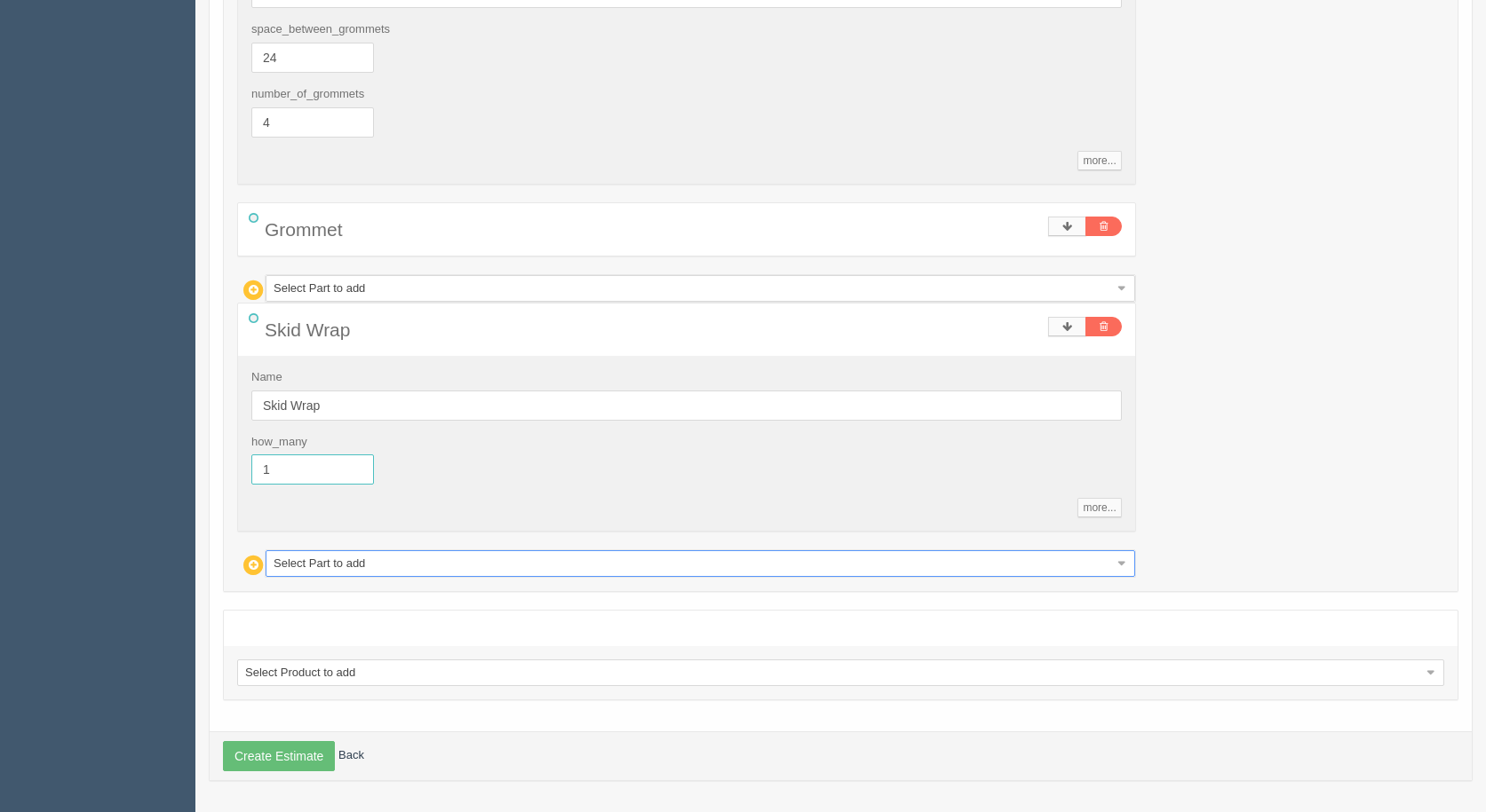
drag, startPoint x: 297, startPoint y: 473, endPoint x: 0, endPoint y: 408, distance: 304.0
click at [0, 412] on section "Dockets Estimates Customers" at bounding box center [743, 41] width 1486 height 1543
type input ".5"
type input "67.63"
type input "15.00"
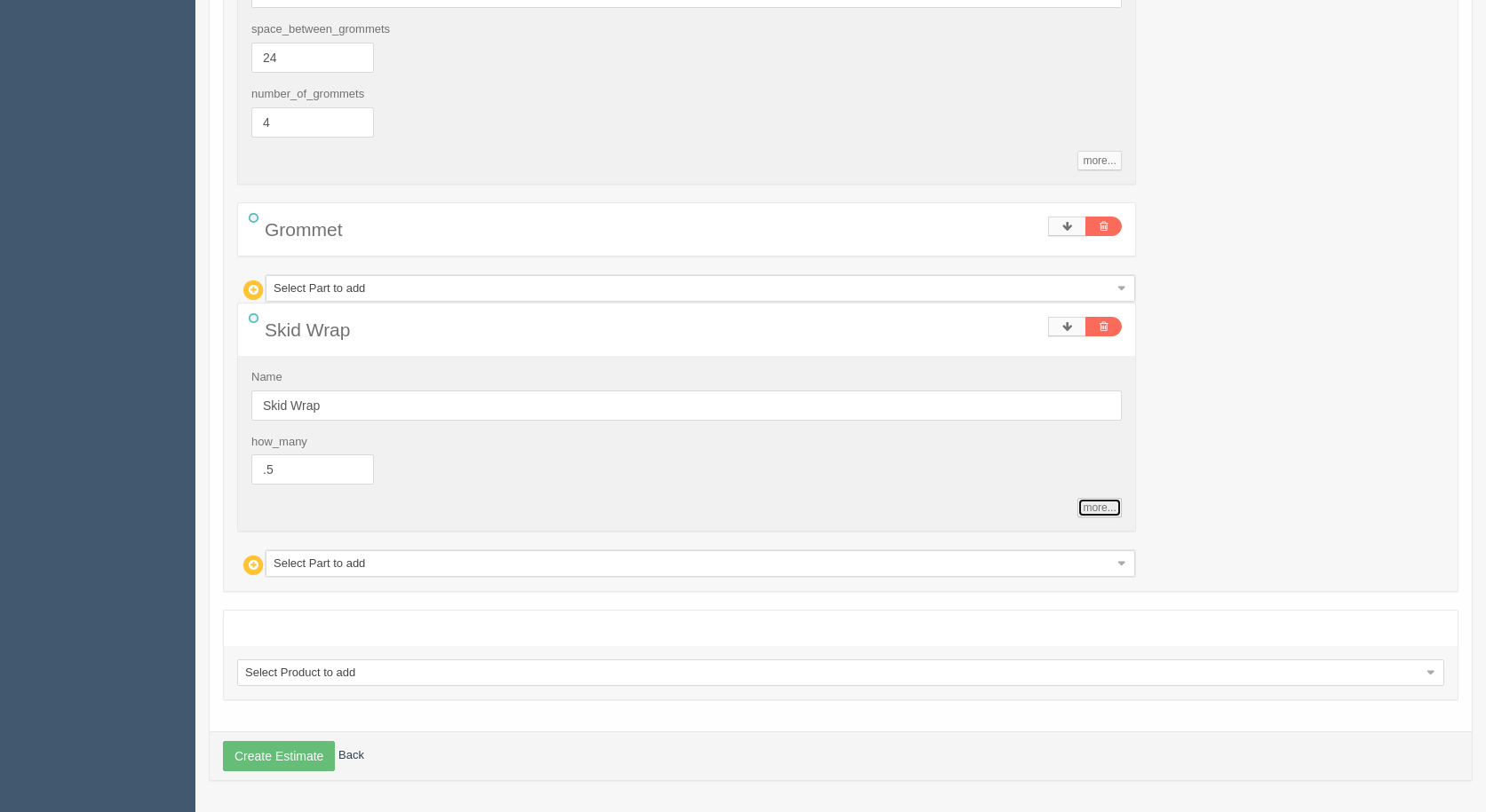
type input "0.5"
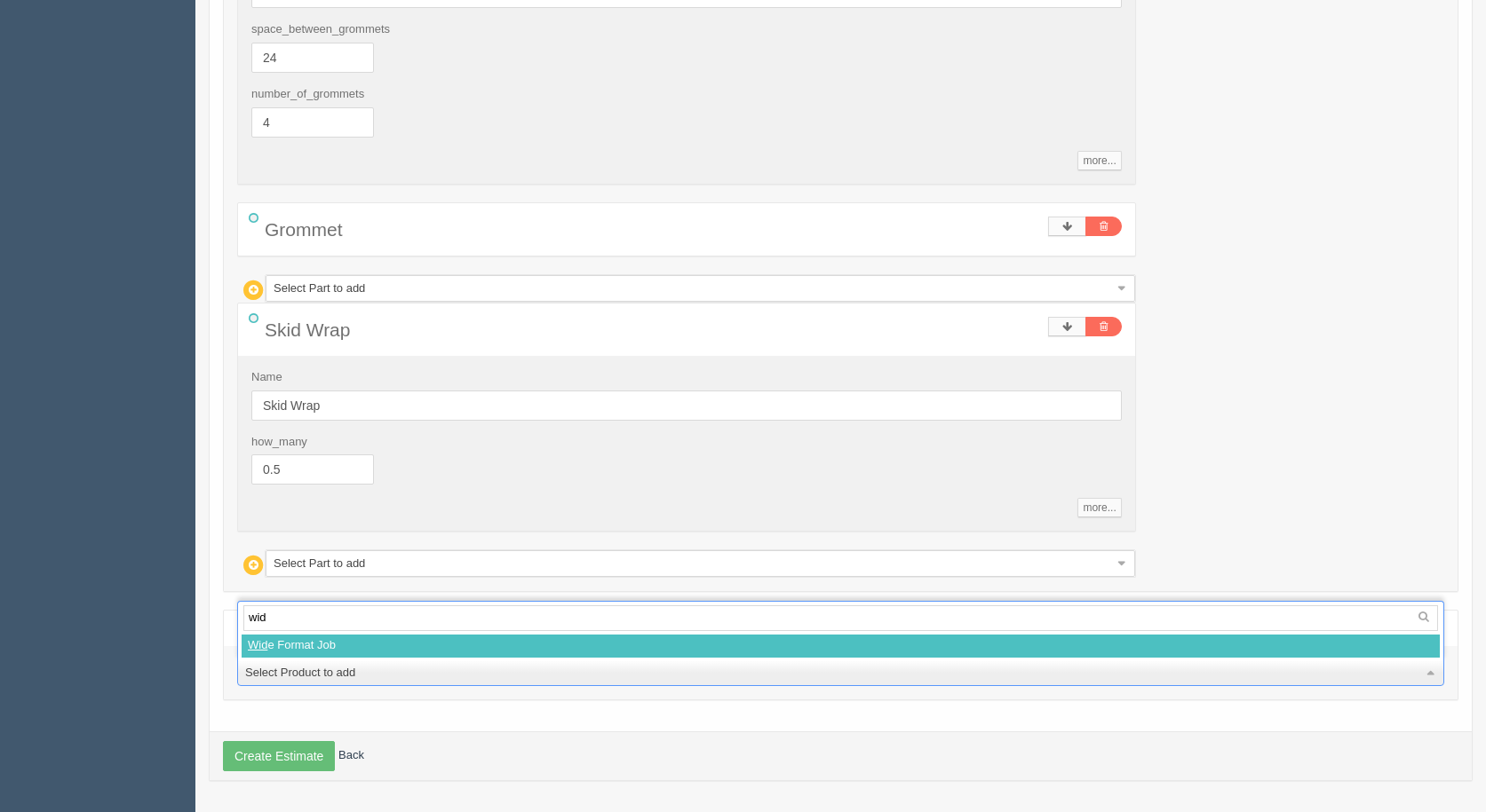
type input "wide"
select select
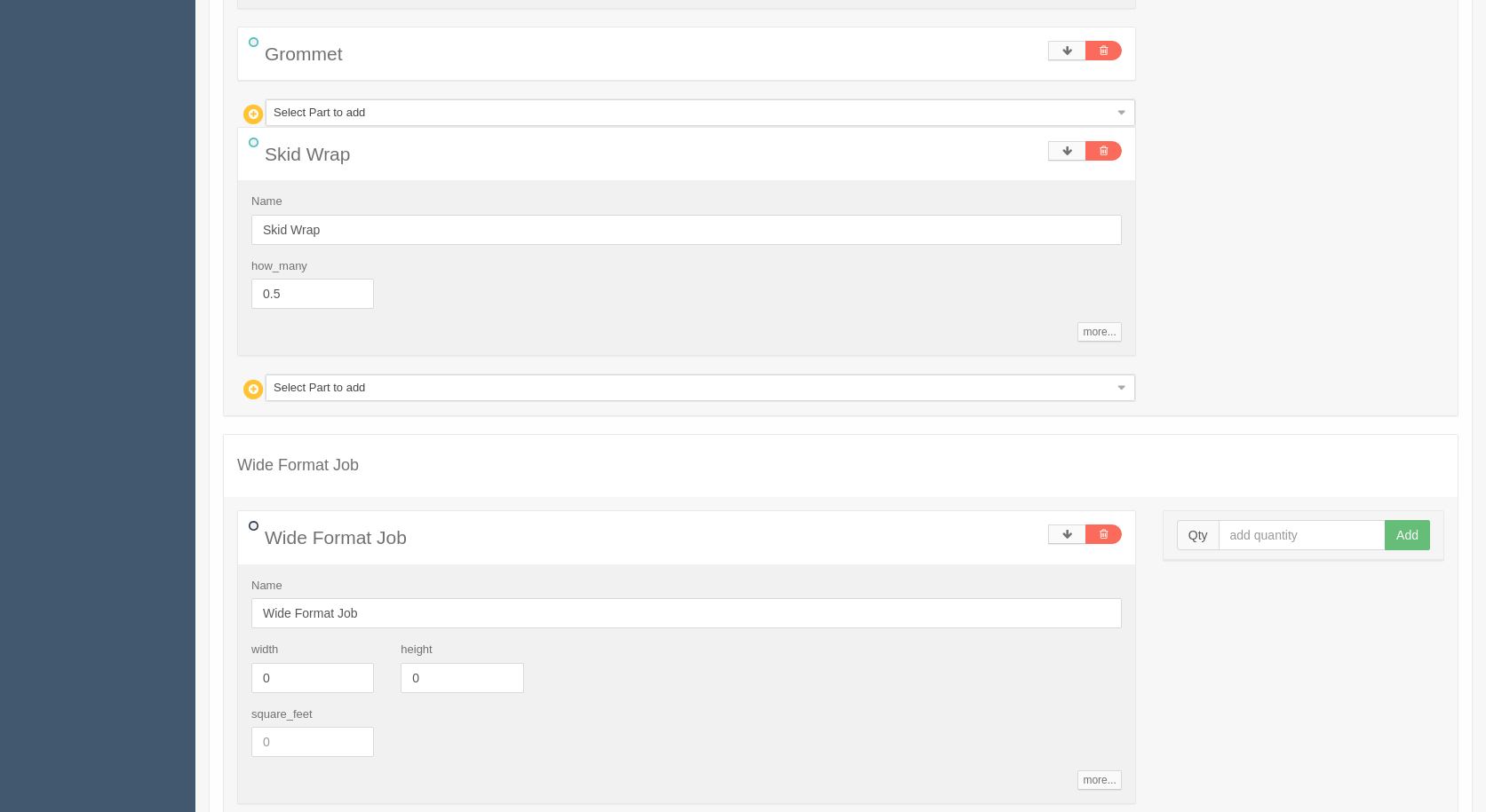
scroll to position [952, 0]
drag, startPoint x: 306, startPoint y: 677, endPoint x: 195, endPoint y: 665, distance: 111.6
click at [195, 665] on section "Dockets Estimates Customers" at bounding box center [743, 87] width 1486 height 1991
type input "18"
type input "24"
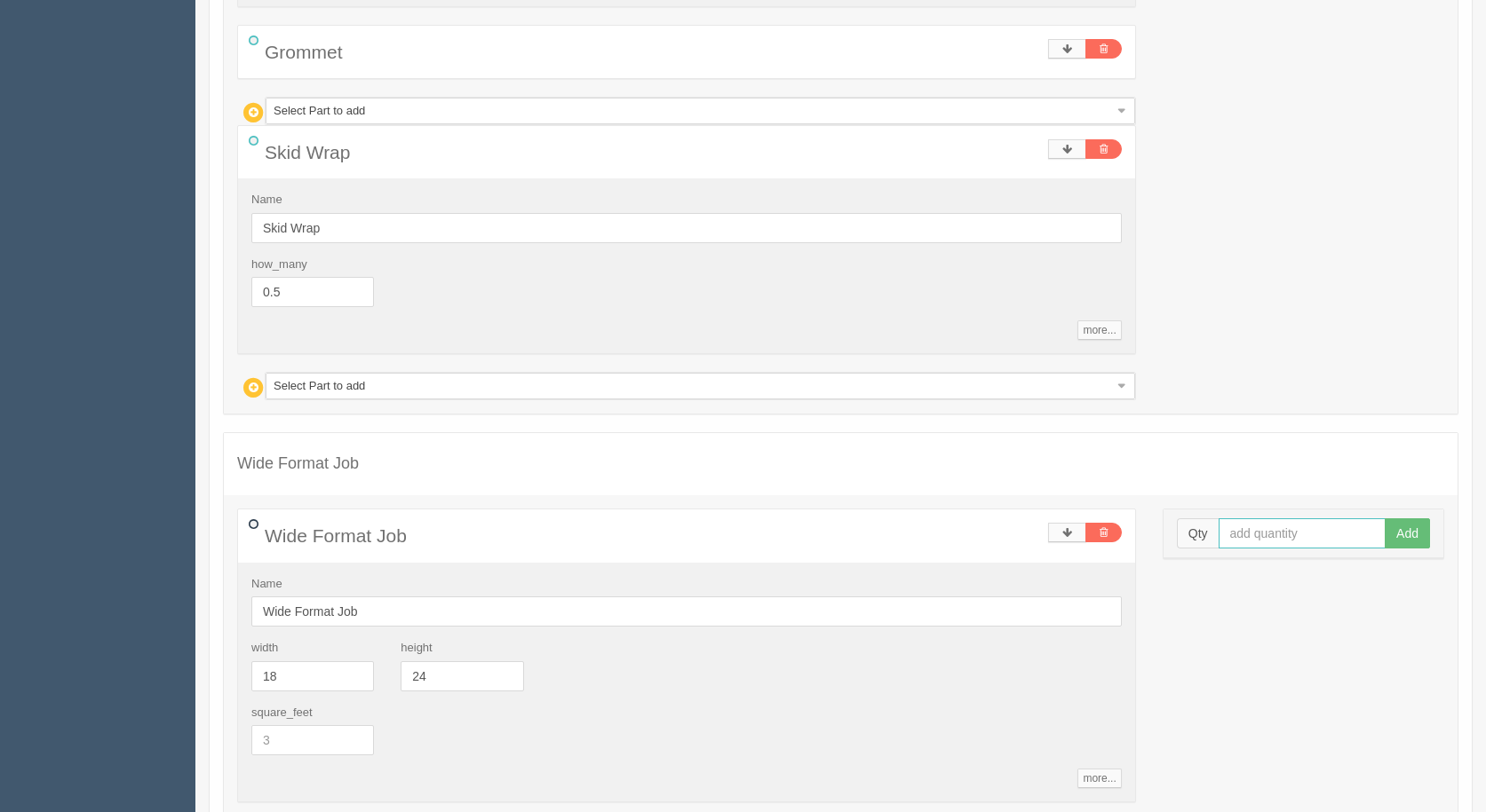
click at [1254, 530] on input "text" at bounding box center [1303, 533] width 168 height 31
type input "3"
click at [1384, 518] on button "Add" at bounding box center [1407, 533] width 46 height 31
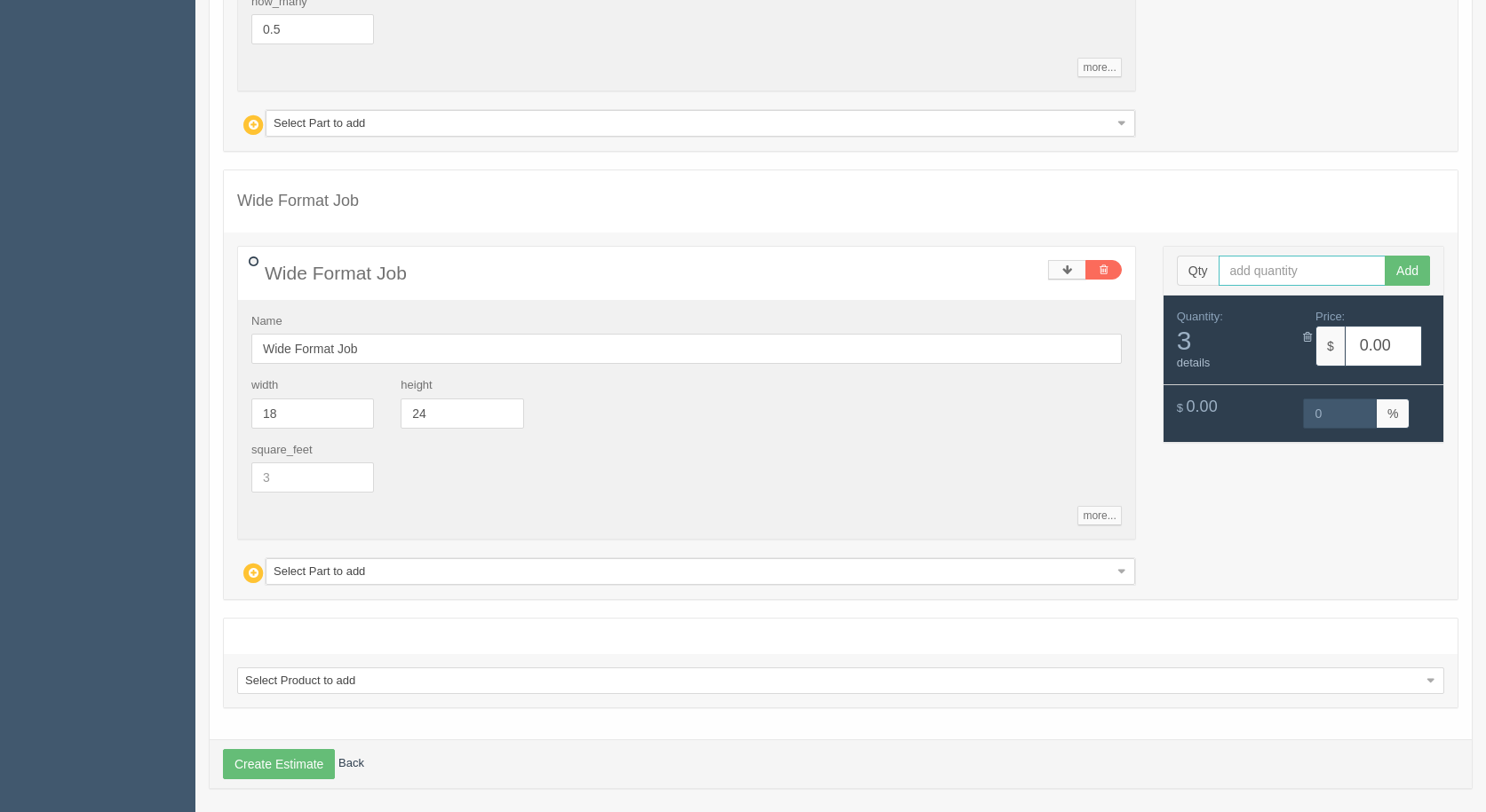
scroll to position [1223, 0]
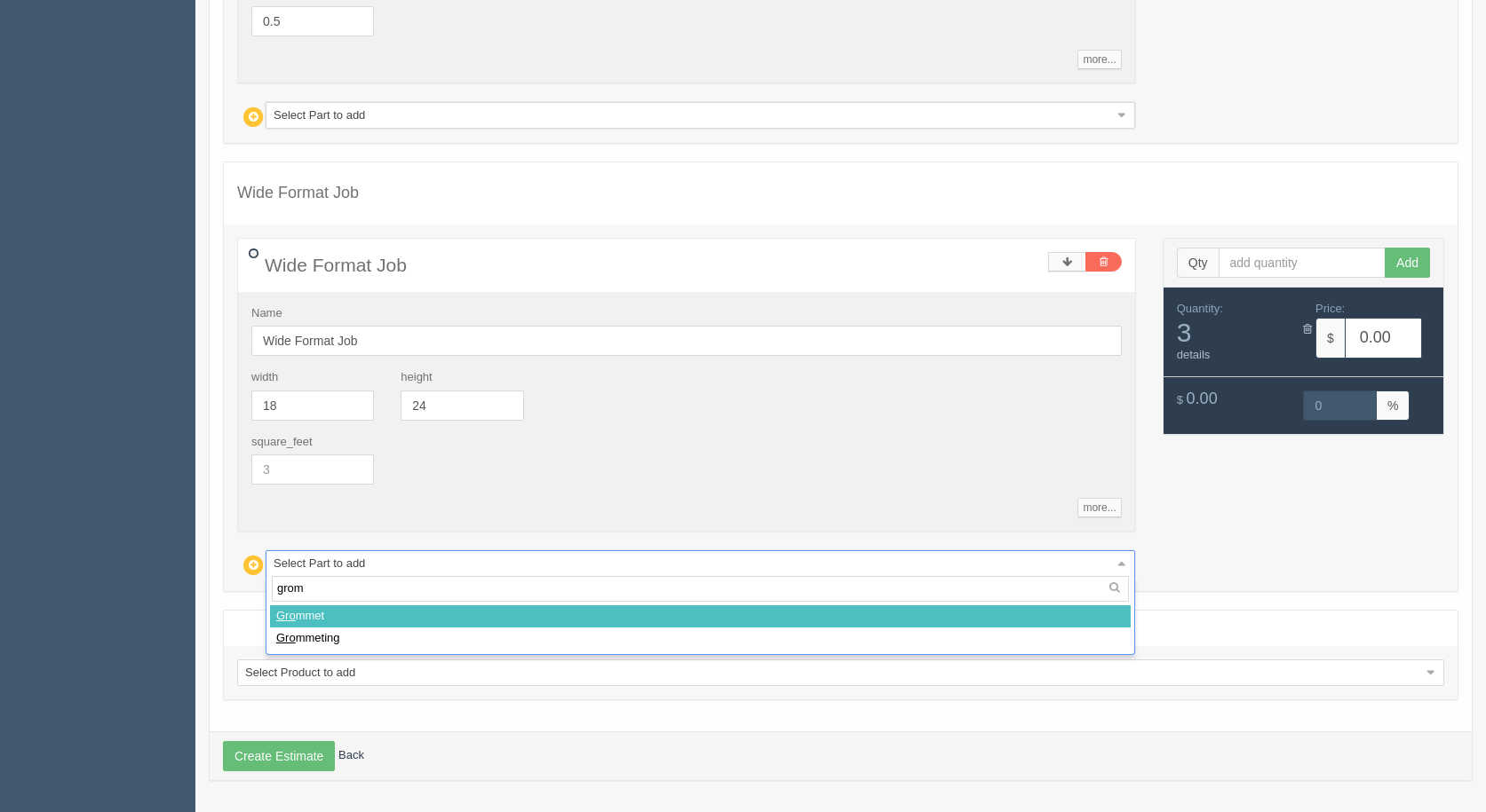
type input "gromm"
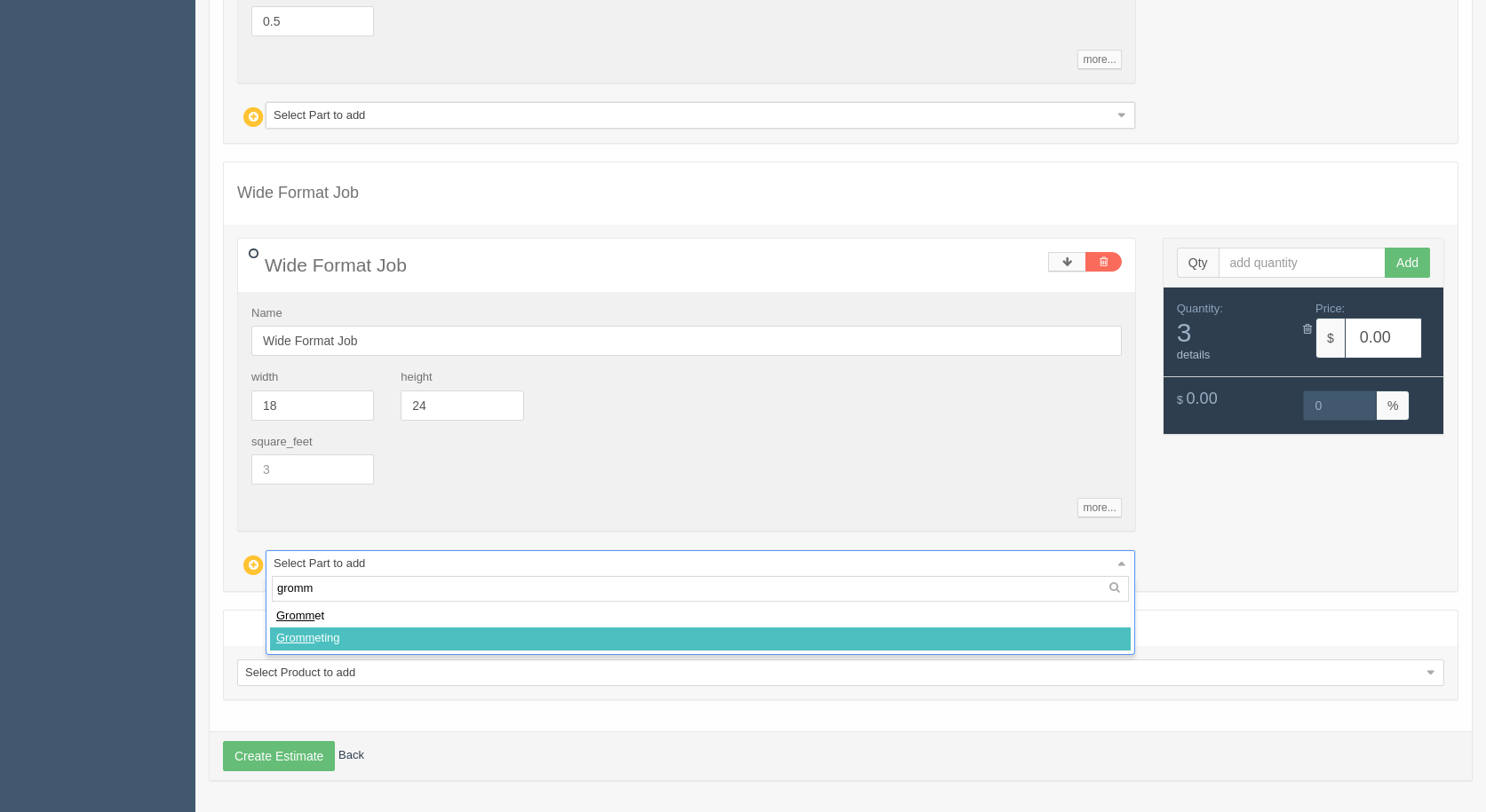
select select
type input "12.31"
type input "14.94"
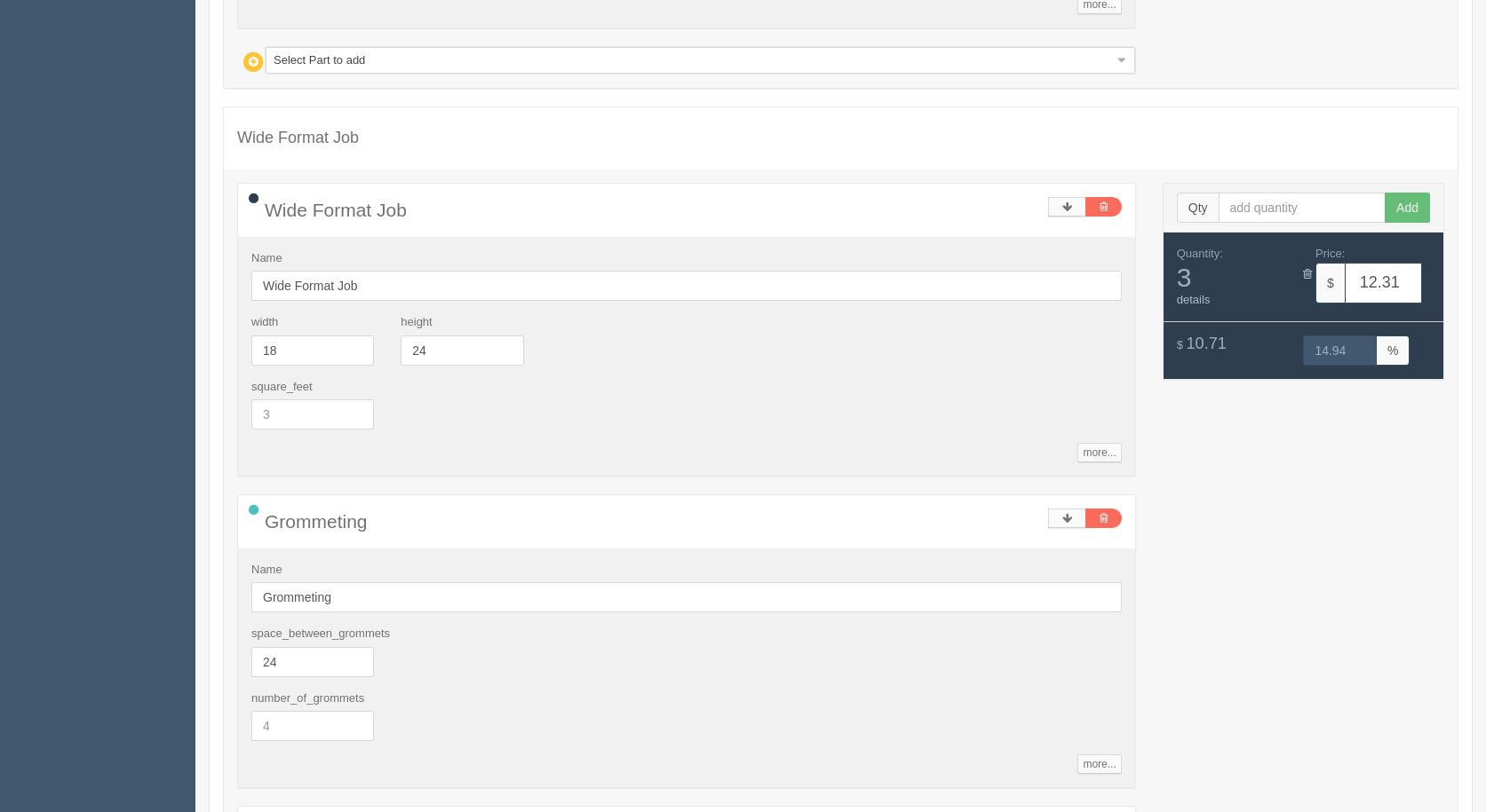
scroll to position [1636, 0]
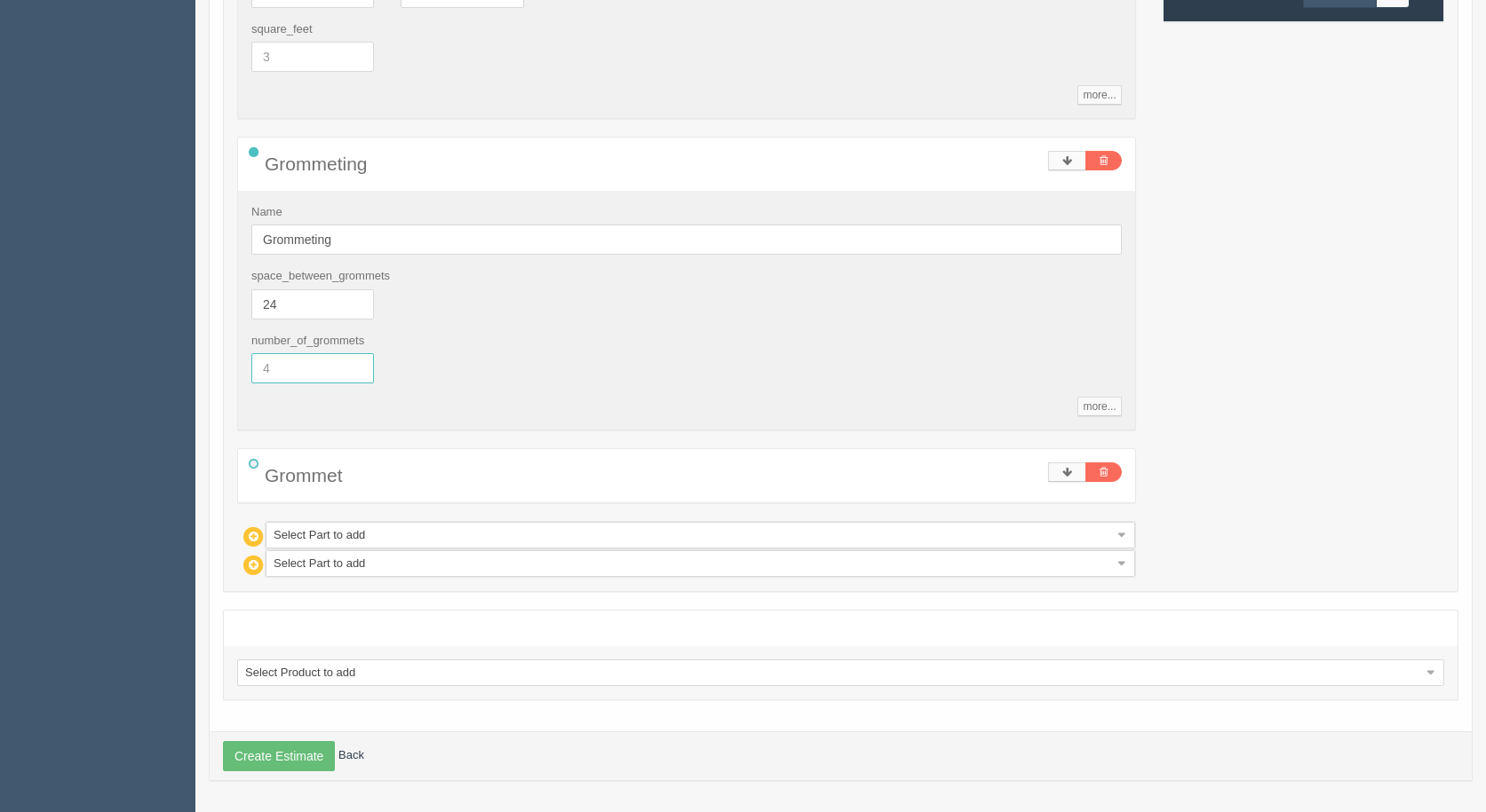
click at [291, 368] on input "text" at bounding box center [313, 368] width 123 height 31
click at [473, 334] on div "number_of_grommets" at bounding box center [687, 366] width 897 height 65
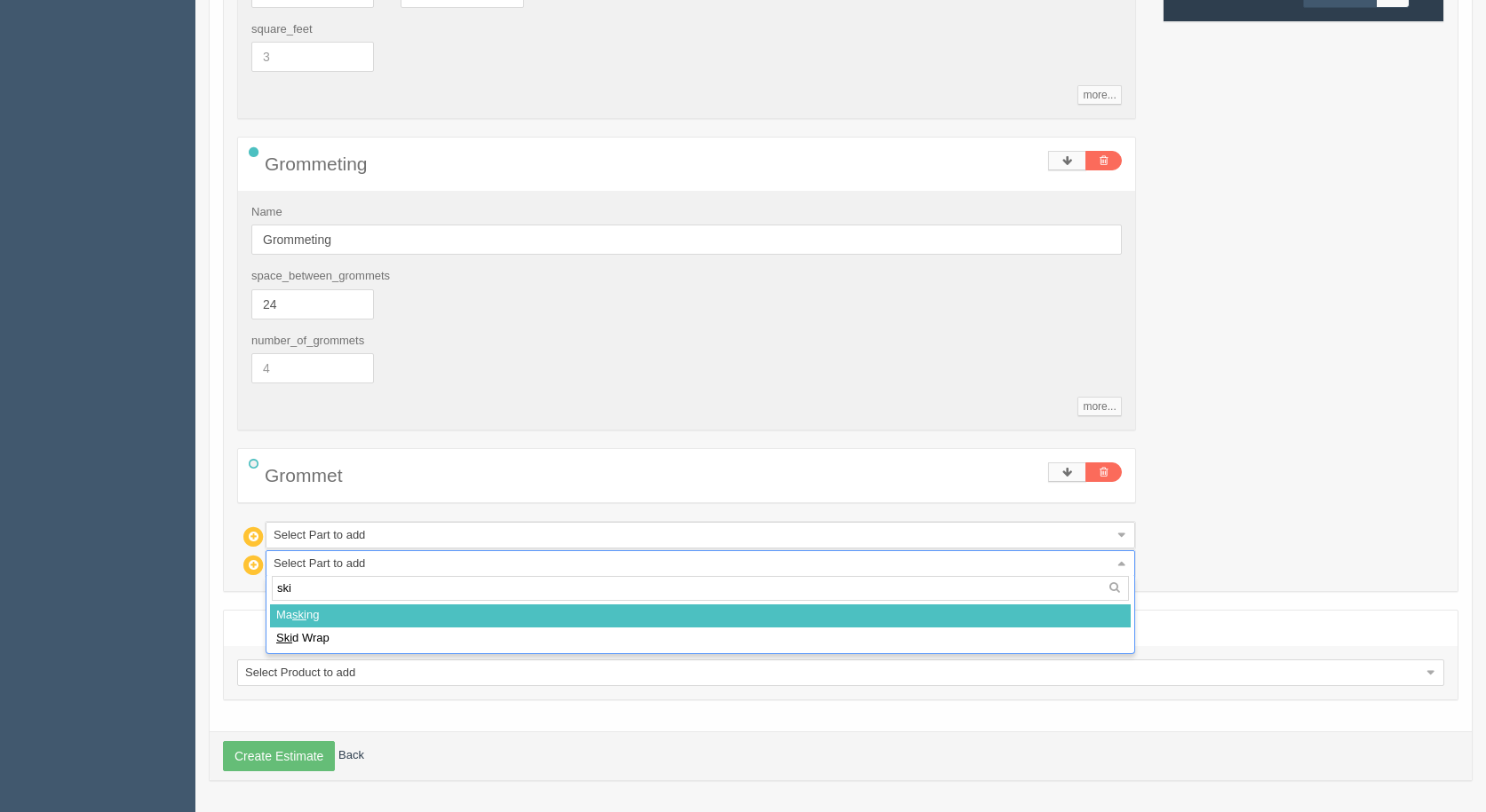
type input "skid"
select select
type input "27.26"
type input "14.97"
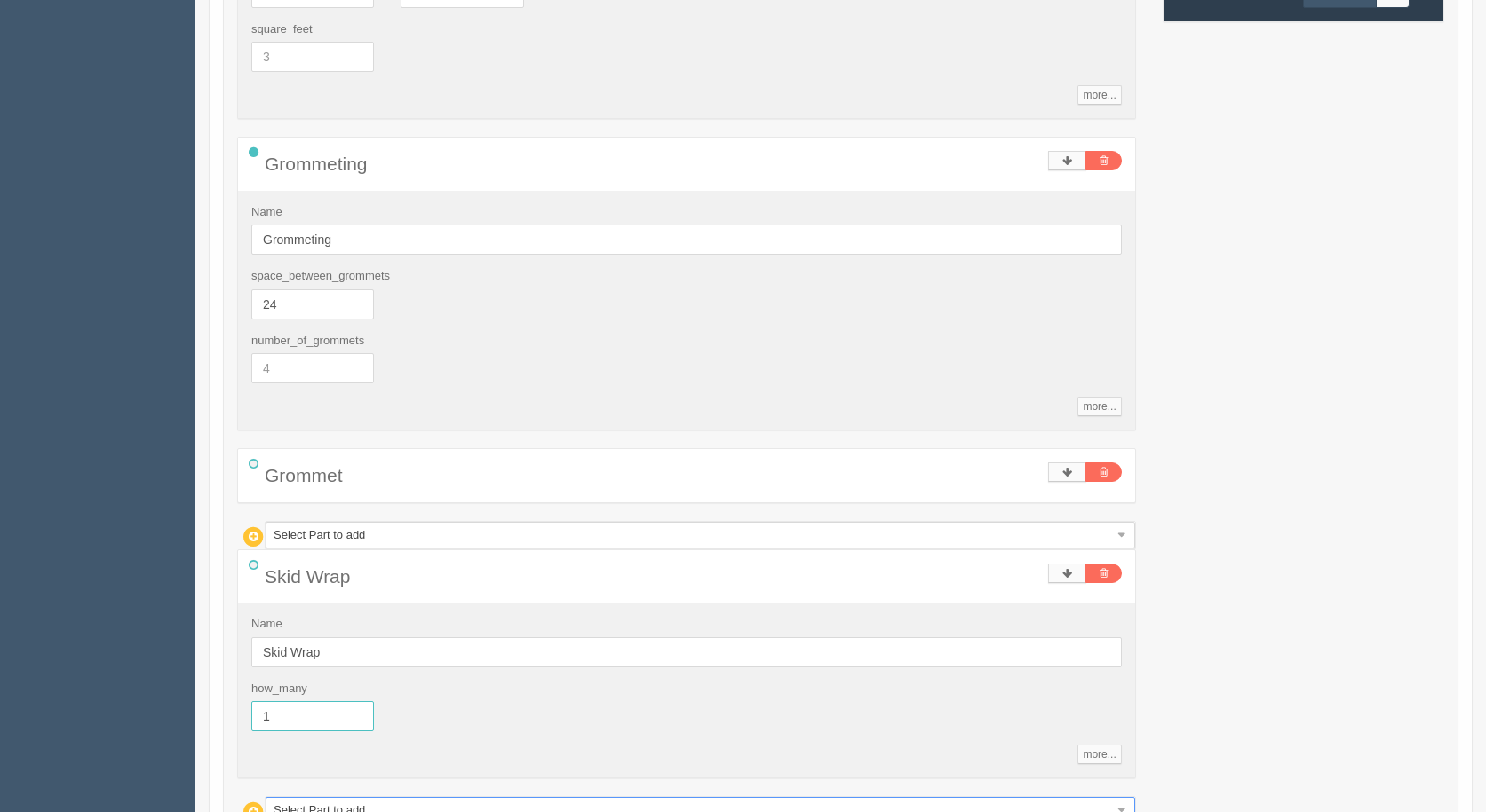
drag, startPoint x: 292, startPoint y: 716, endPoint x: 0, endPoint y: 662, distance: 297.0
type input ".5"
type input "19.79"
type input "14.99"
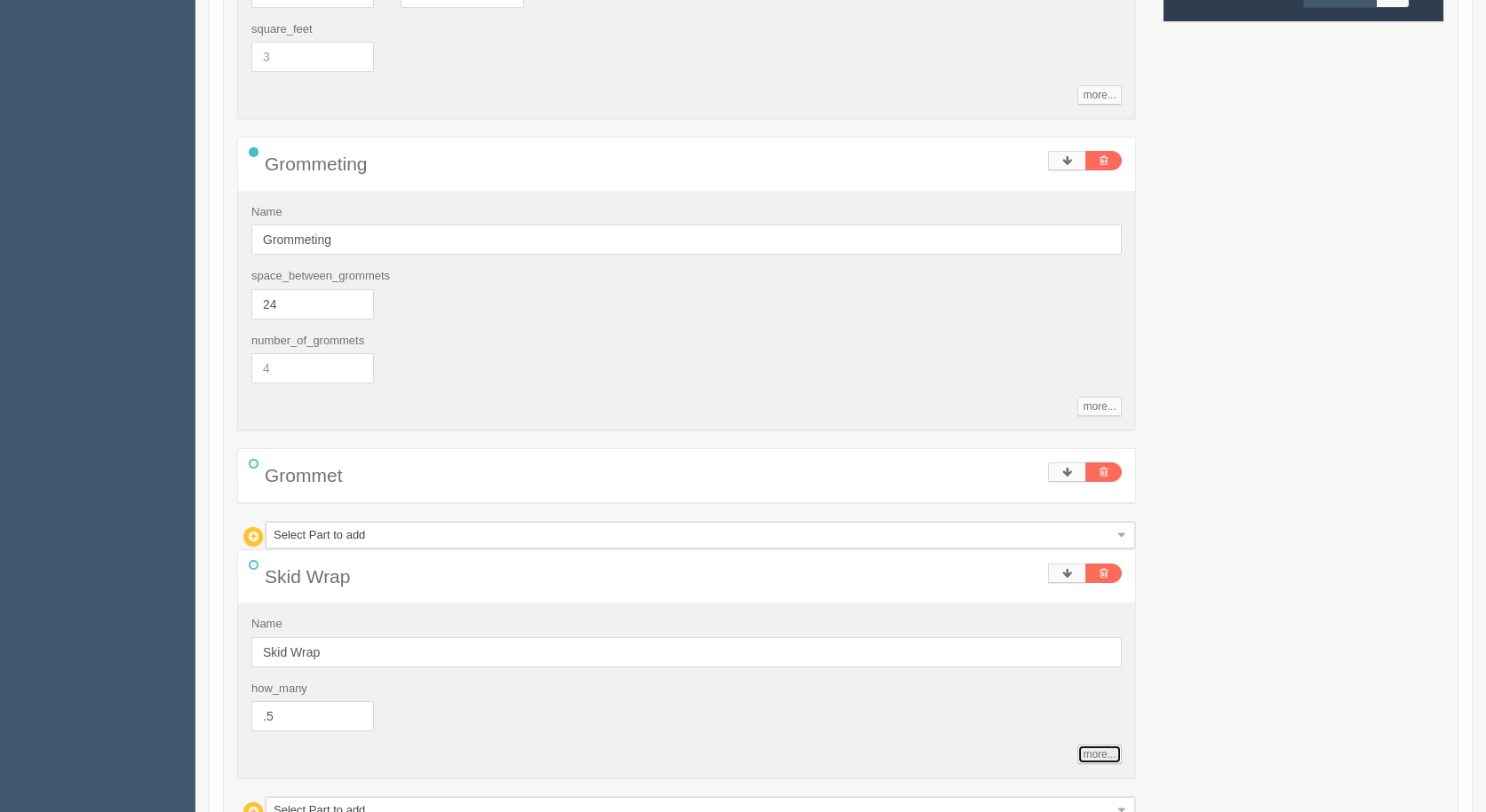
type input "0.5"
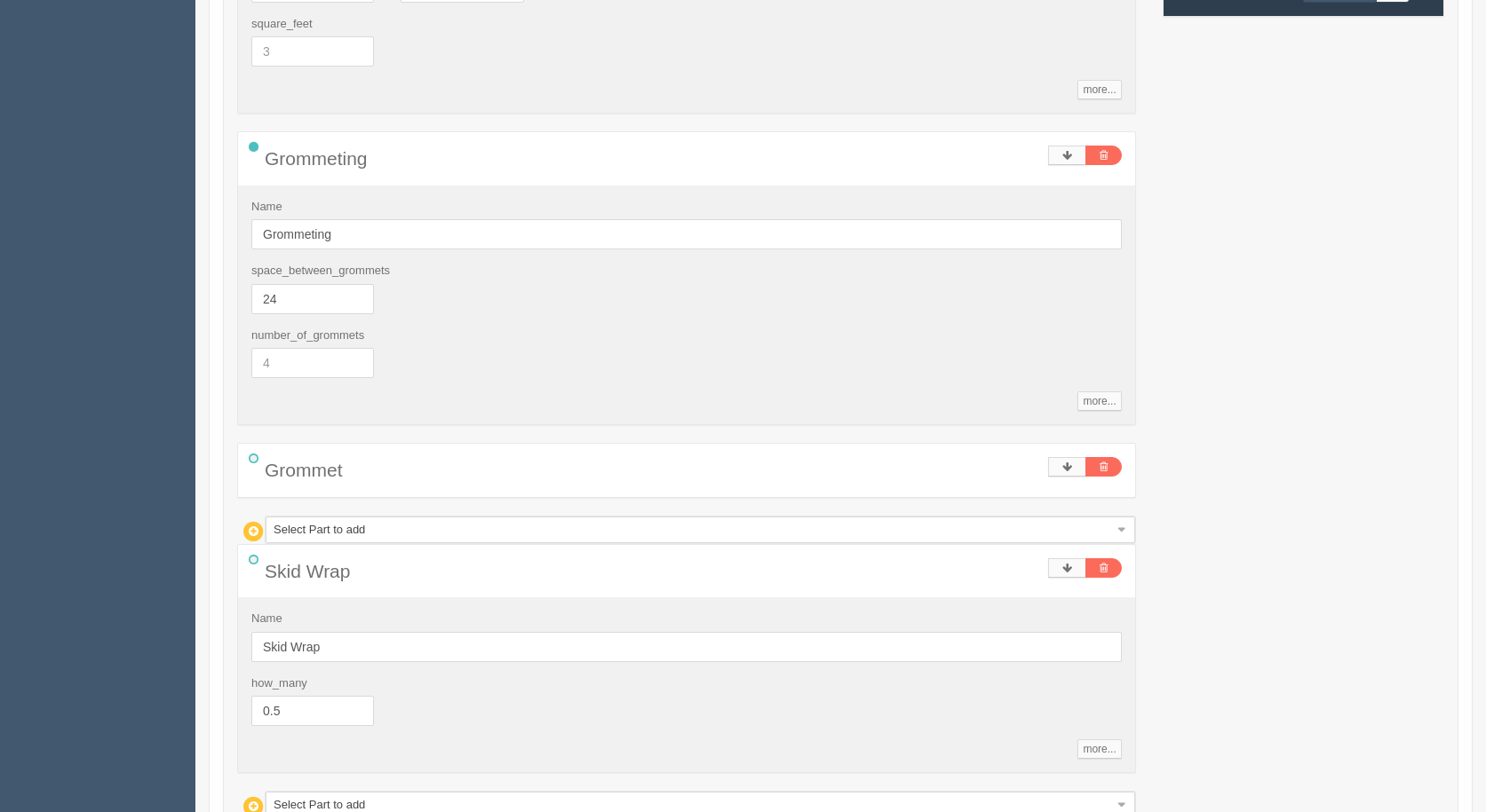
scroll to position [1883, 0]
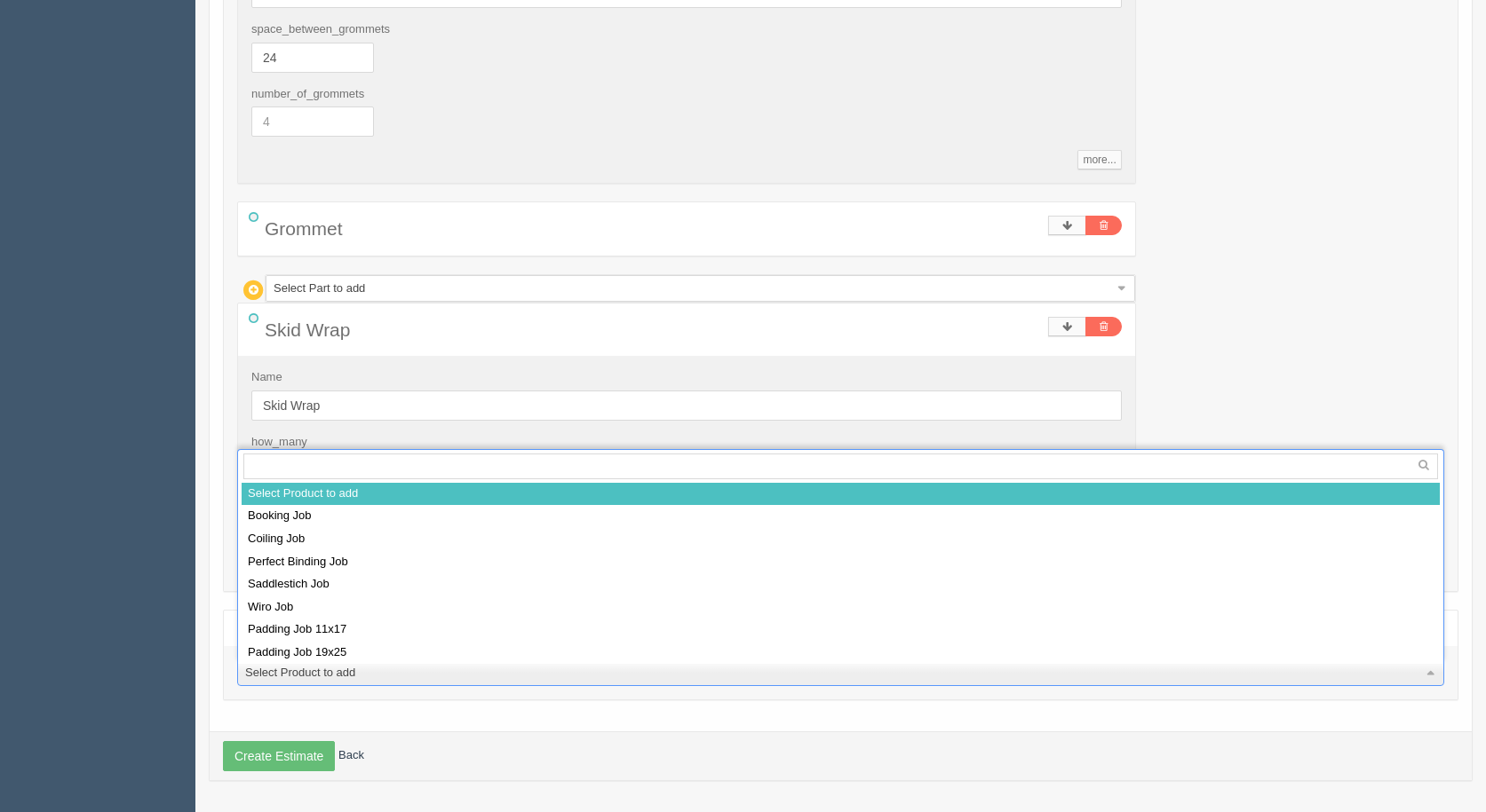
drag, startPoint x: 119, startPoint y: 591, endPoint x: 583, endPoint y: 674, distance: 471.4
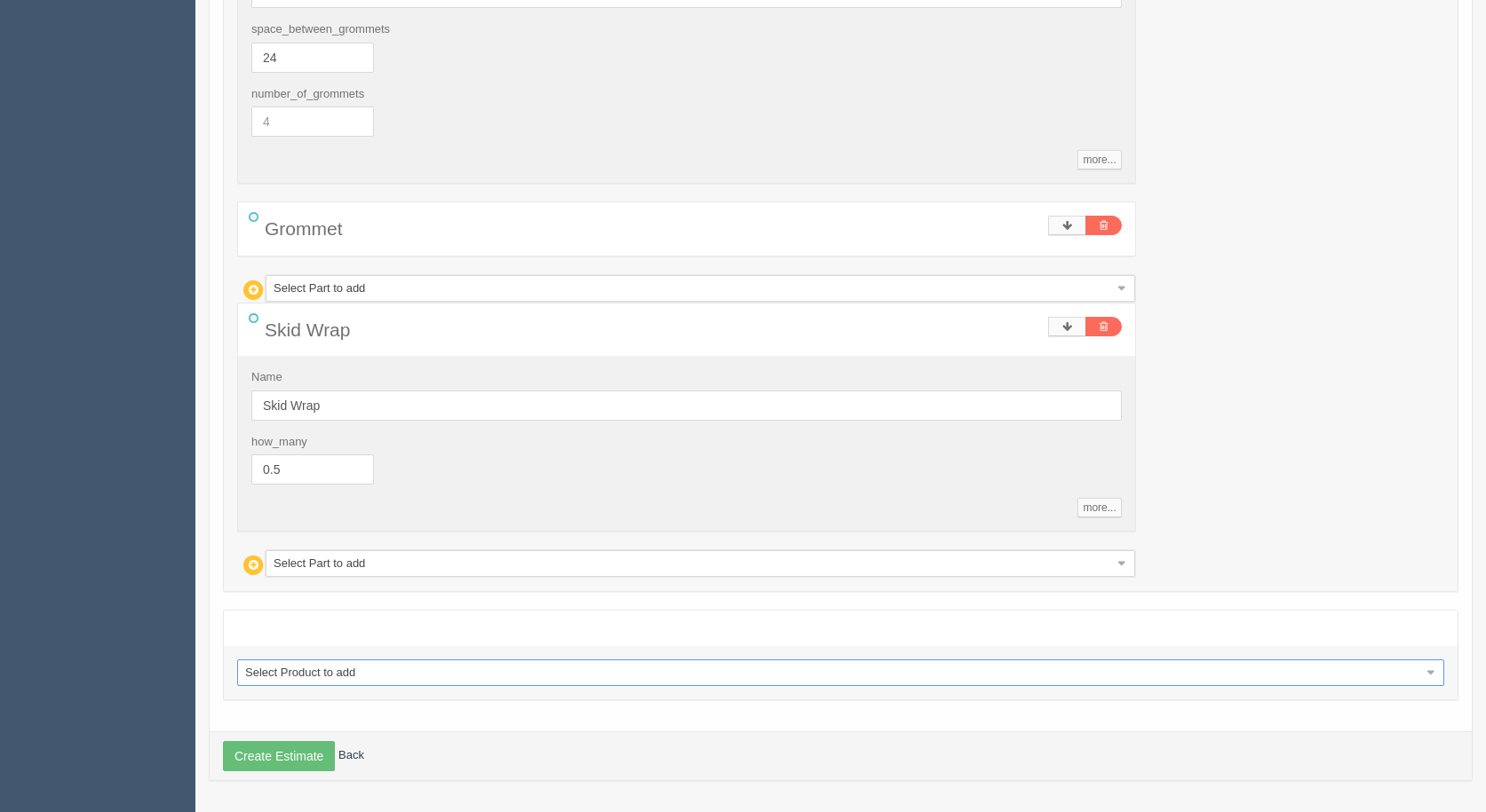
drag, startPoint x: 333, startPoint y: 735, endPoint x: 447, endPoint y: 745, distance: 114.4
click at [264, 756] on button "Create Estimate" at bounding box center [278, 757] width 112 height 31
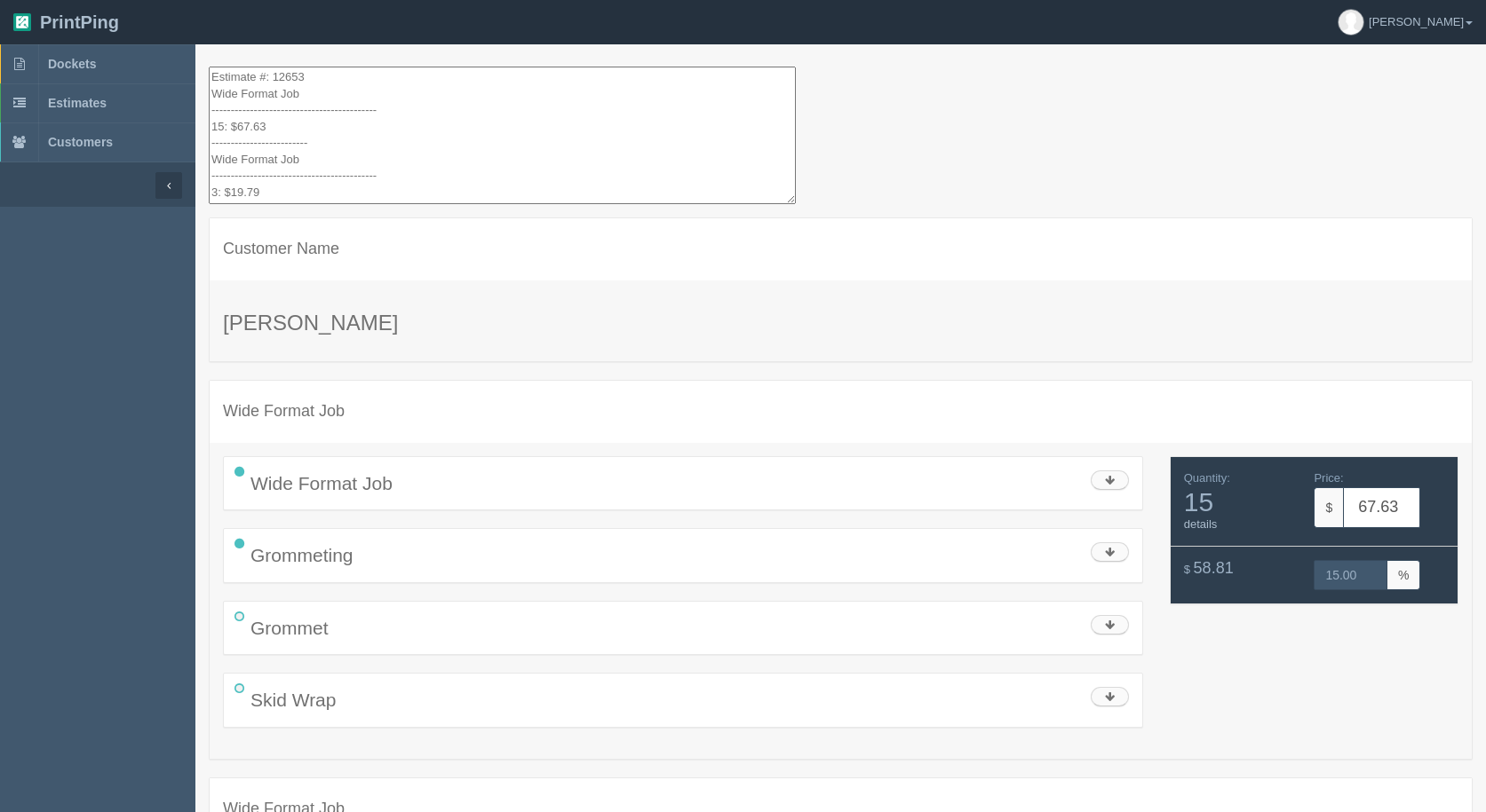
drag, startPoint x: 325, startPoint y: 181, endPoint x: 100, endPoint y: -77, distance: 342.3
click at [100, 0] on html "PrintPing [PERSON_NAME] Administration Edit account ( [EMAIL_ADDRESS][DOMAIN_NA…" at bounding box center [743, 602] width 1486 height 1205
click at [72, 101] on span "Estimates" at bounding box center [76, 103] width 58 height 14
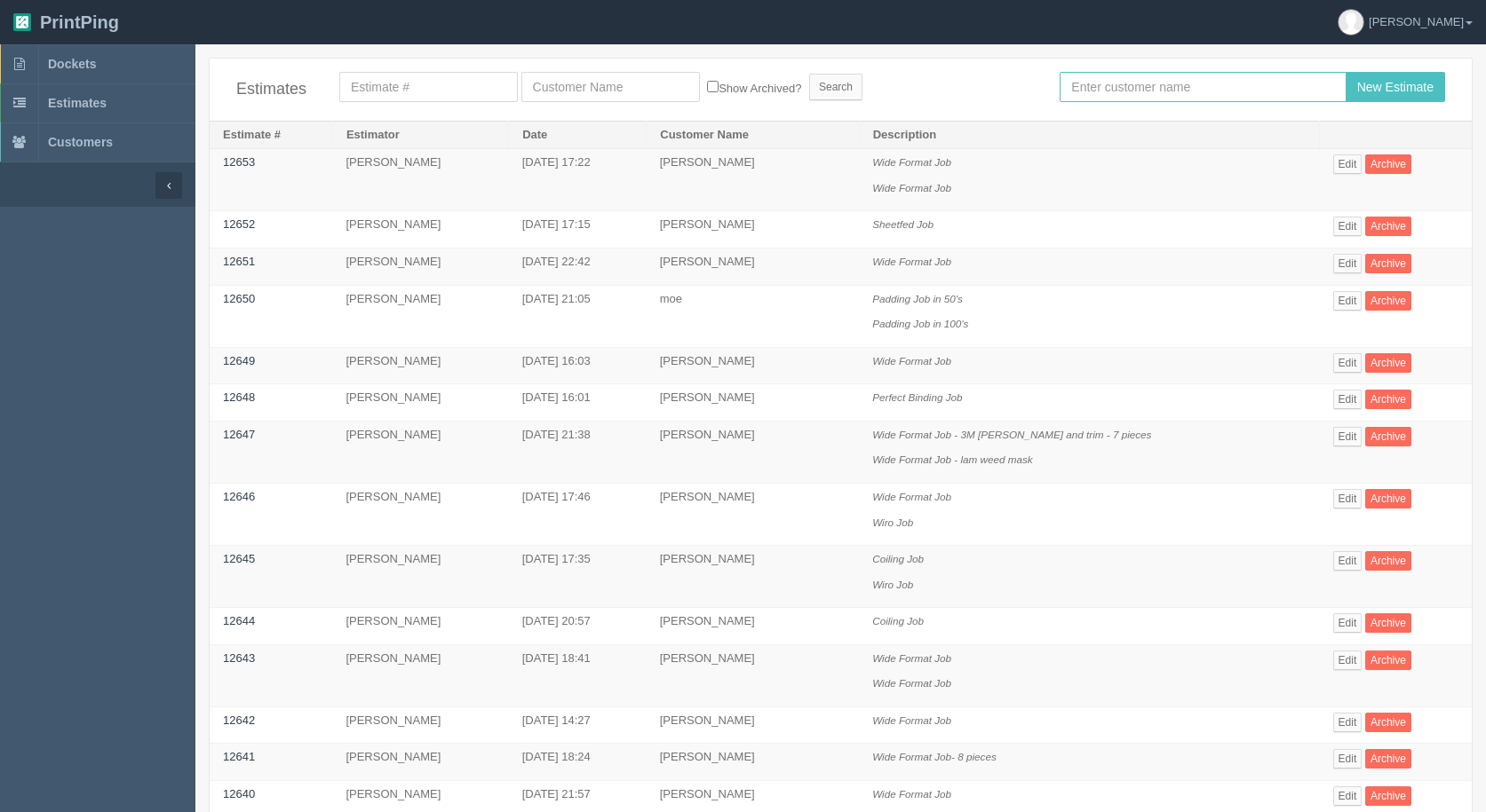
drag, startPoint x: 1119, startPoint y: 96, endPoint x: 1053, endPoint y: 67, distance: 72.1
click at [1115, 95] on input "text" at bounding box center [1202, 87] width 286 height 31
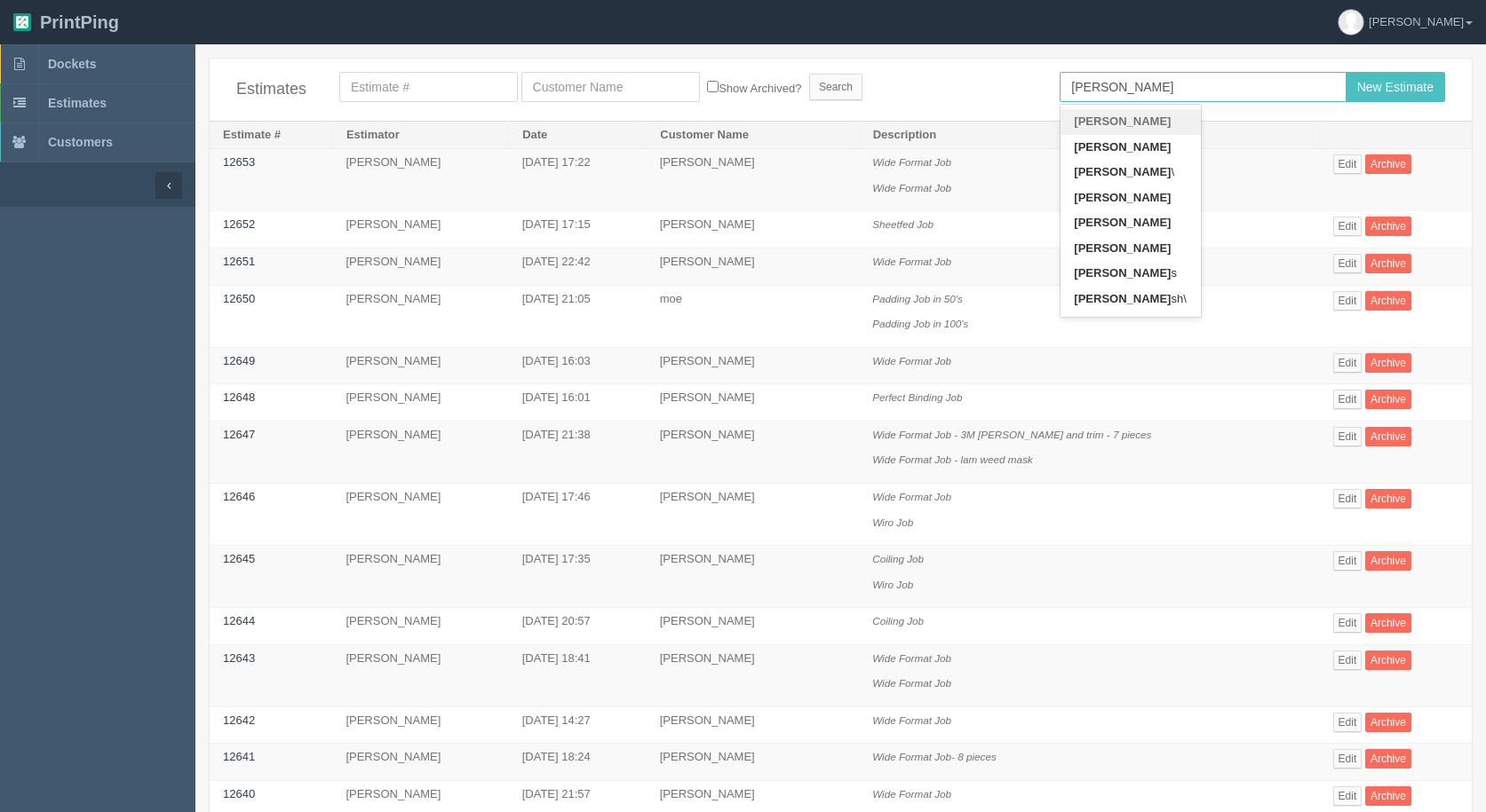
type input "[PERSON_NAME]"
click at [1346, 72] on input "New Estimate" at bounding box center [1395, 87] width 100 height 31
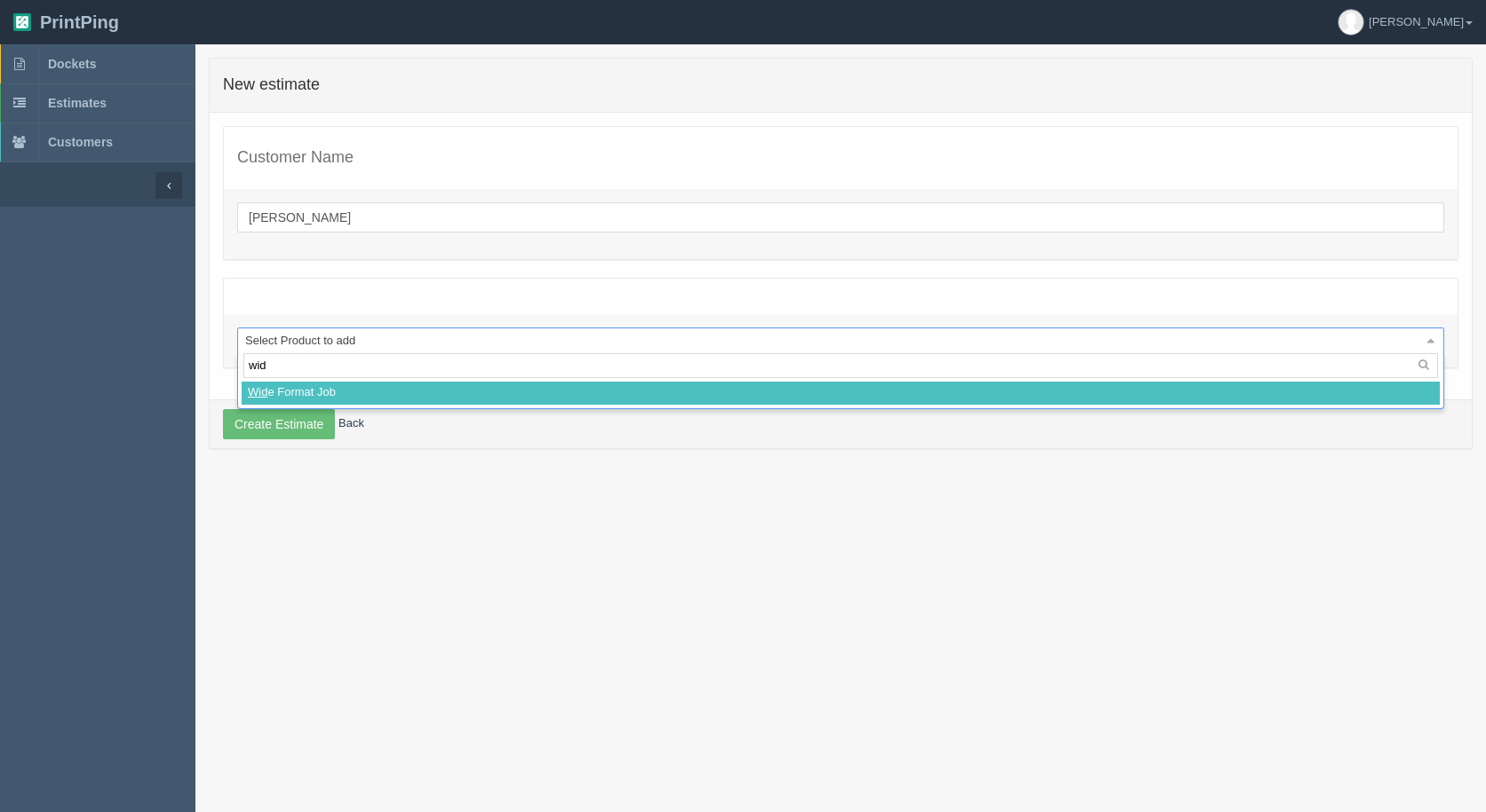
type input "wide"
select select
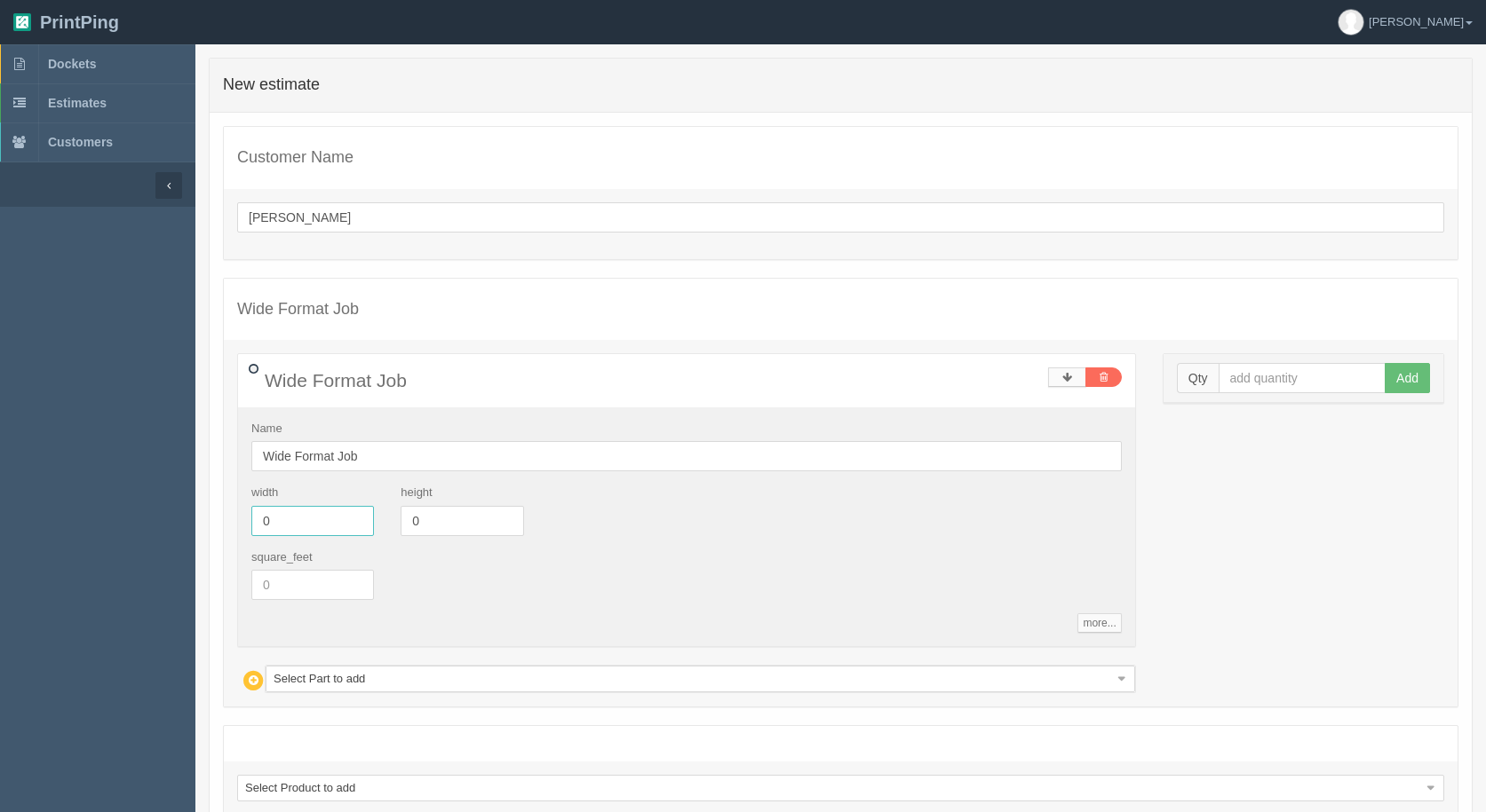
drag, startPoint x: 285, startPoint y: 517, endPoint x: 32, endPoint y: 483, distance: 255.3
click at [32, 483] on section "Dockets Estimates Customers" at bounding box center [743, 486] width 1486 height 883
type input "119"
type input "40"
click at [1266, 372] on input "text" at bounding box center [1303, 378] width 168 height 31
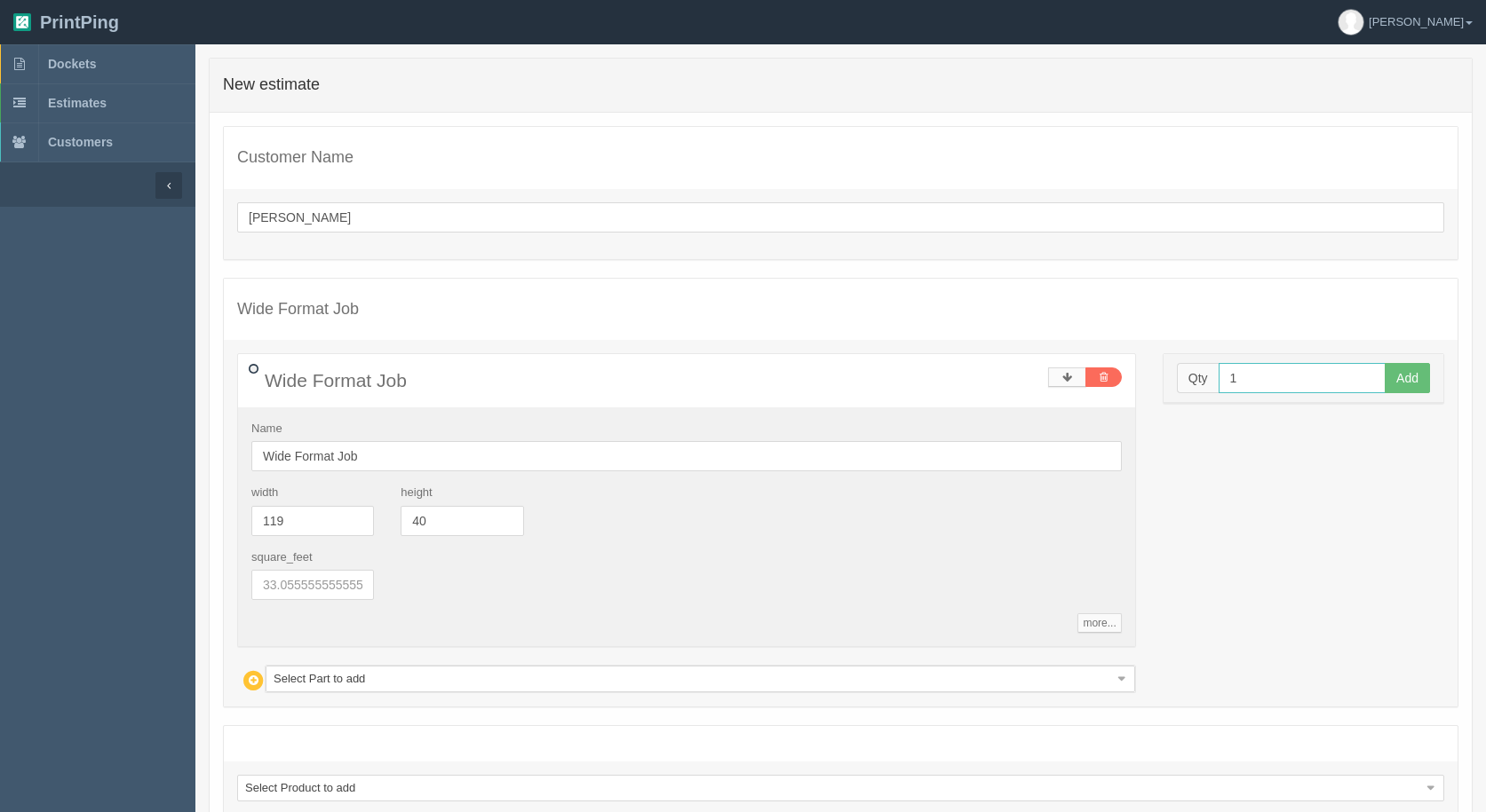
type input "1"
click at [1384, 363] on button "Add" at bounding box center [1407, 378] width 46 height 31
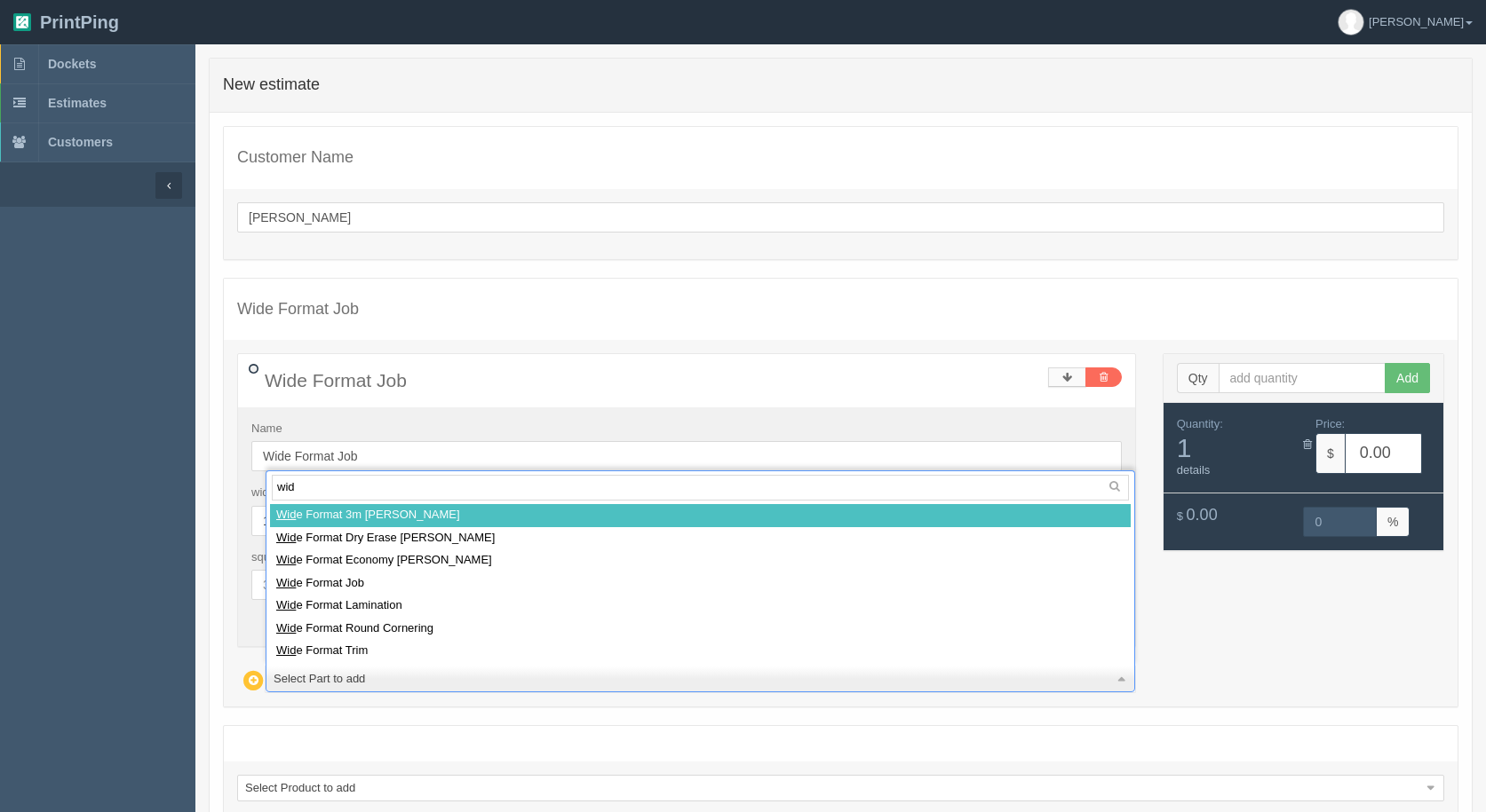
type input "wide"
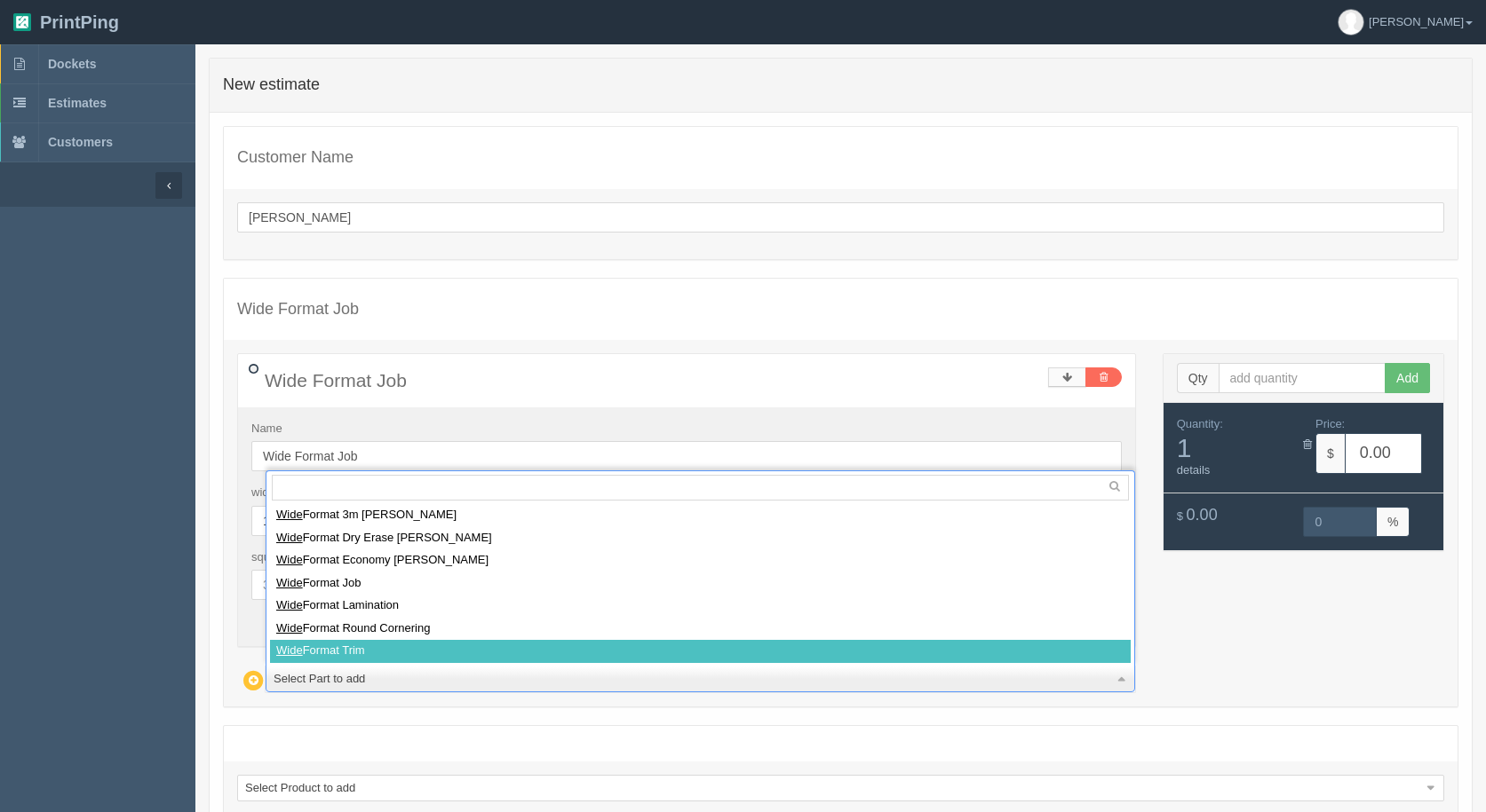
select select
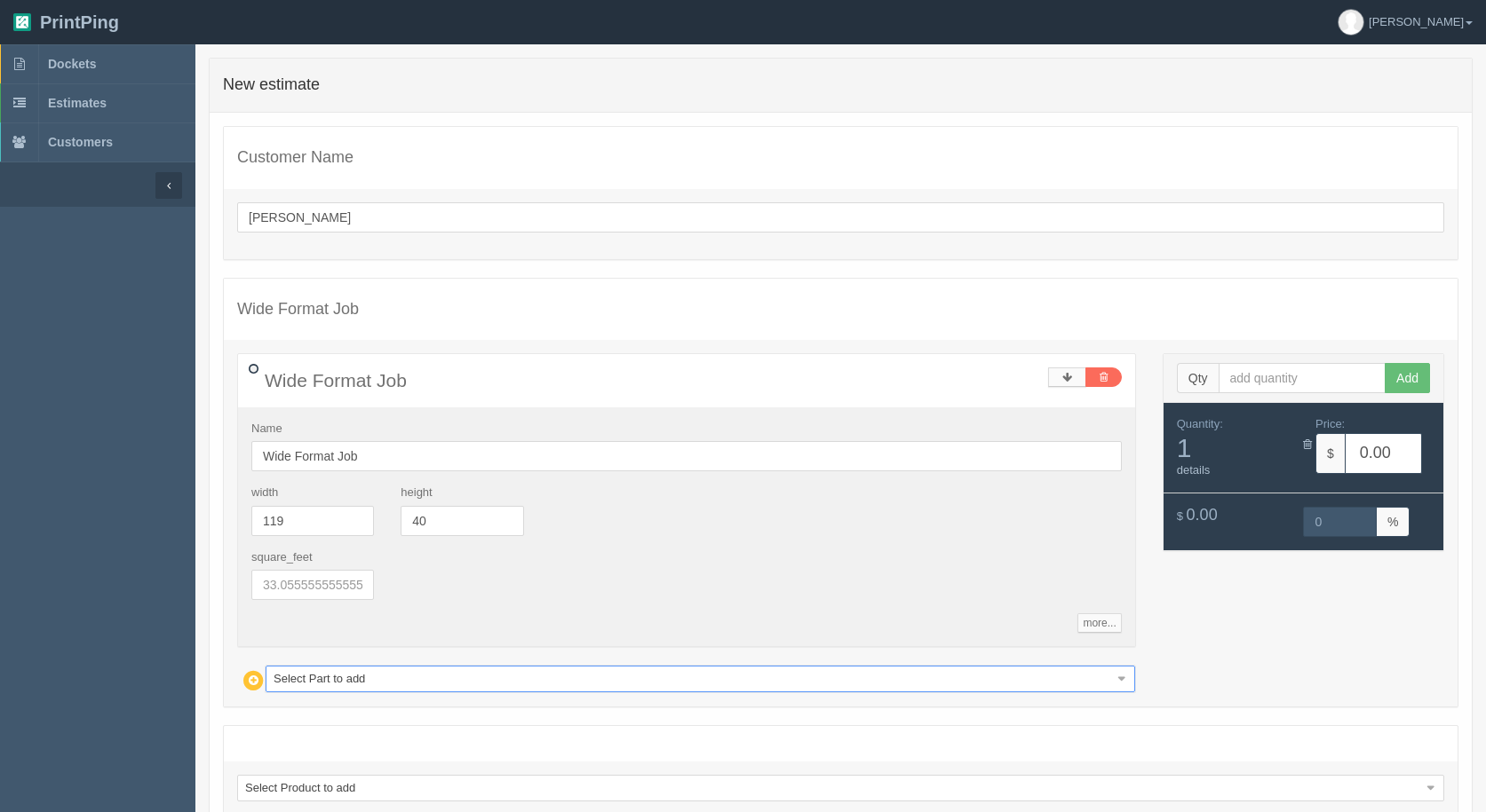
type input "16.47"
type input "15.01"
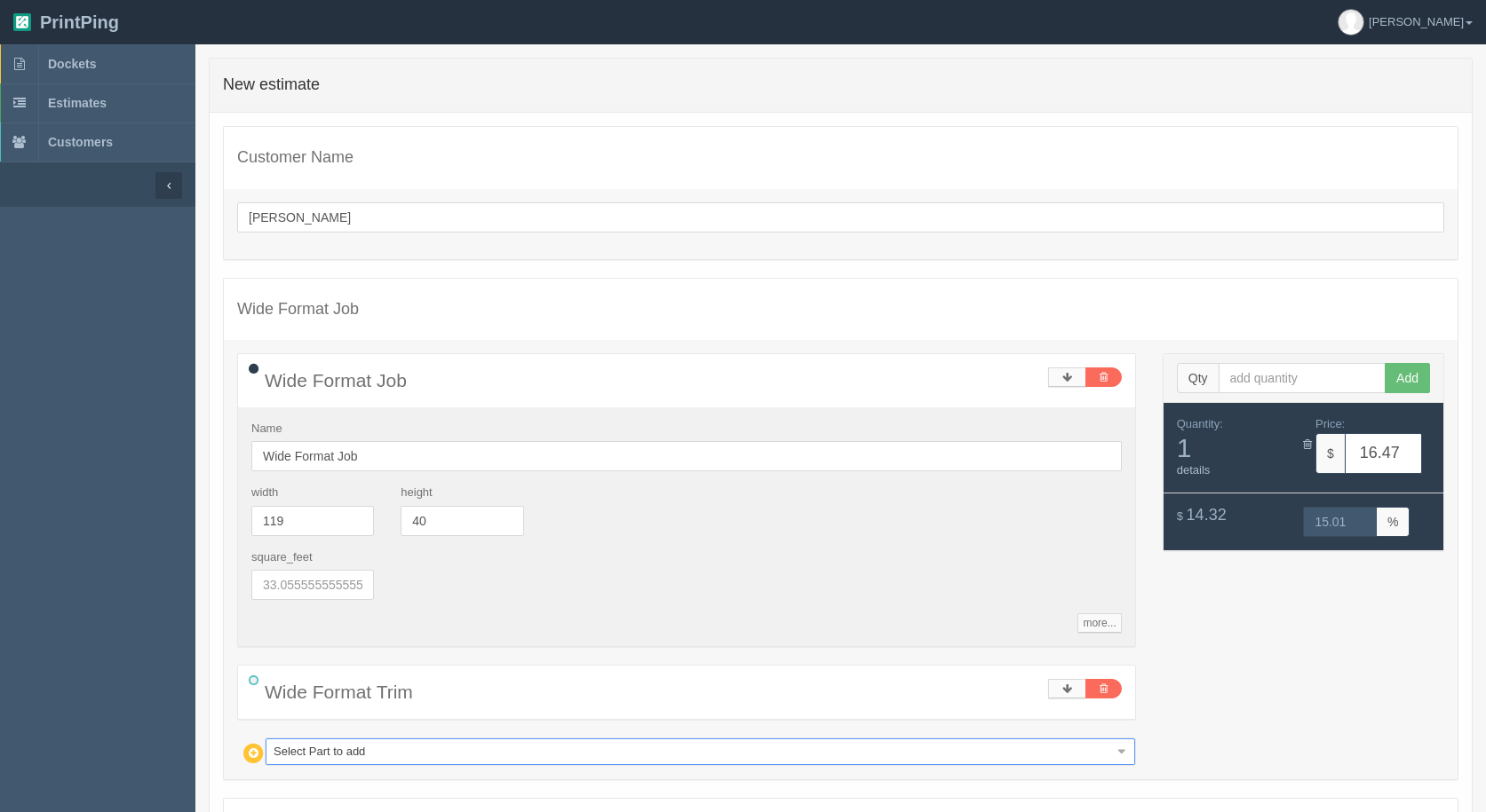
type input "g"
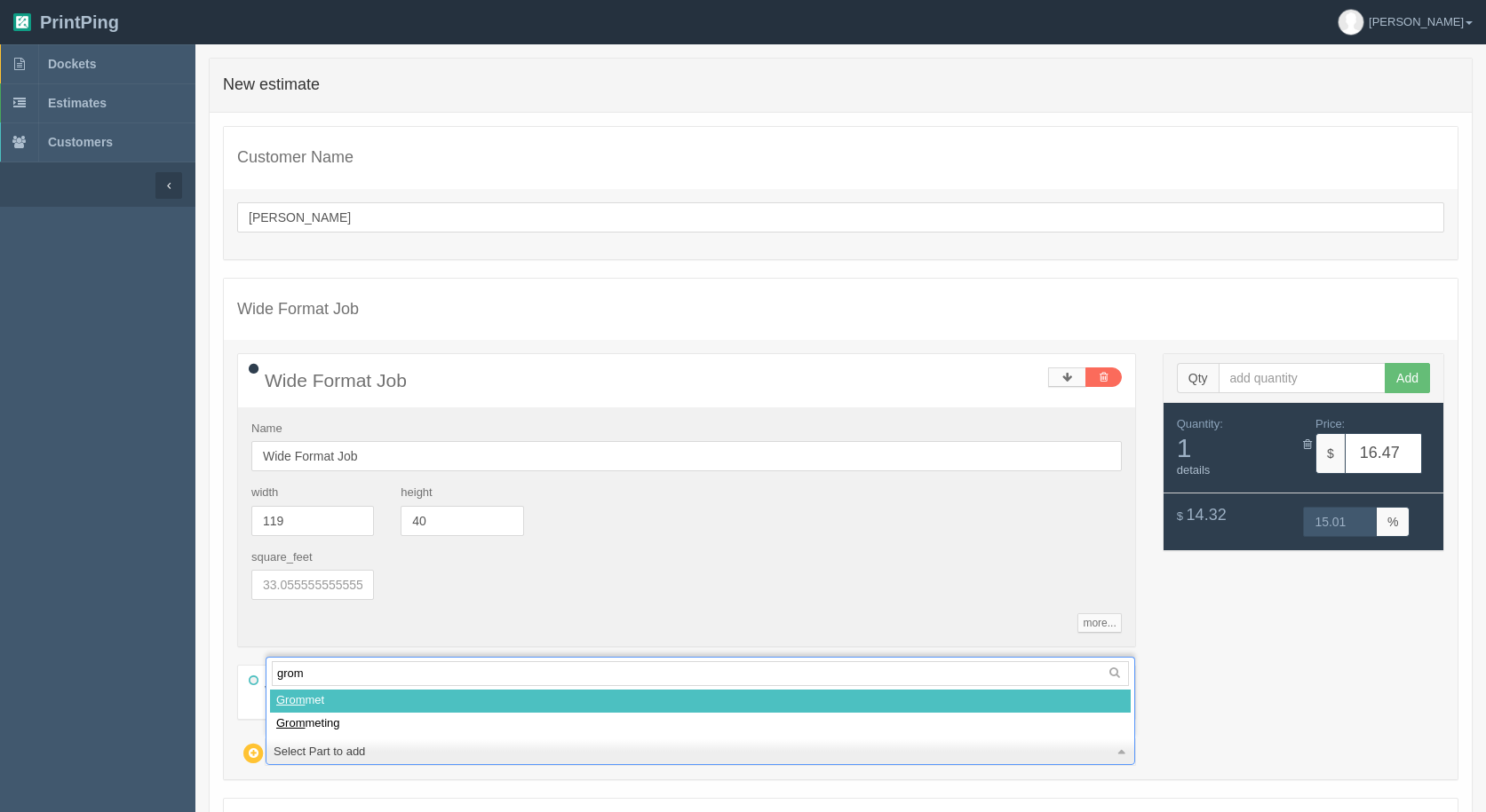
type input "gromm"
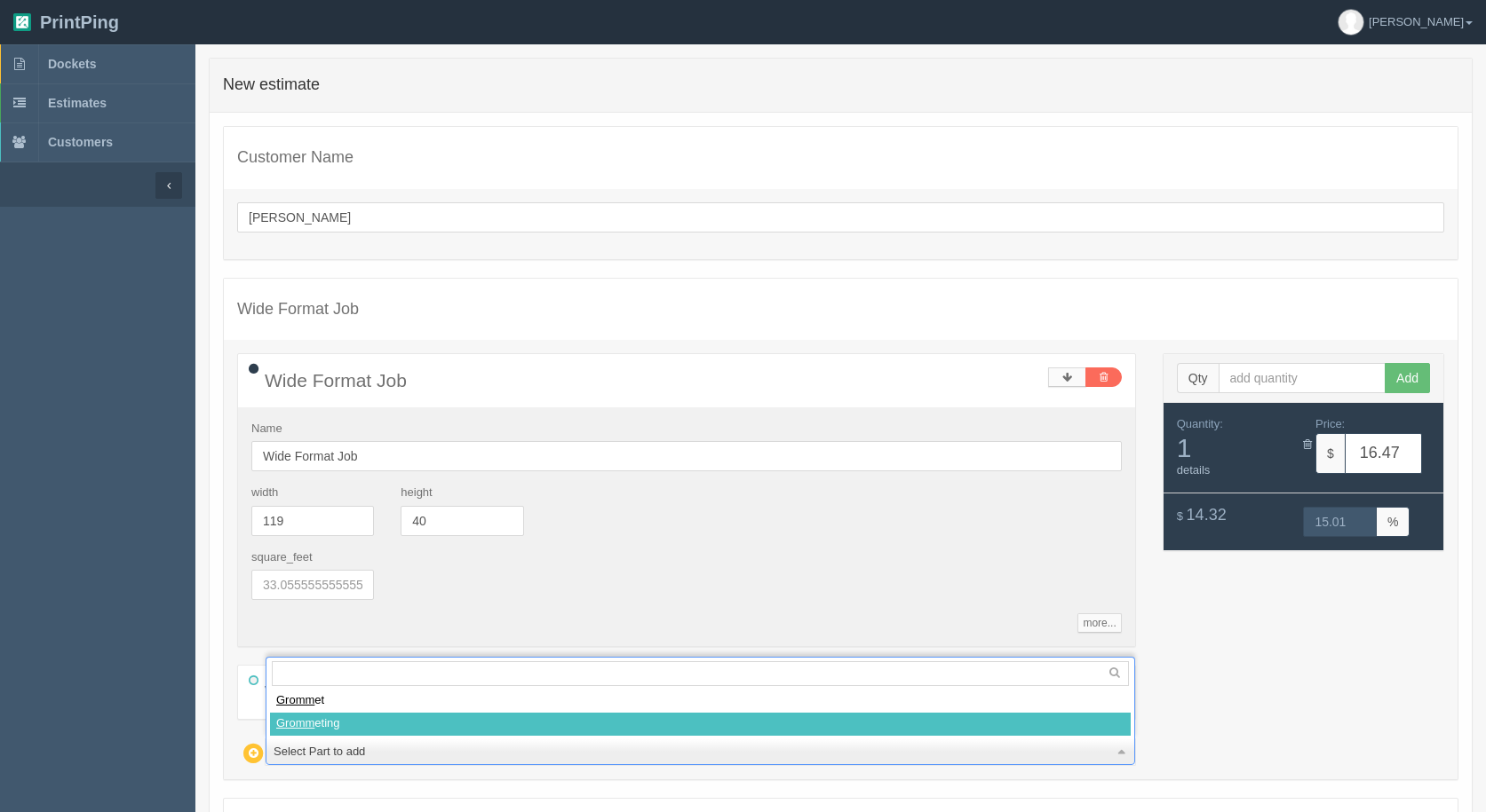
select select
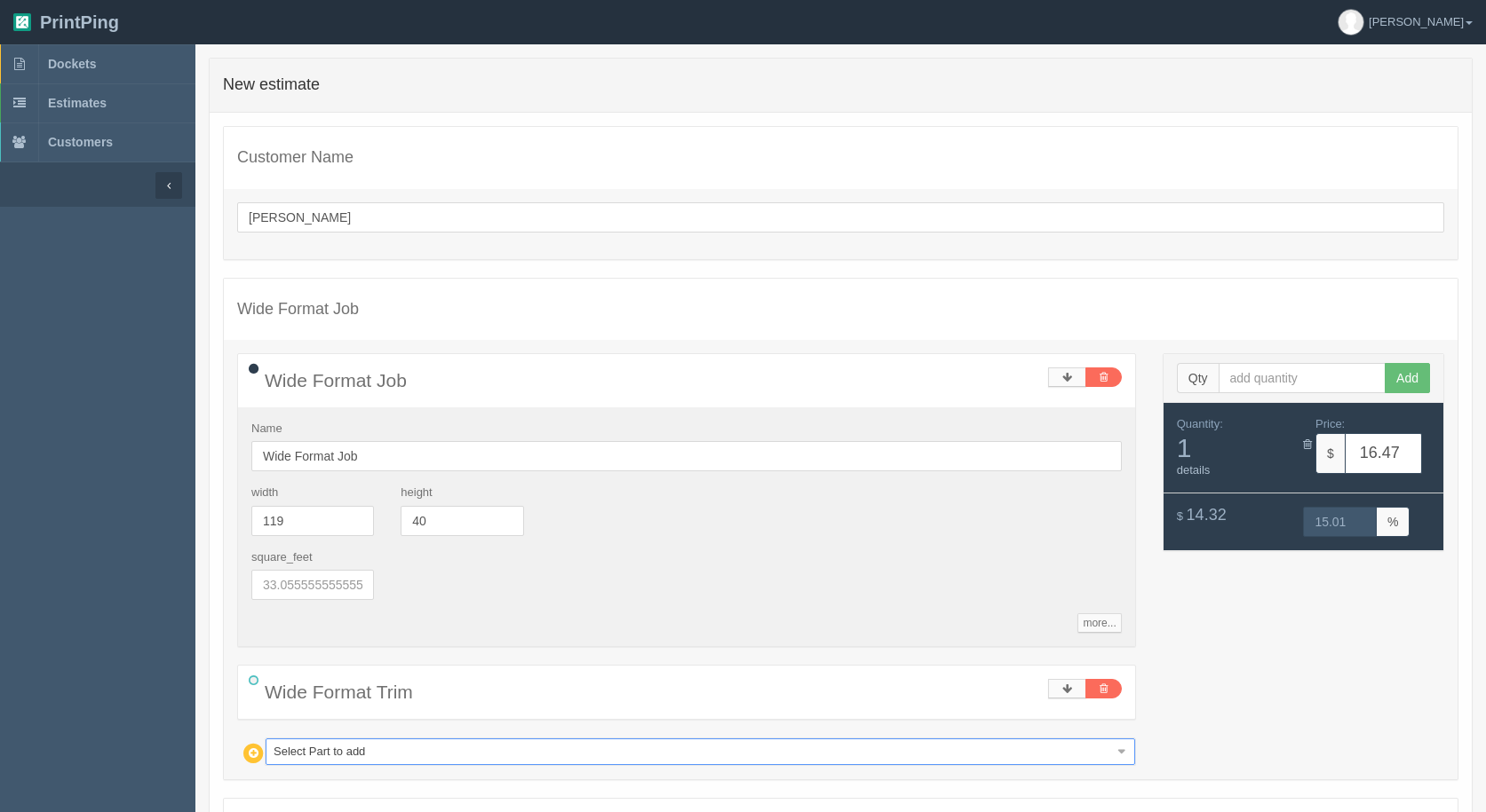
type input "31.66"
type input "15.00"
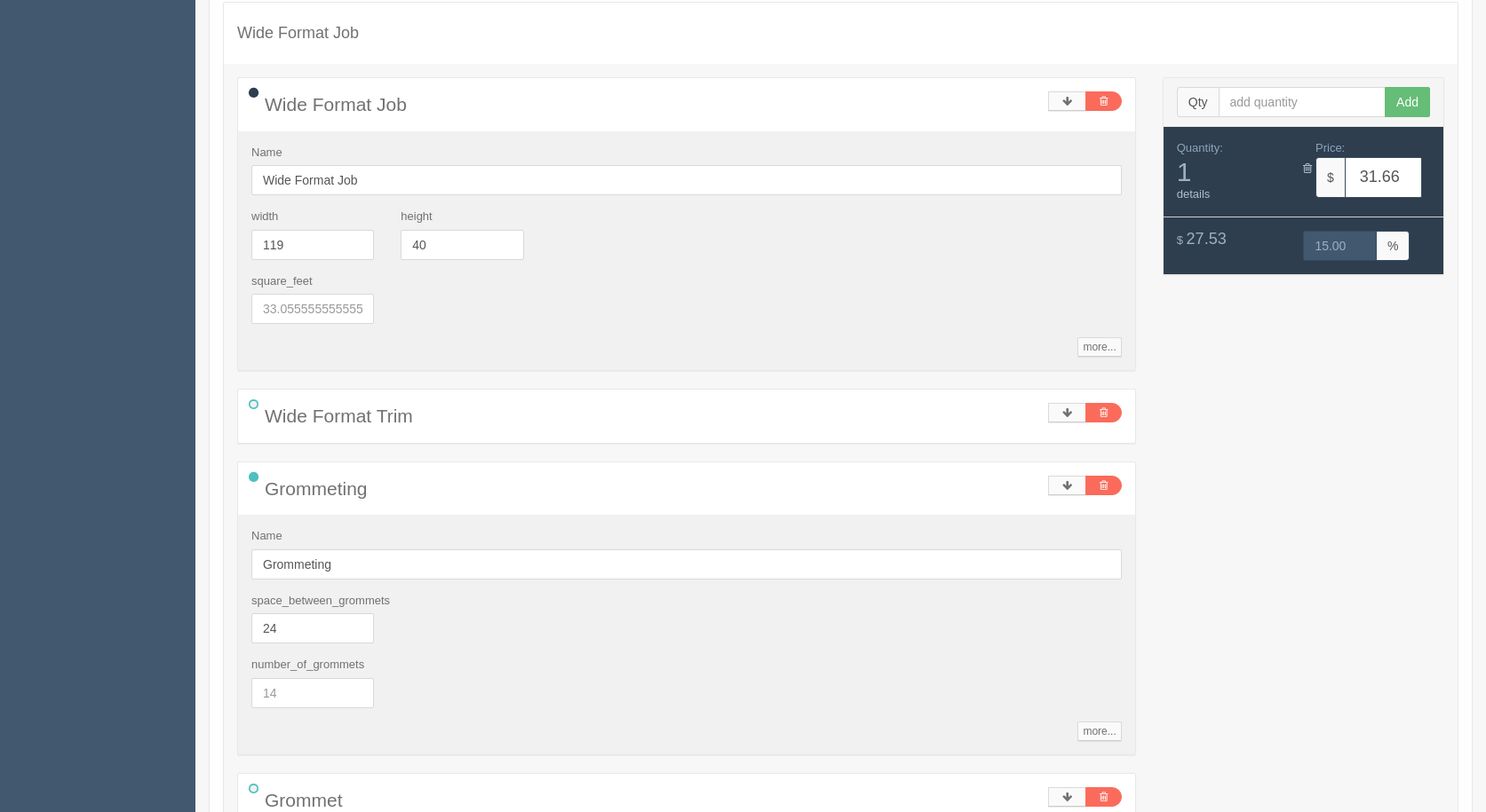
scroll to position [444, 0]
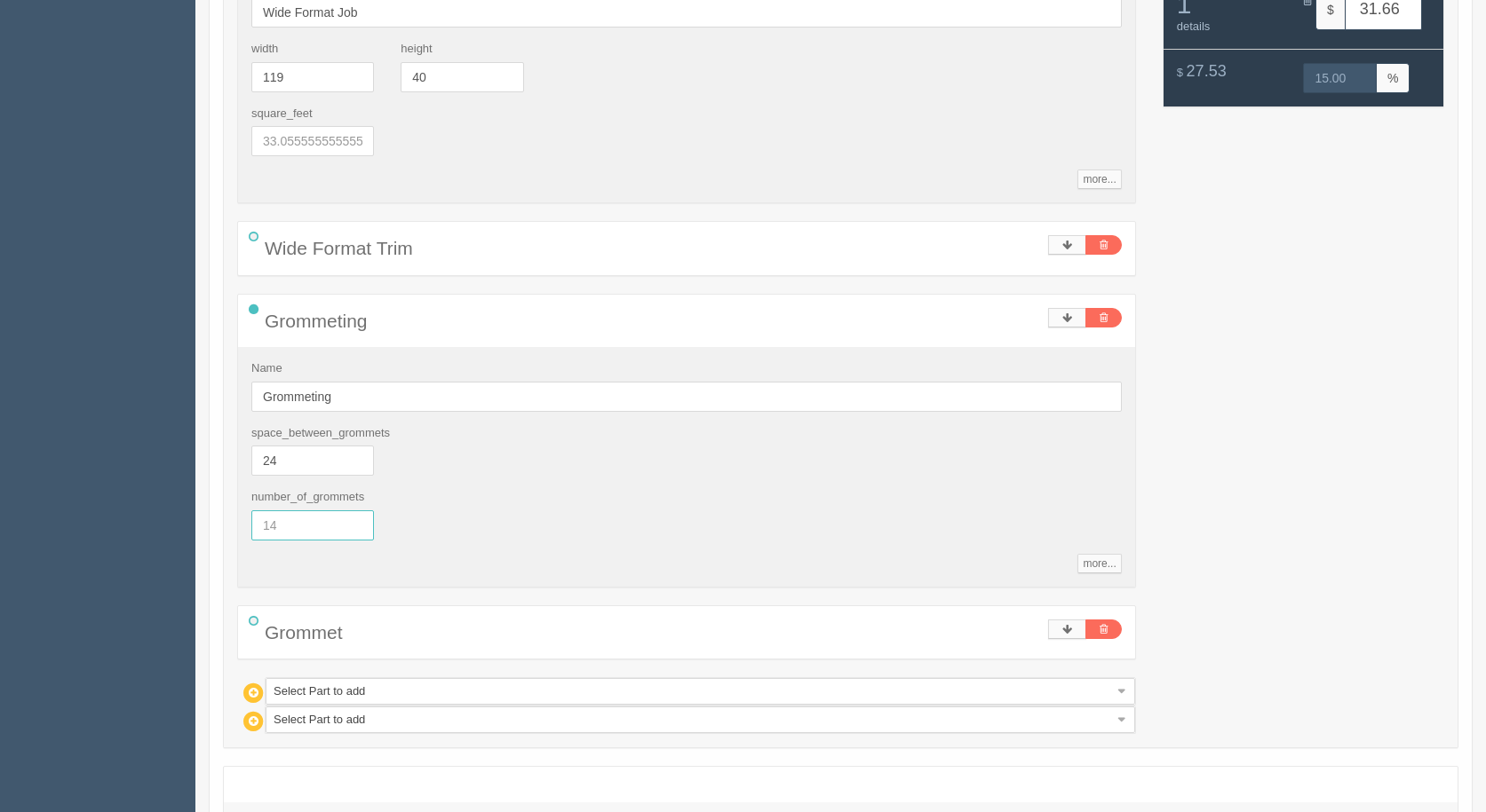
drag, startPoint x: 325, startPoint y: 527, endPoint x: 222, endPoint y: 509, distance: 104.6
click at [222, 509] on div "Customer Name arif Wide Format Job Wide Format Job Name Wide Format Job width 1…" at bounding box center [841, 278] width 1262 height 1219
click at [543, 486] on div "space_between_grommets 24" at bounding box center [687, 458] width 897 height 65
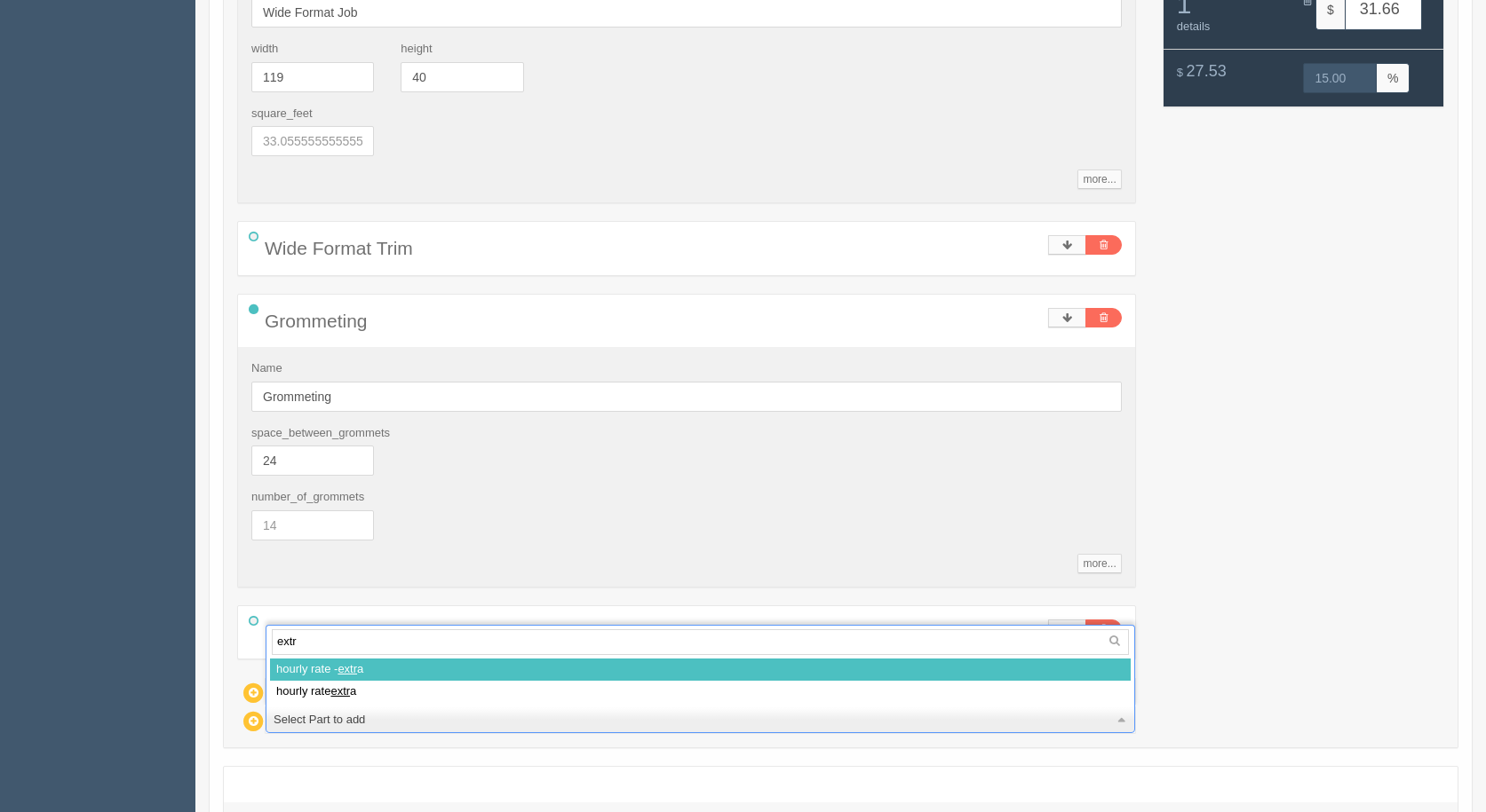
type input "extra"
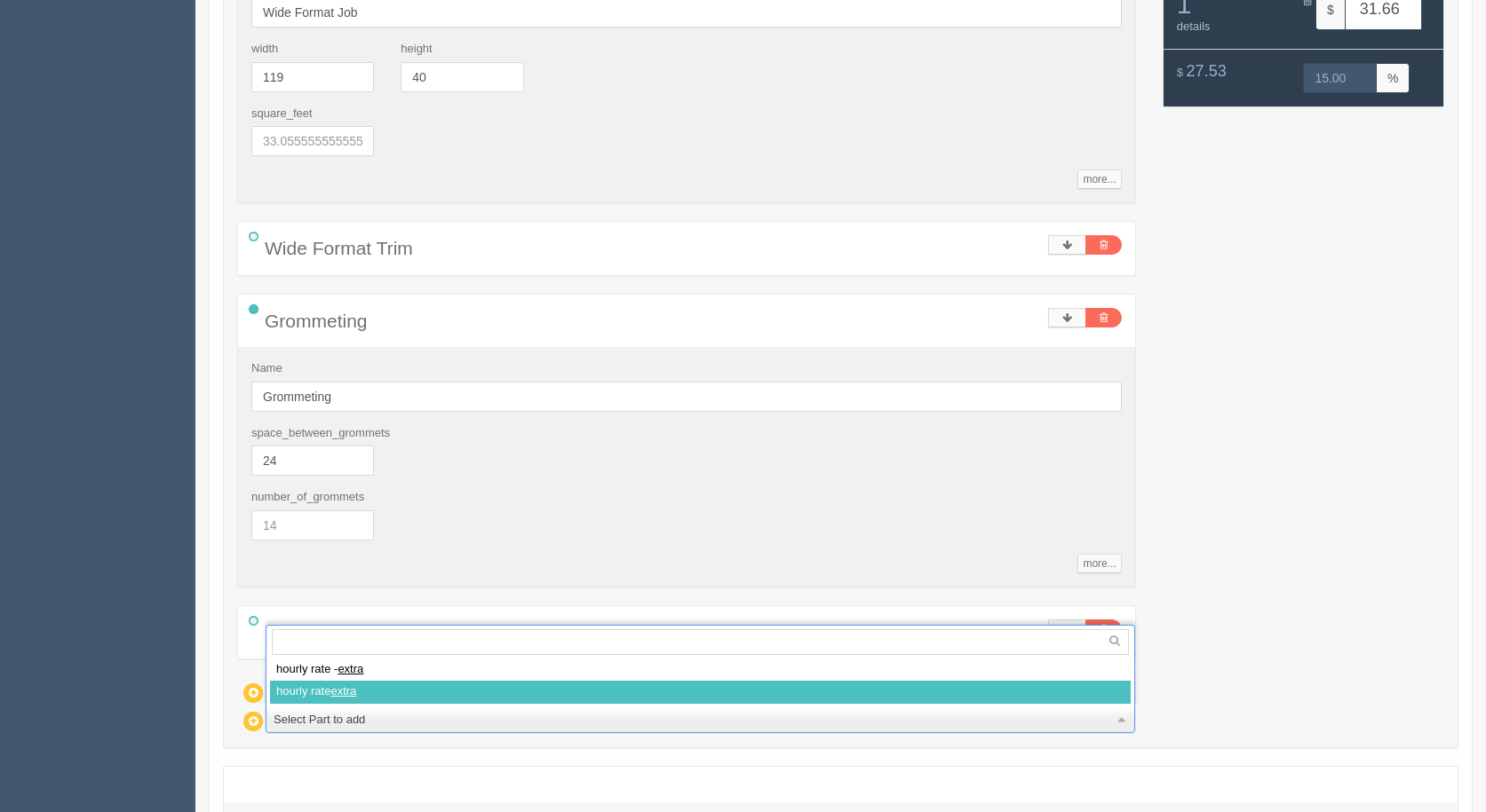
select select
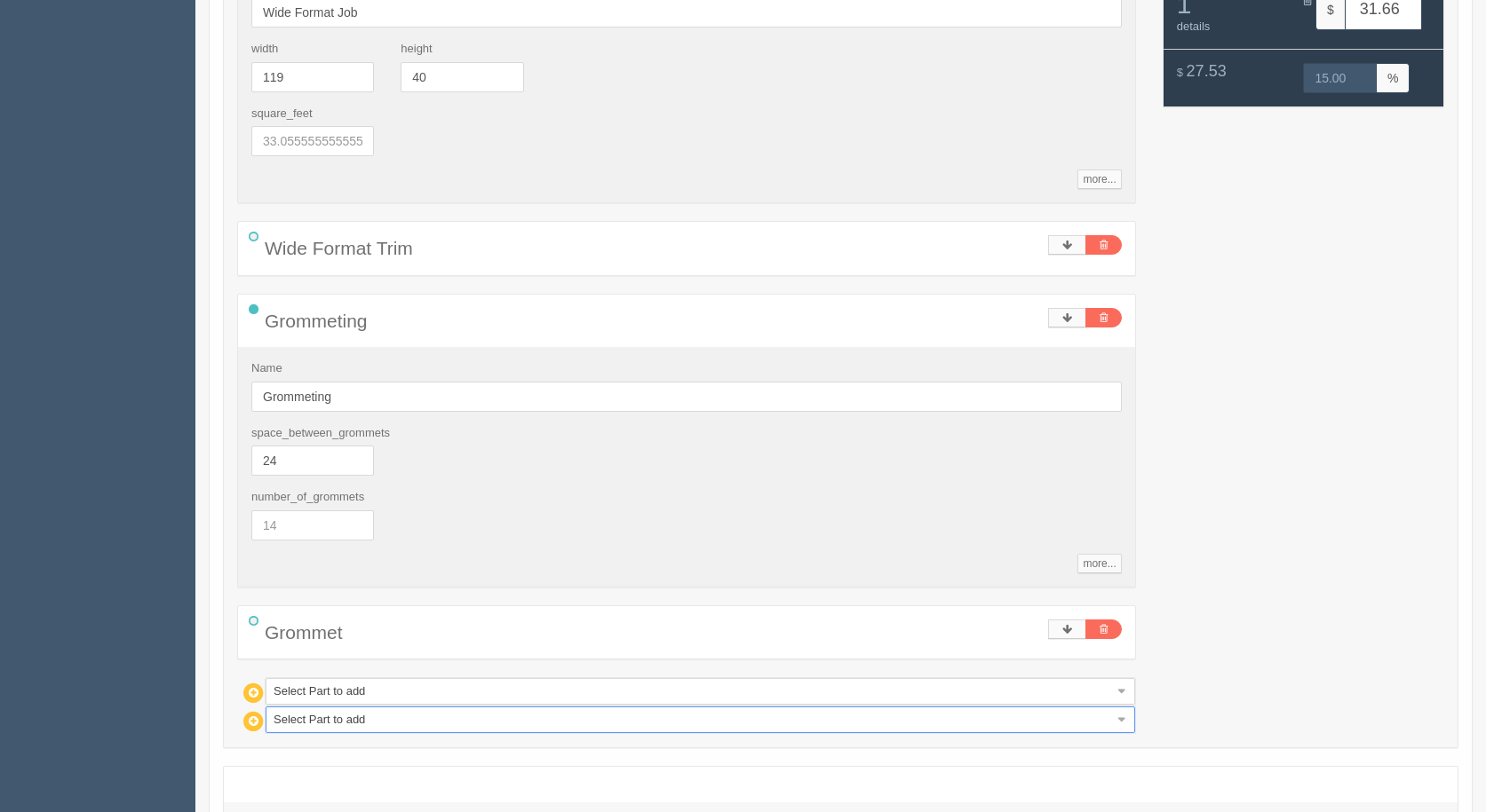
type input "91.46"
type input "15.00"
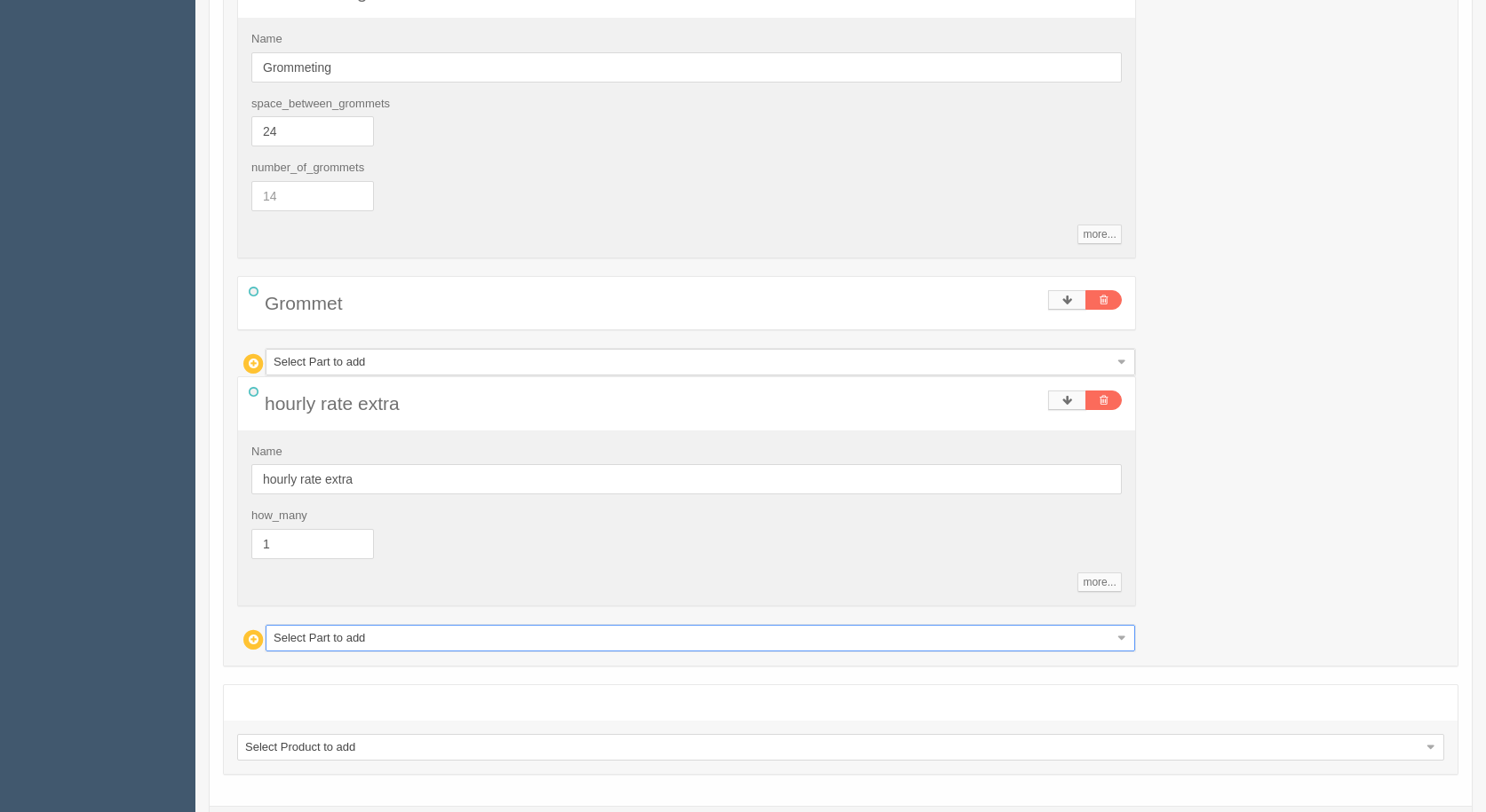
scroll to position [799, 0]
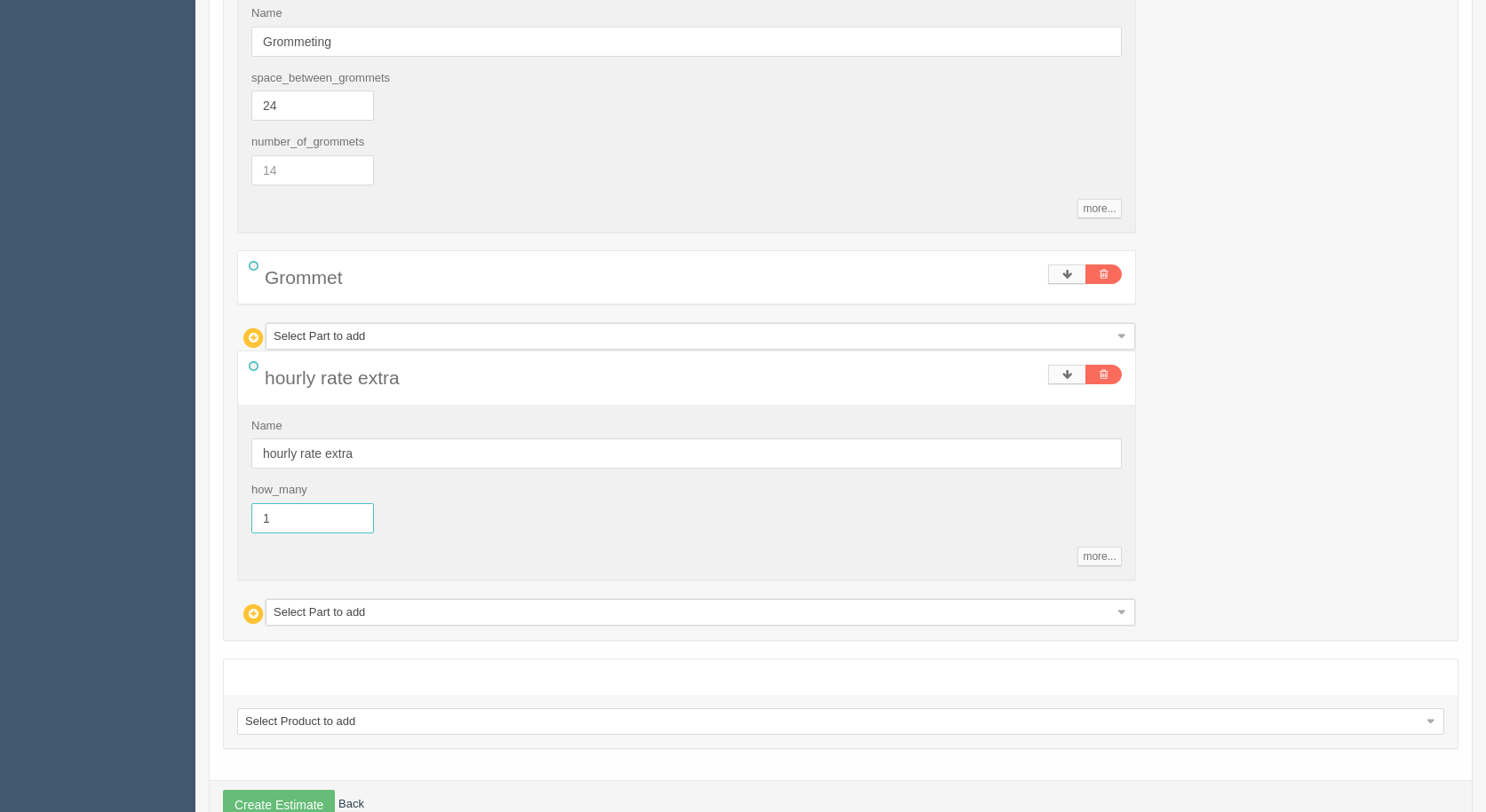
drag, startPoint x: 302, startPoint y: 510, endPoint x: 169, endPoint y: 509, distance: 133.0
click at [169, 509] on section "Dockets Estimates Customers" at bounding box center [743, 53] width 1486 height 1616
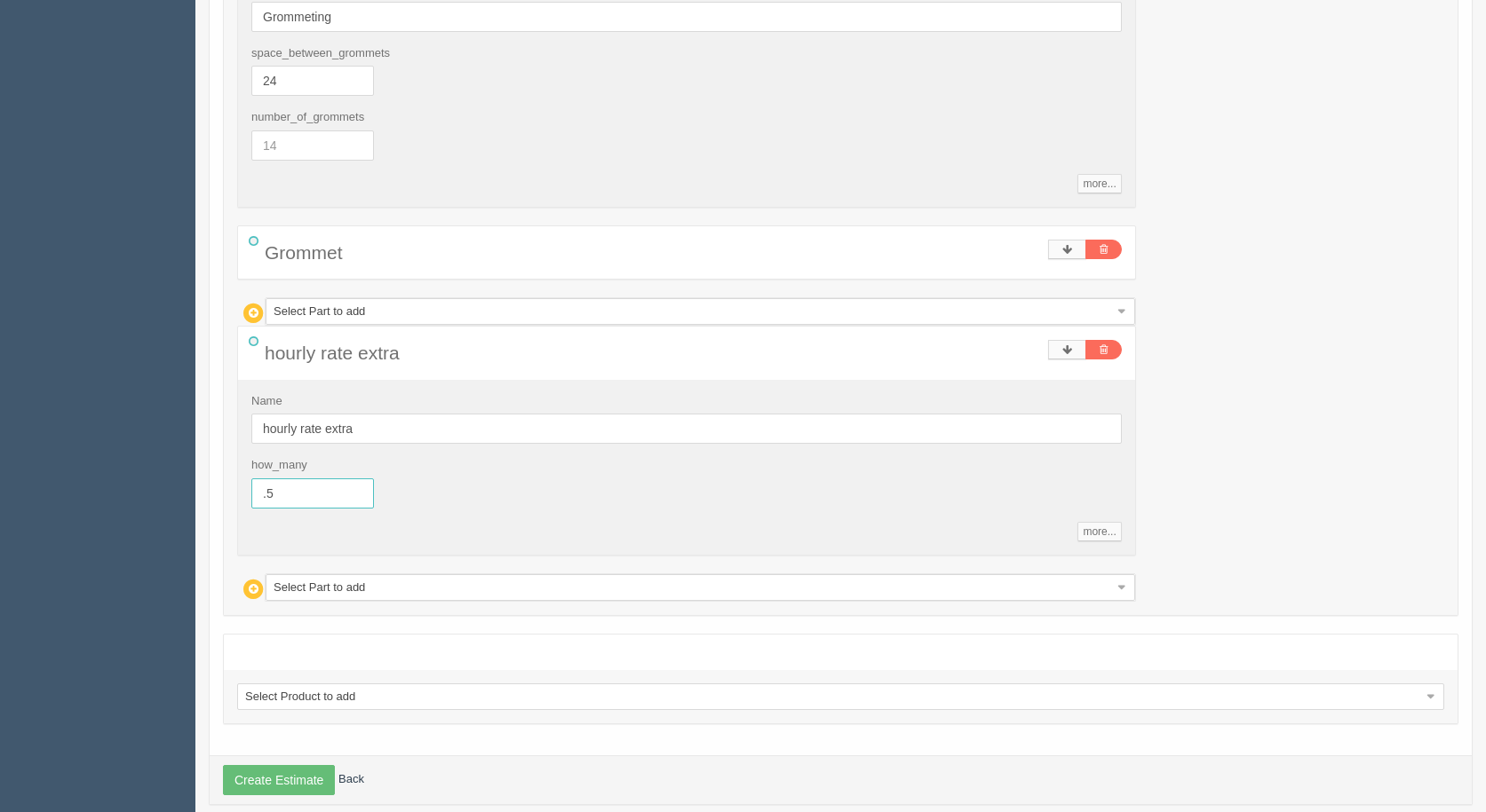
scroll to position [848, 0]
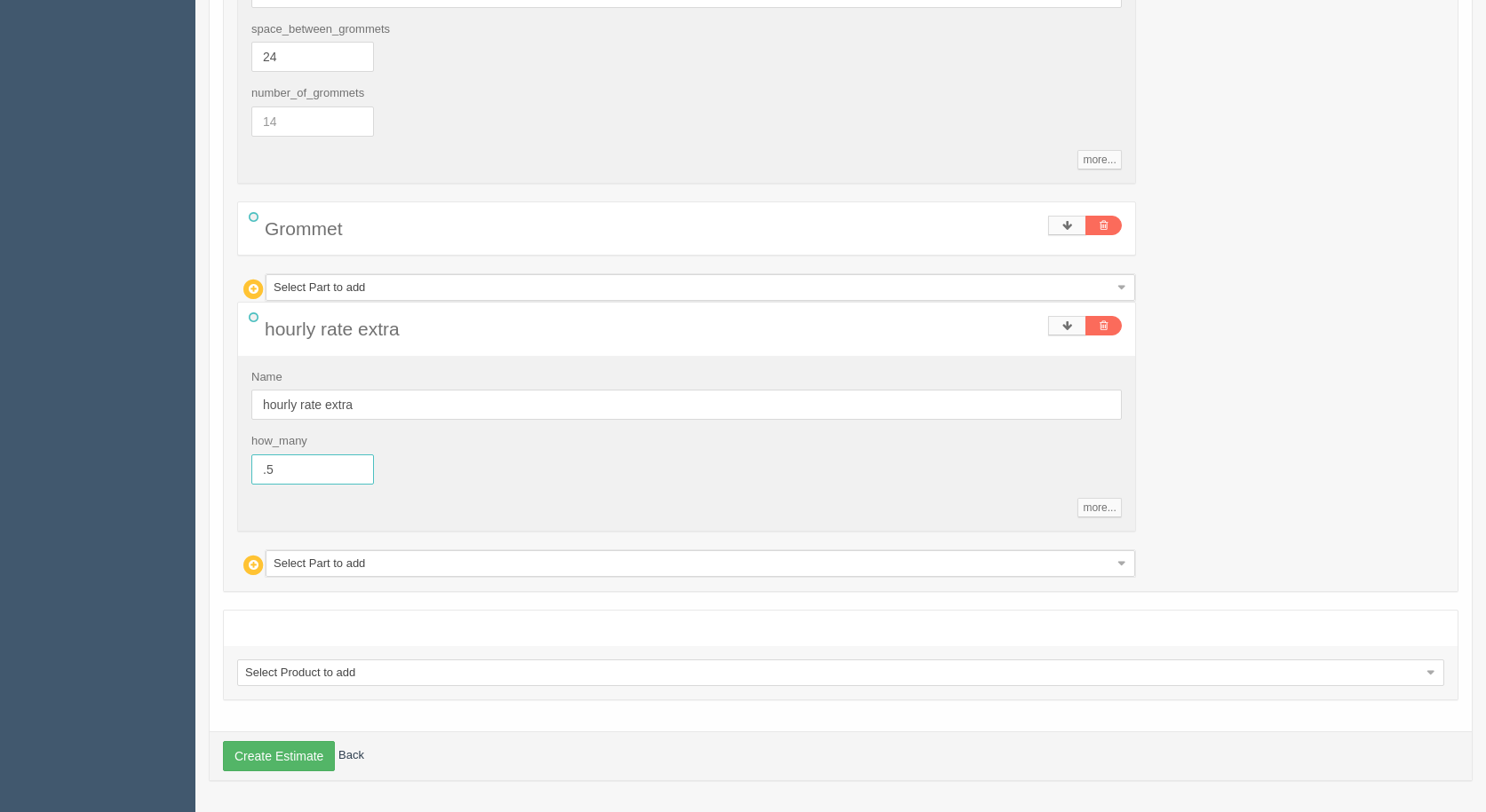
type input ".5"
type input "61.56"
type input "15.00"
type input "0.5"
click at [317, 756] on button "Create Estimate" at bounding box center [278, 757] width 112 height 31
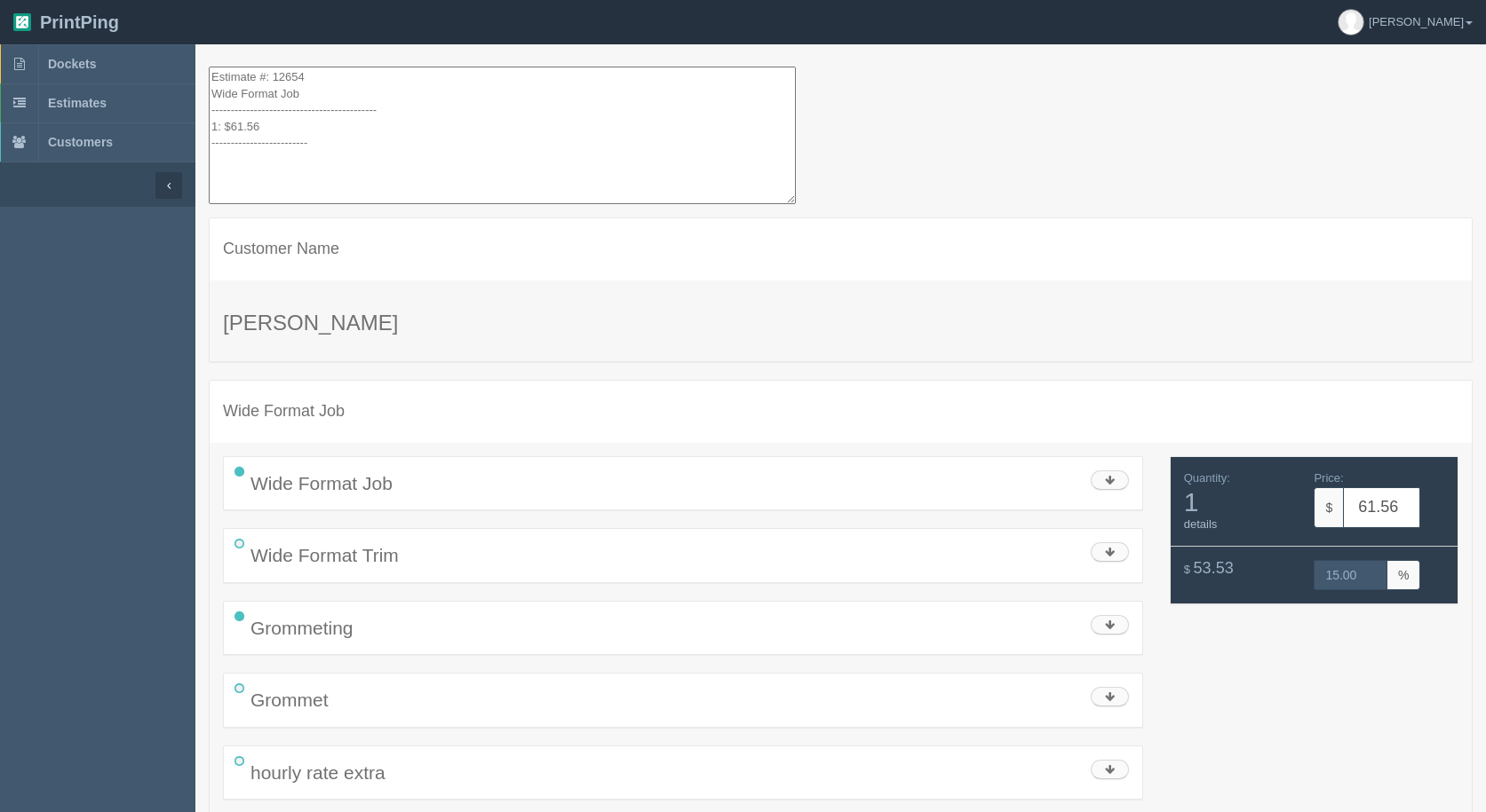
drag, startPoint x: 351, startPoint y: 151, endPoint x: 53, endPoint y: -77, distance: 375.2
click at [53, 0] on html "PrintPing [PERSON_NAME] Administration Edit account ( [EMAIL_ADDRESS][DOMAIN_NA…" at bounding box center [743, 440] width 1486 height 880
type textarea "1"
